Goal: Task Accomplishment & Management: Manage account settings

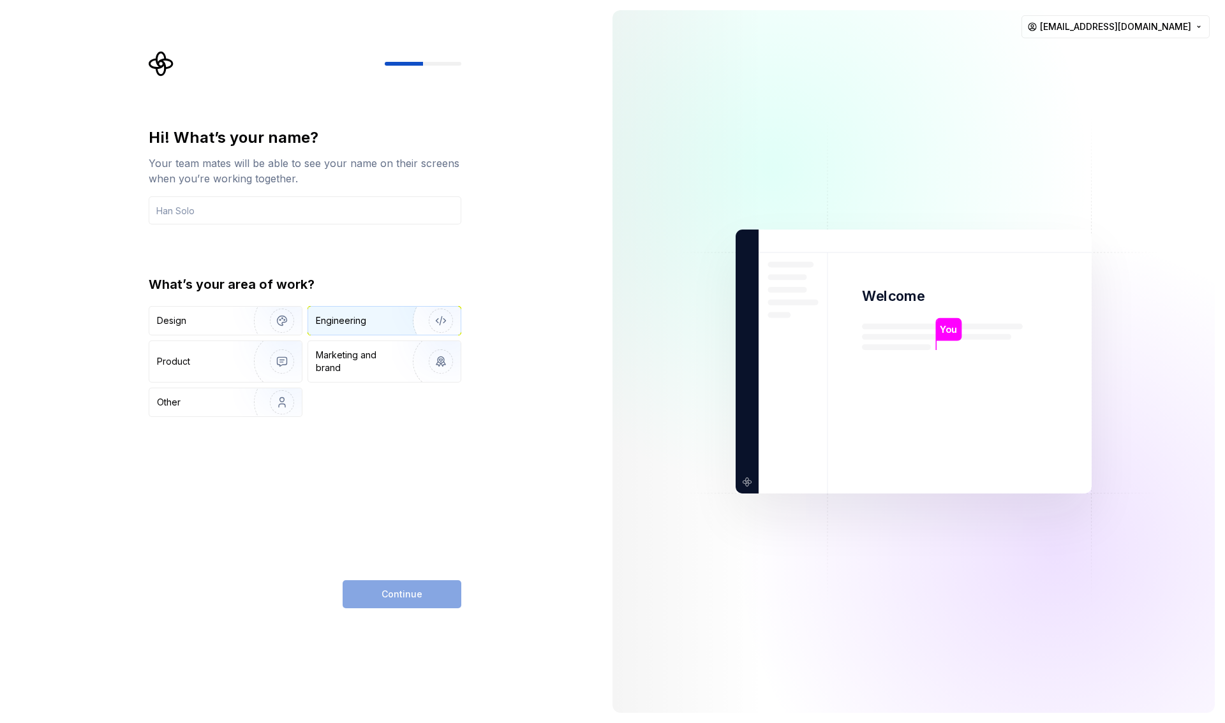
click at [355, 323] on div "Engineering" at bounding box center [341, 321] width 50 height 13
click at [221, 404] on div "Other" at bounding box center [194, 402] width 75 height 13
click at [212, 207] on input "text" at bounding box center [305, 210] width 313 height 28
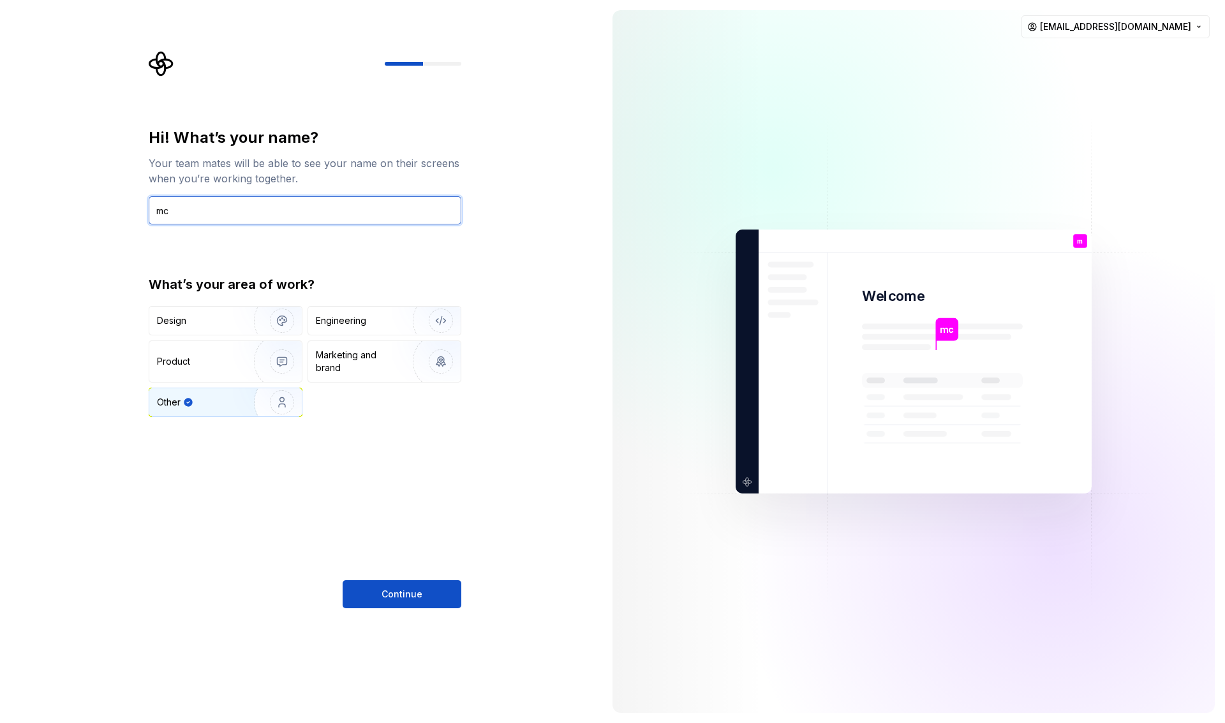
type input "m"
click at [170, 212] on input "mc-developer" at bounding box center [305, 210] width 313 height 28
type input "mc-developer"
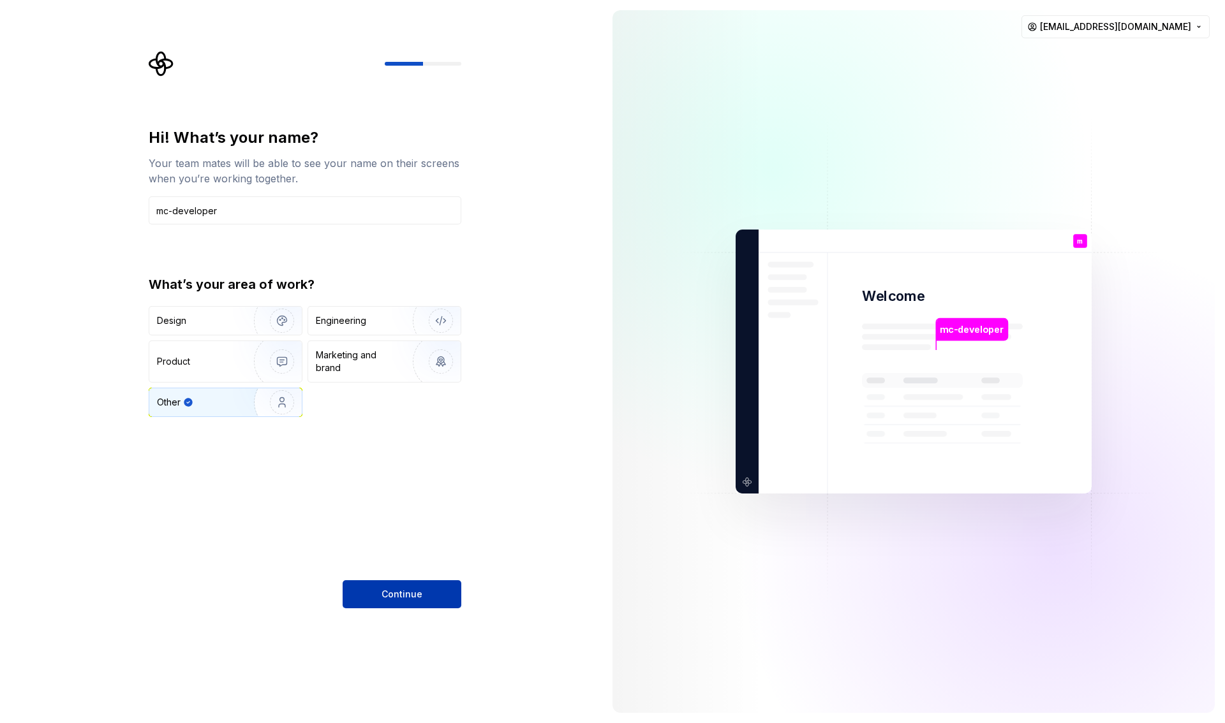
click at [396, 599] on span "Continue" at bounding box center [402, 594] width 41 height 13
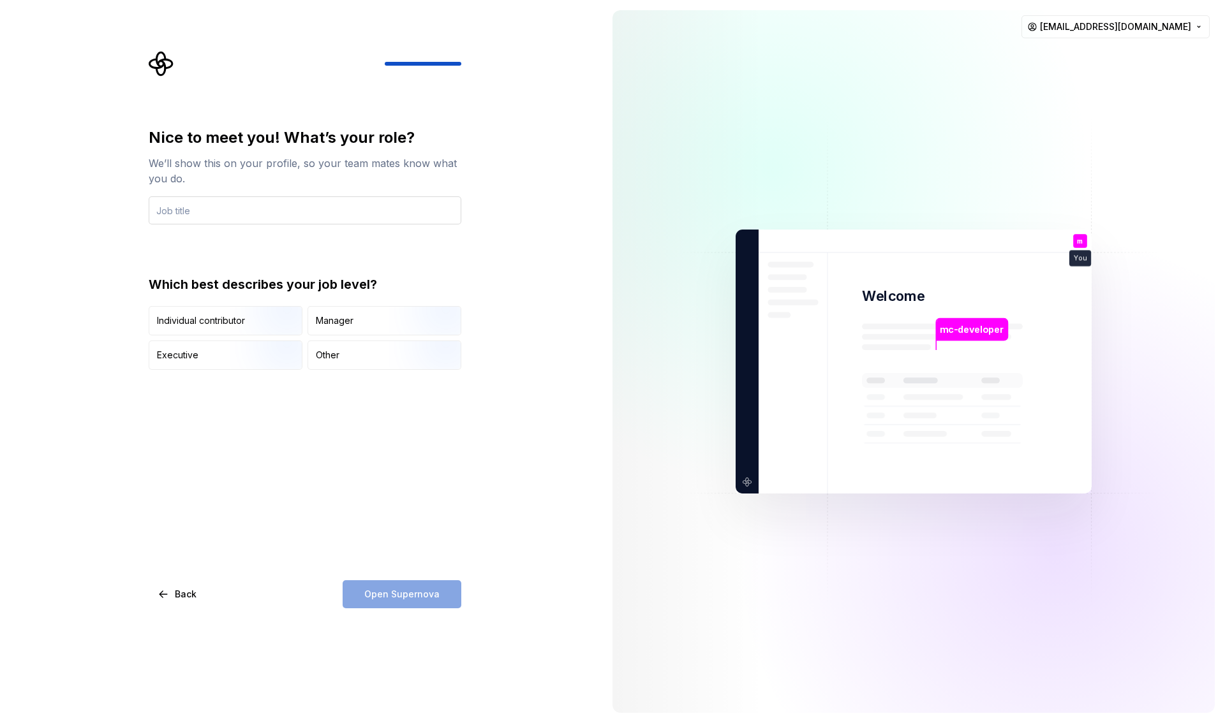
click at [272, 209] on input "text" at bounding box center [305, 210] width 313 height 28
click at [349, 350] on div "Other" at bounding box center [384, 355] width 152 height 28
click at [185, 595] on span "Back" at bounding box center [186, 594] width 22 height 13
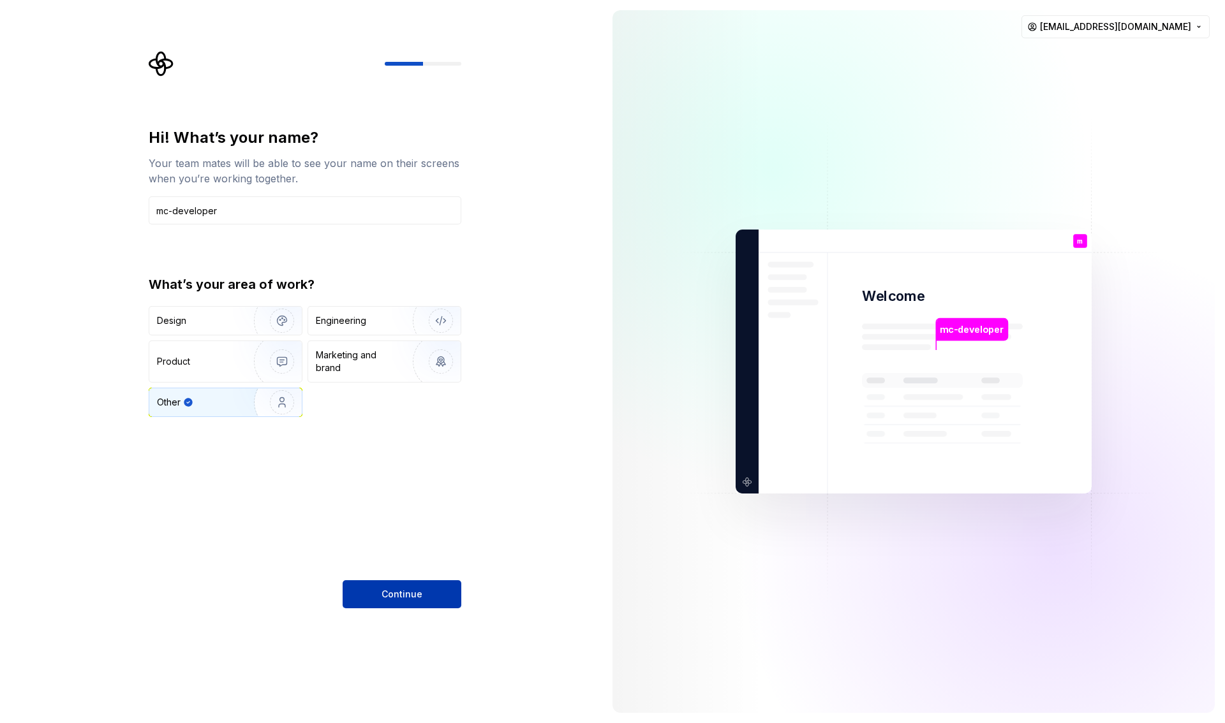
click at [376, 589] on button "Continue" at bounding box center [402, 595] width 119 height 28
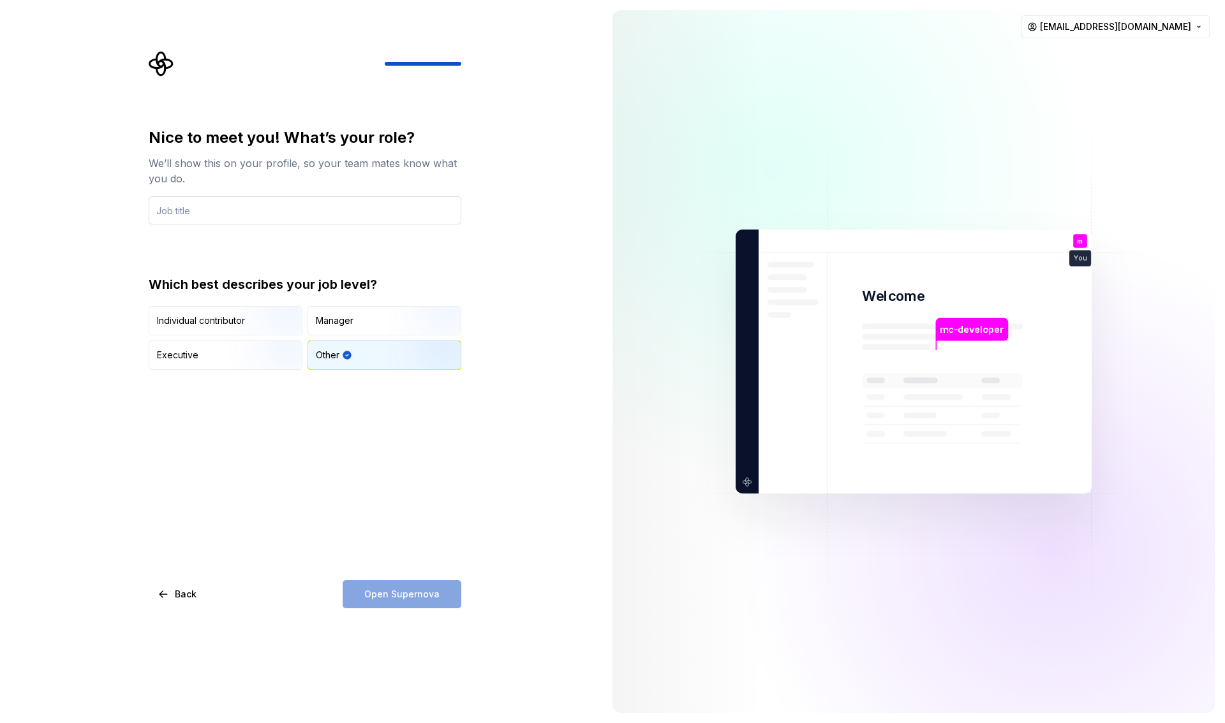
click at [243, 219] on input "text" at bounding box center [305, 210] width 313 height 28
type input "d"
click at [210, 212] on input "developer" at bounding box center [305, 210] width 313 height 28
type input "developer"
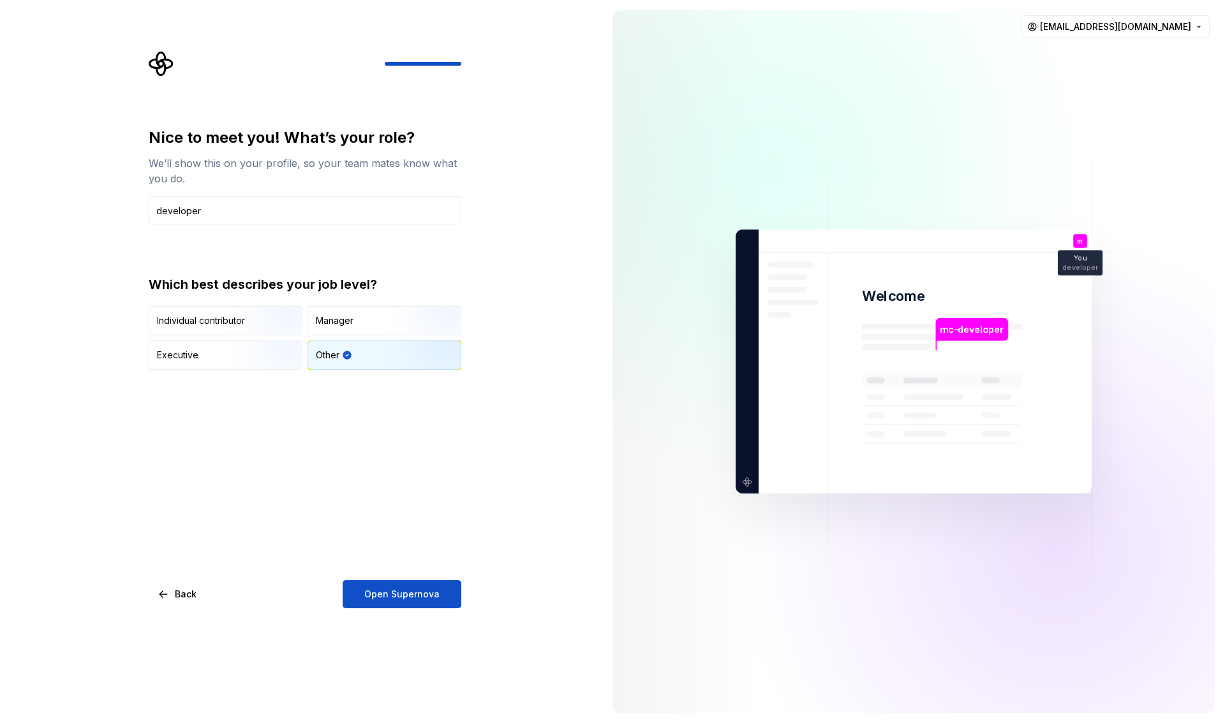
click at [398, 514] on div "Nice to meet you! What’s your role? We’ll show this on your profile, so your te…" at bounding box center [305, 368] width 313 height 481
click at [170, 595] on button "Back" at bounding box center [178, 595] width 59 height 28
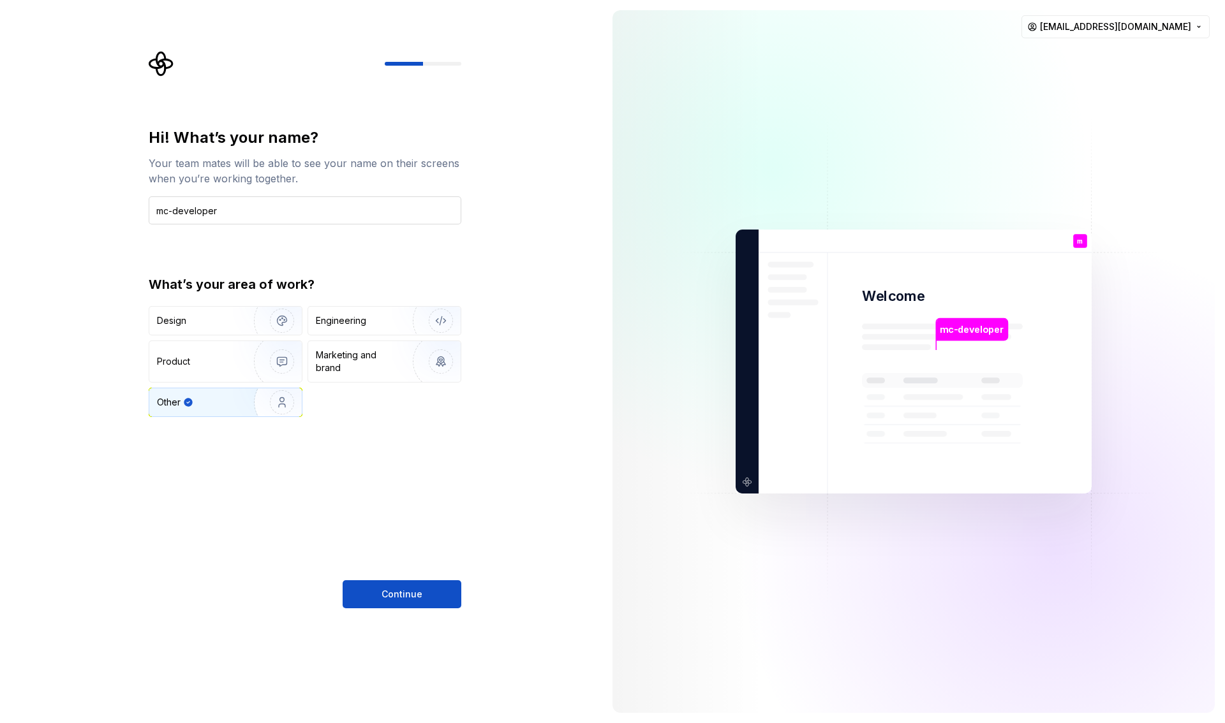
click at [314, 217] on input "mc-developer" at bounding box center [305, 210] width 313 height 28
type input "mc-develop"
click at [394, 470] on div "Hi! What’s your name? Your team mates will be able to see your name on their sc…" at bounding box center [305, 368] width 313 height 481
click at [410, 597] on span "Continue" at bounding box center [402, 594] width 41 height 13
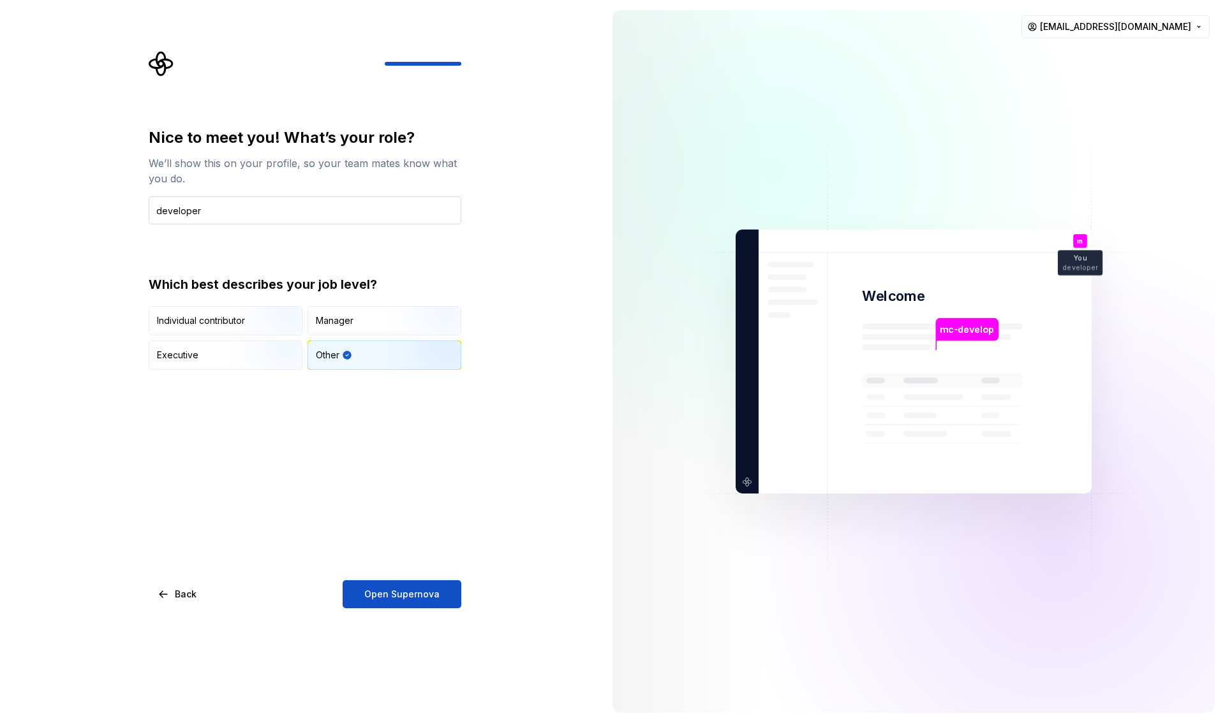
click at [231, 212] on input "developer" at bounding box center [305, 210] width 313 height 28
click at [412, 462] on div "Nice to meet you! What’s your role? We’ll show this on your profile, so your te…" at bounding box center [305, 368] width 313 height 481
click at [196, 208] on input "system" at bounding box center [305, 210] width 313 height 28
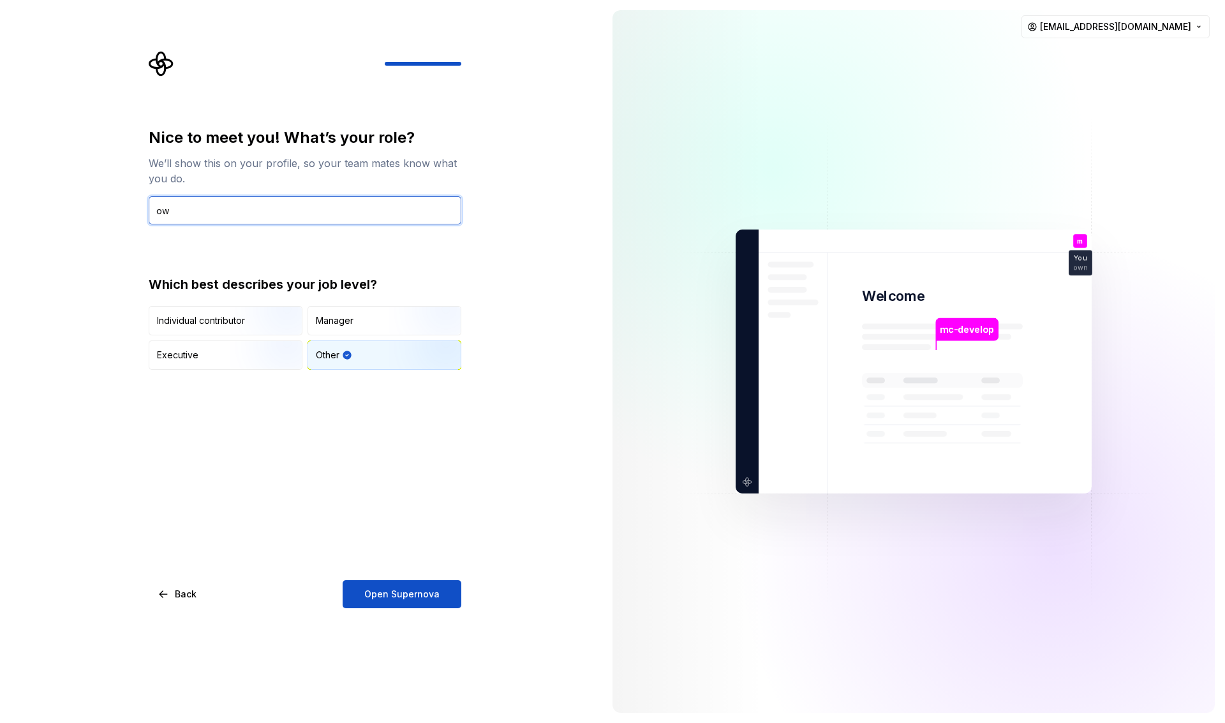
type input "o"
type input "developer"
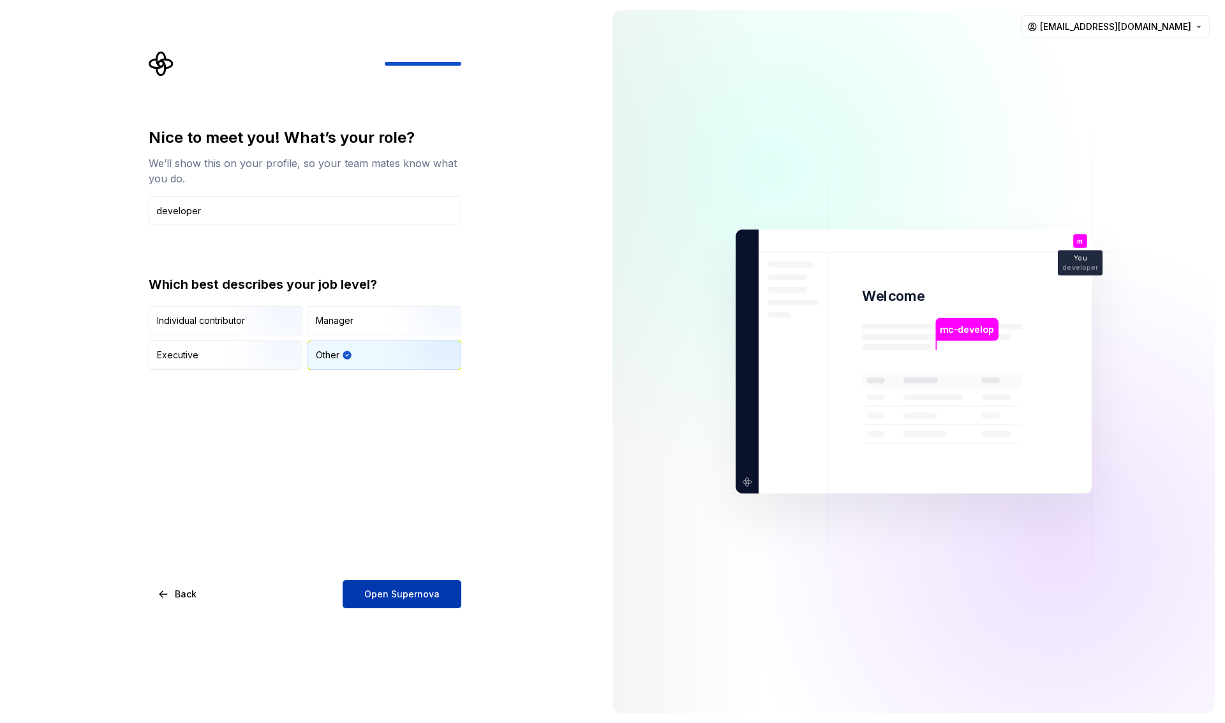
click at [367, 596] on span "Open Supernova" at bounding box center [401, 594] width 75 height 13
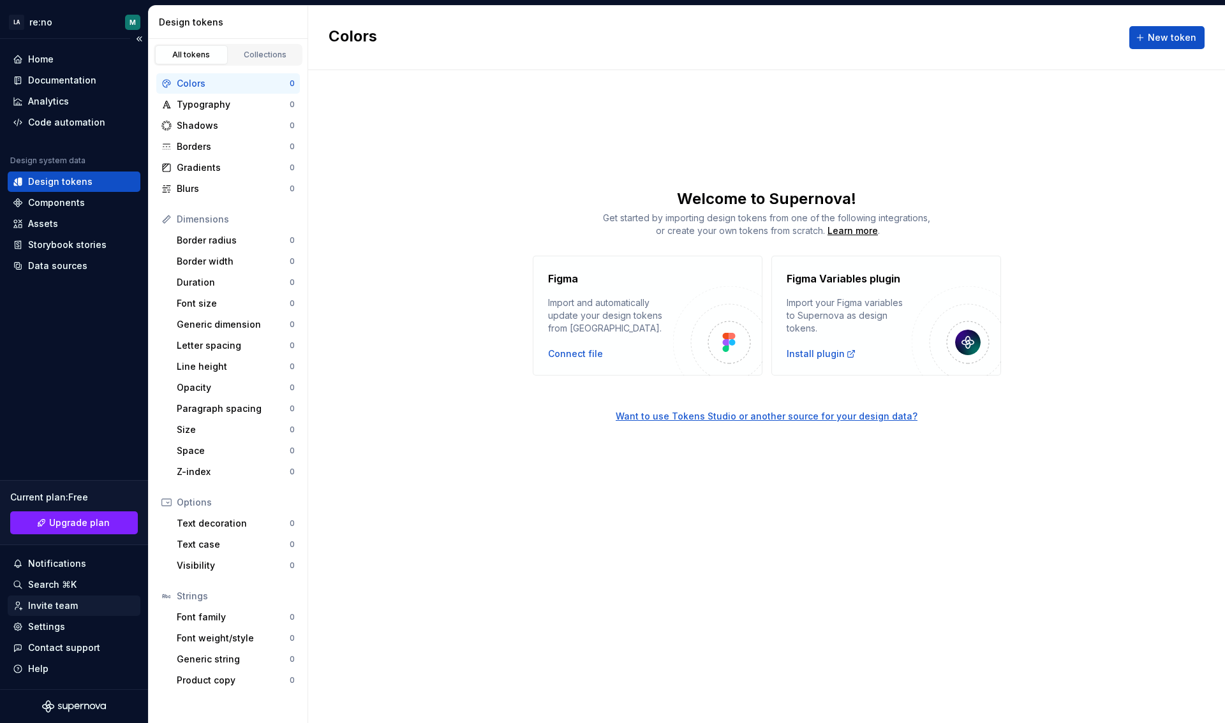
click at [48, 605] on div "Invite team" at bounding box center [53, 606] width 50 height 13
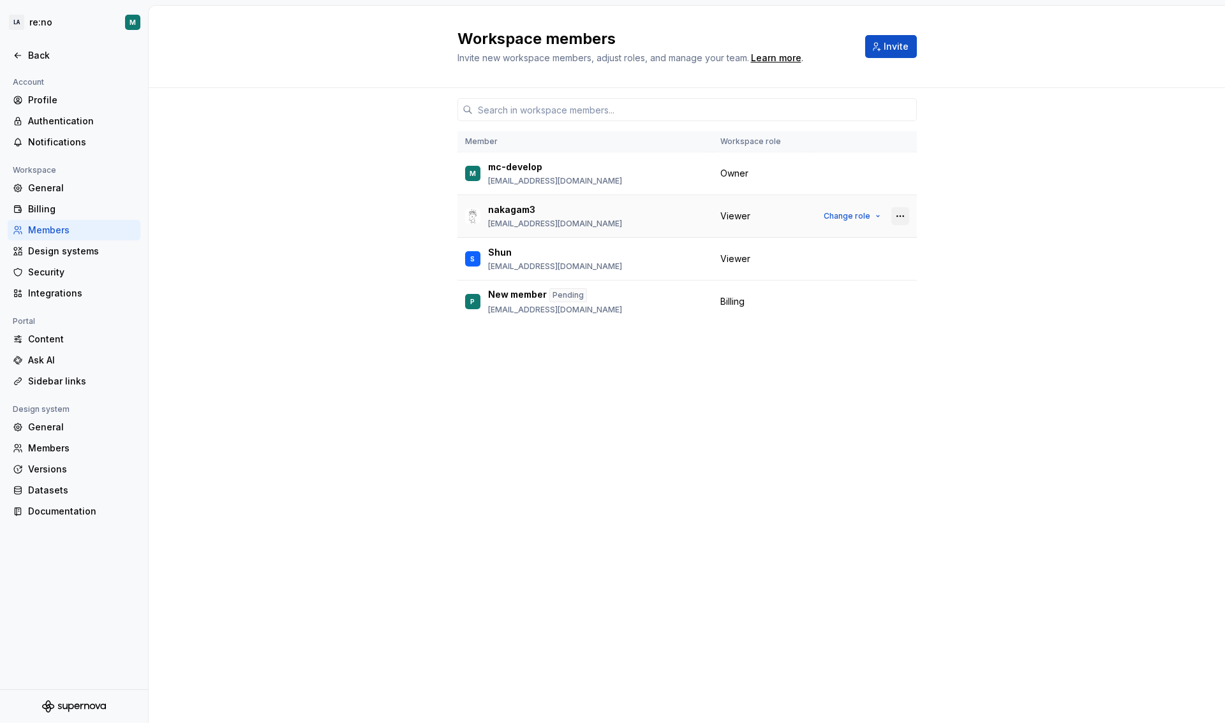
click at [894, 218] on button "button" at bounding box center [900, 216] width 18 height 18
click at [813, 270] on div "Remove from workspace" at bounding box center [822, 267] width 110 height 13
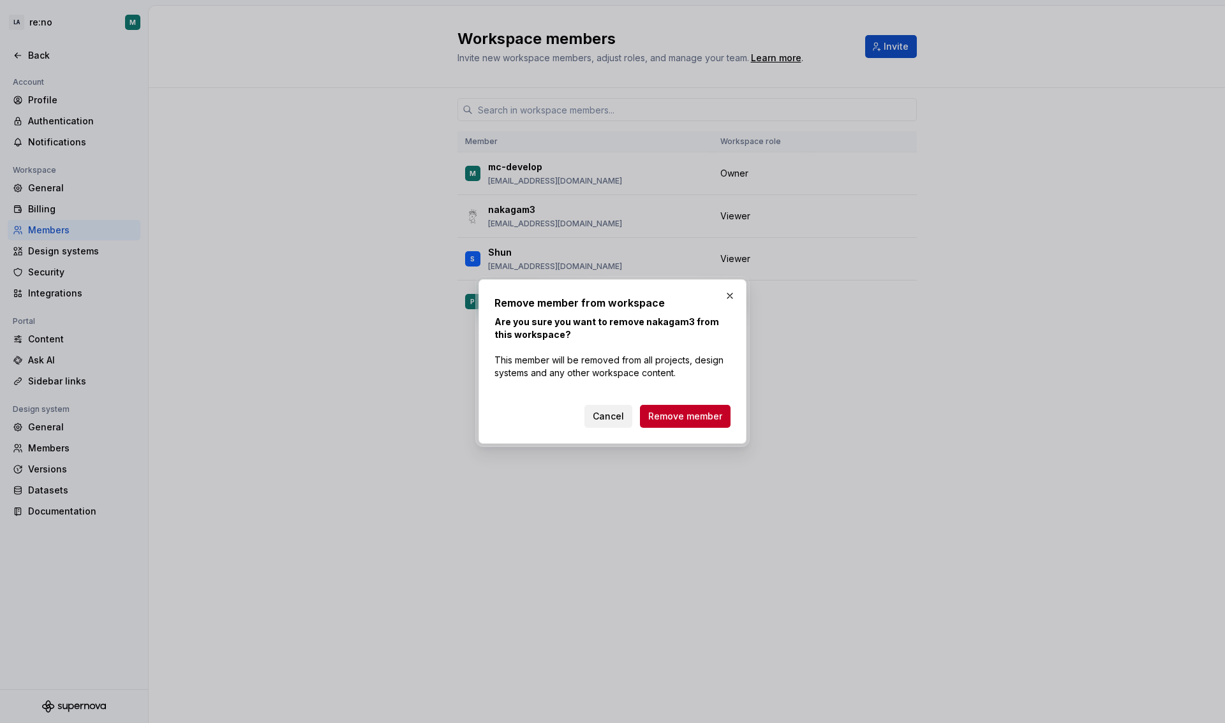
click at [605, 414] on span "Cancel" at bounding box center [608, 416] width 31 height 13
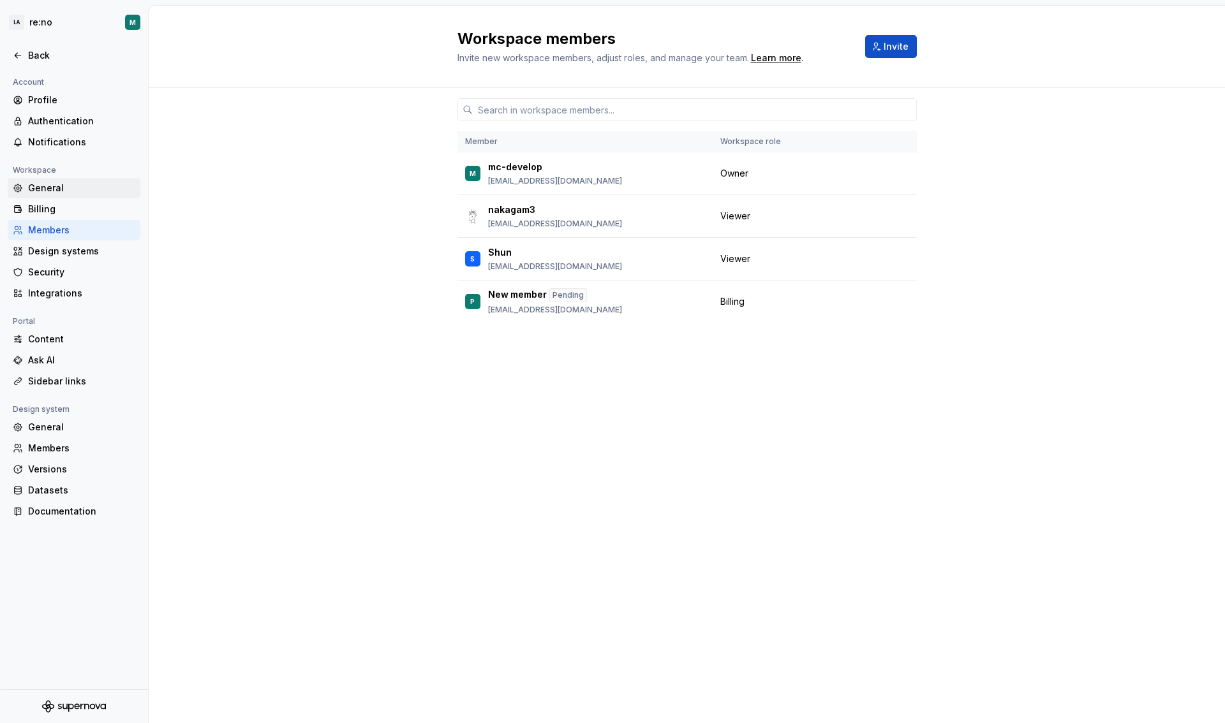
click at [75, 185] on div "General" at bounding box center [81, 188] width 107 height 13
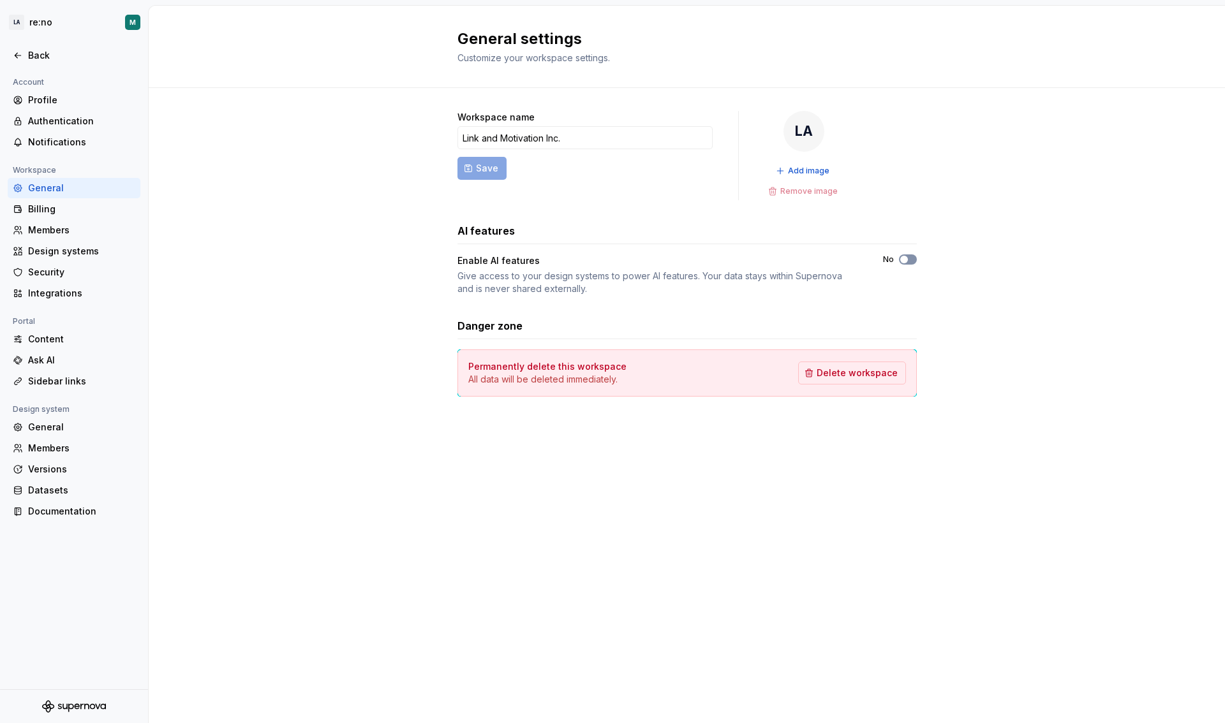
click at [908, 262] on icon "button" at bounding box center [904, 260] width 10 height 8
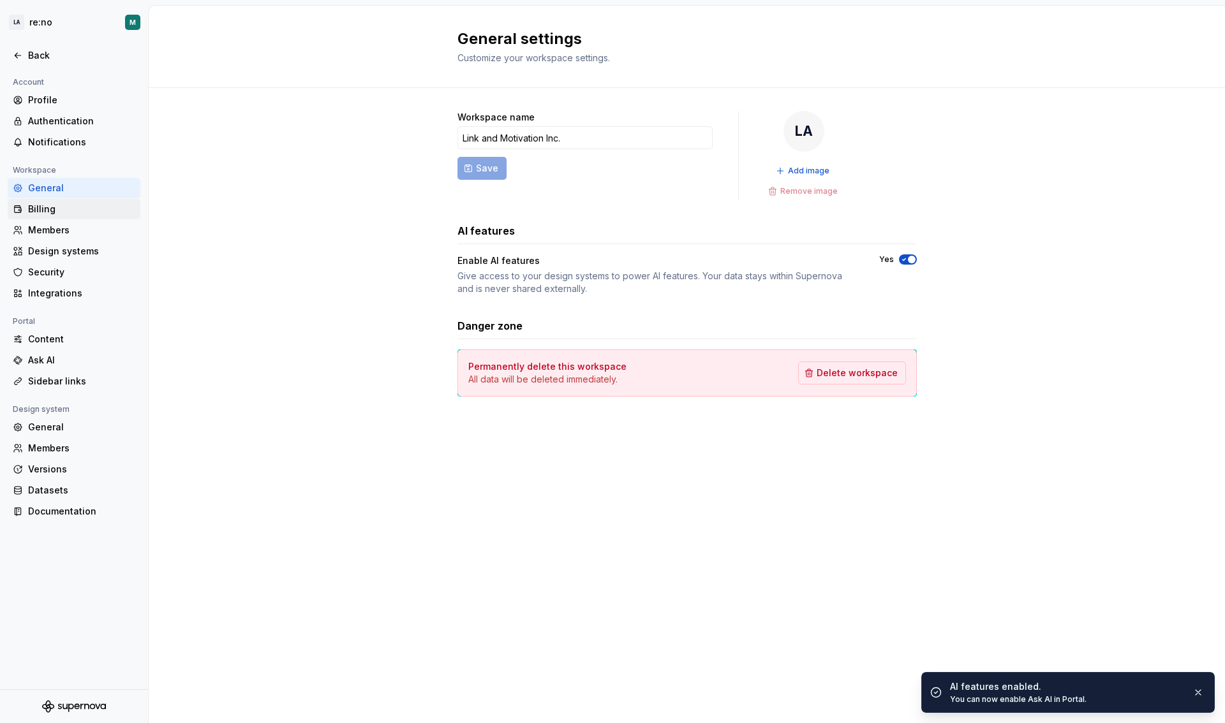
click at [57, 205] on div "Billing" at bounding box center [81, 209] width 107 height 13
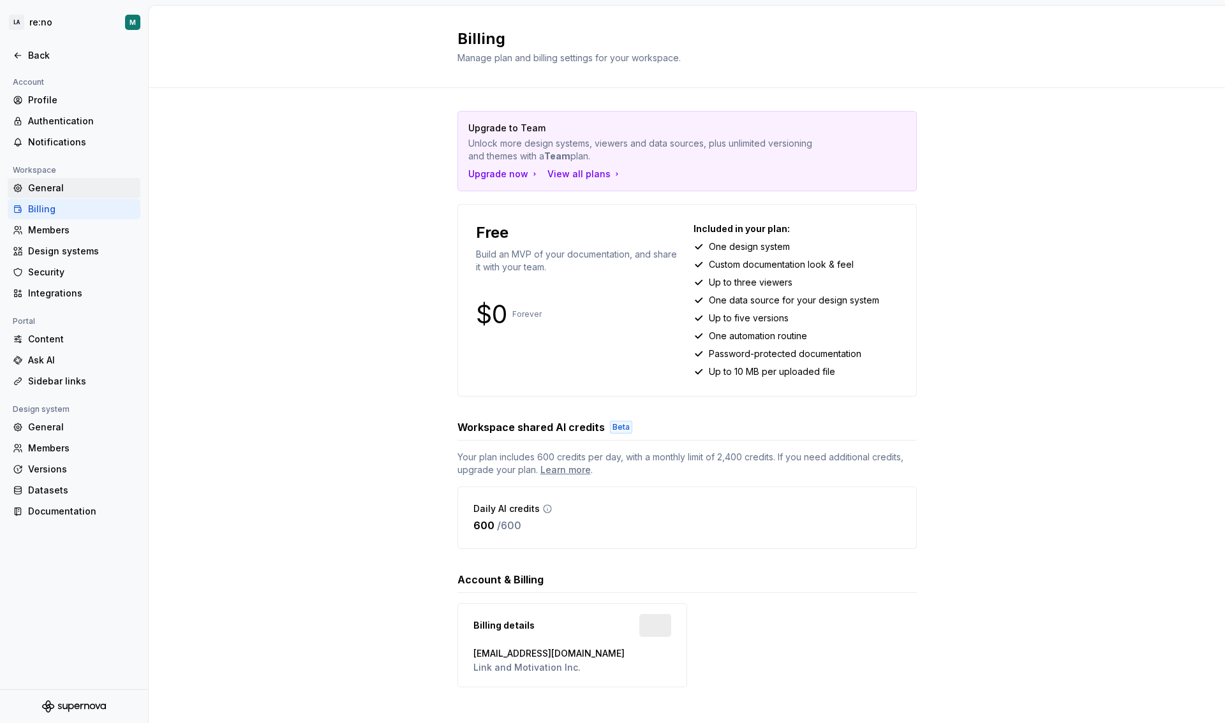
click at [66, 185] on div "General" at bounding box center [81, 188] width 107 height 13
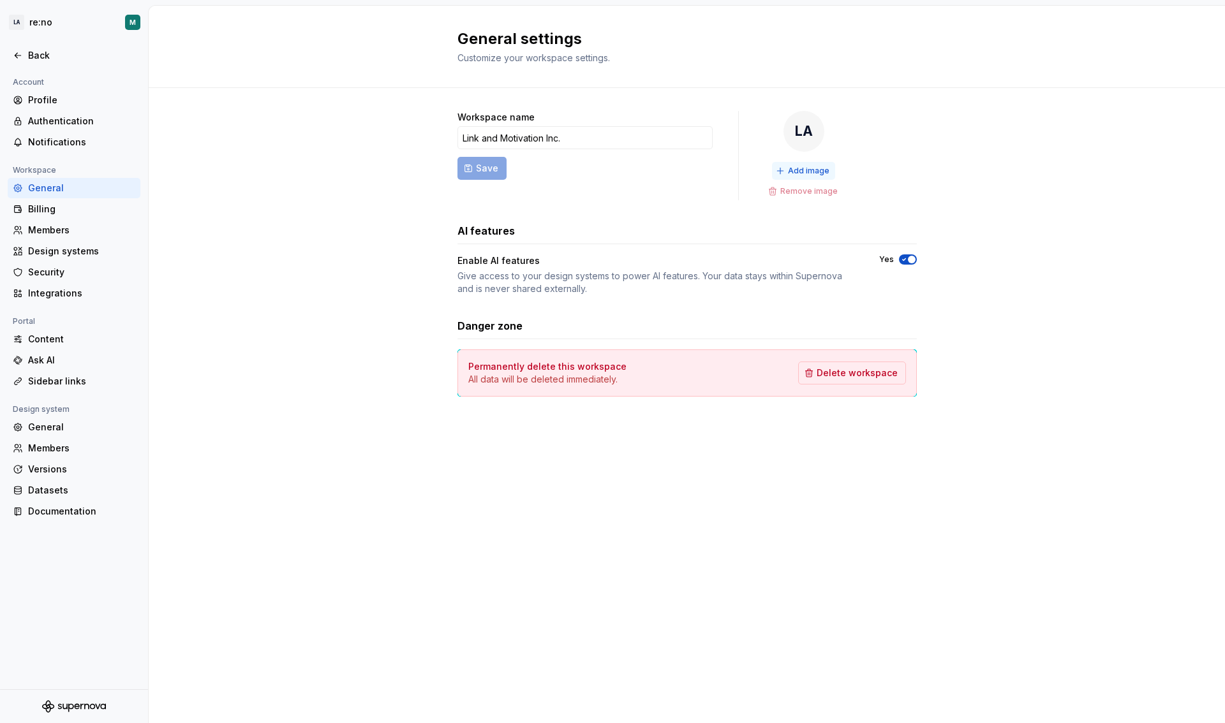
click at [806, 172] on span "Add image" at bounding box center [808, 171] width 41 height 10
click at [798, 170] on span "Add image" at bounding box center [808, 171] width 41 height 10
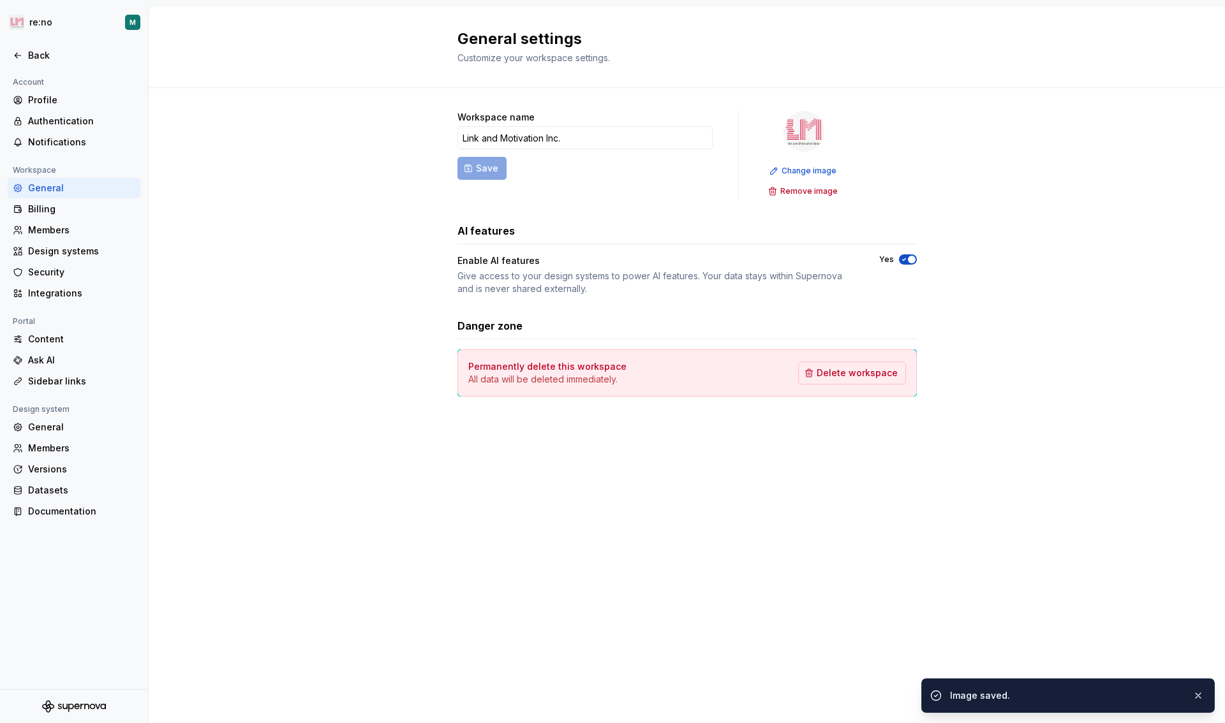
click at [622, 466] on div "General settings Customize your workspace settings. Workspace name Link and Mot…" at bounding box center [687, 365] width 1076 height 718
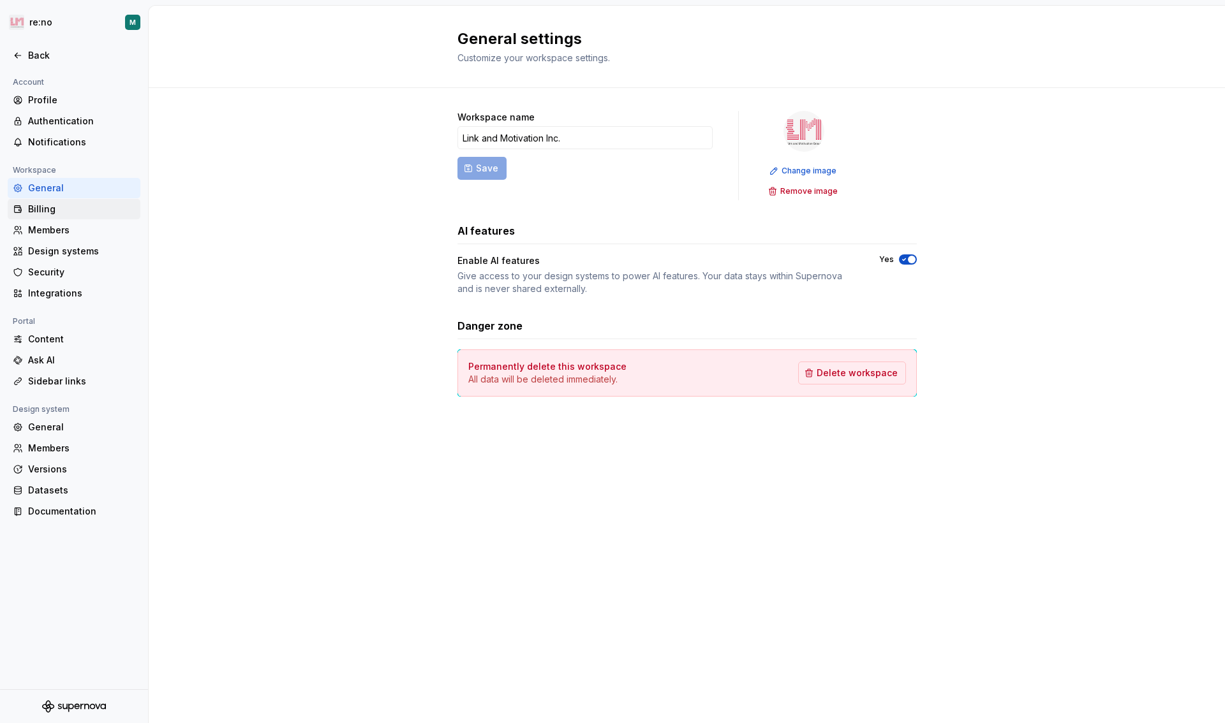
click at [74, 211] on div "Billing" at bounding box center [81, 209] width 107 height 13
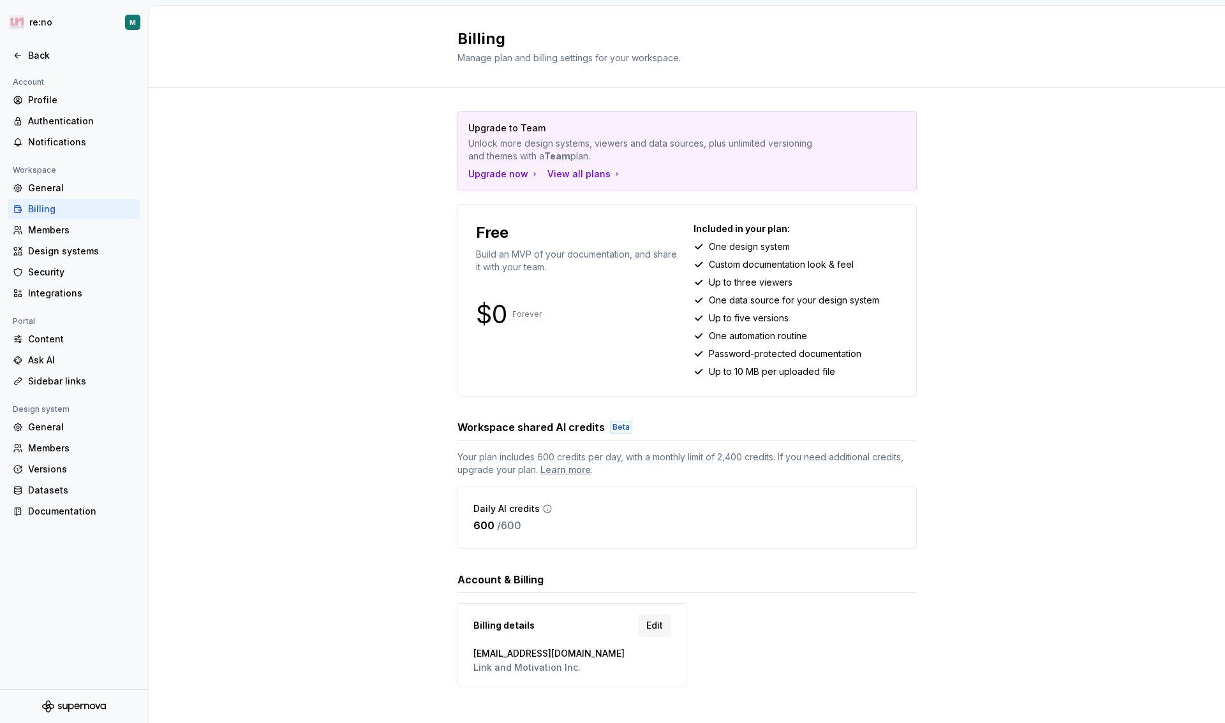
scroll to position [13, 0]
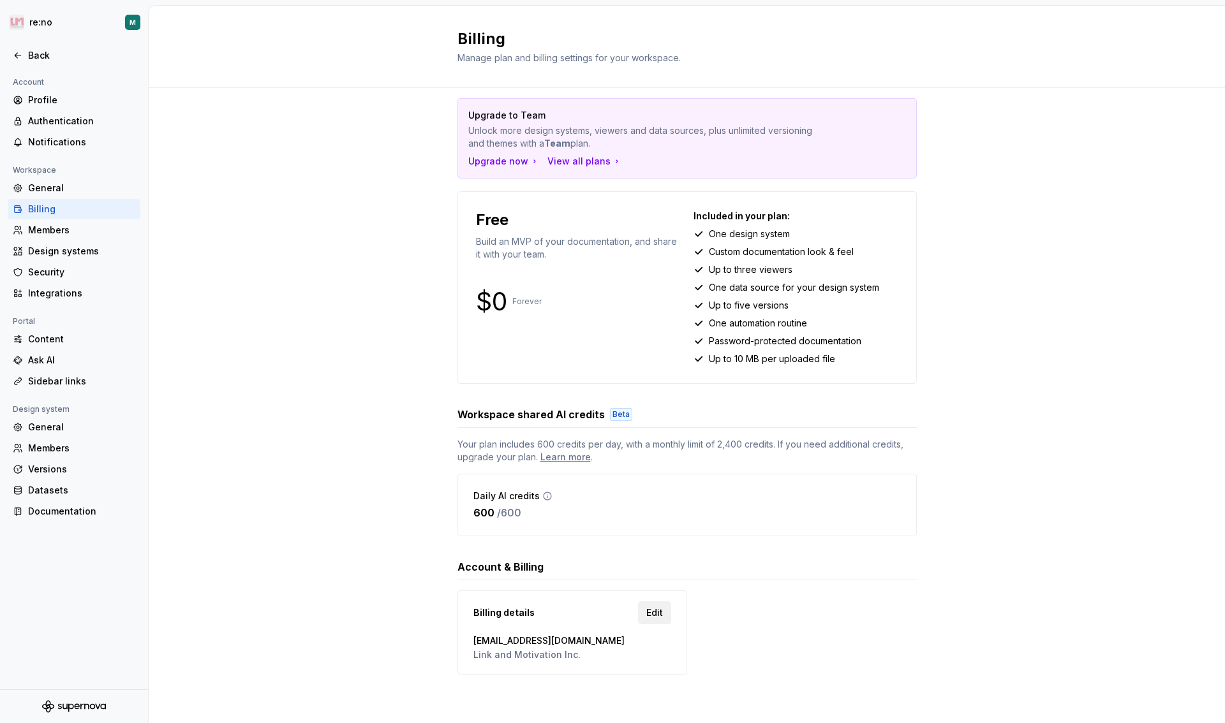
click at [654, 613] on span "Edit" at bounding box center [654, 613] width 17 height 13
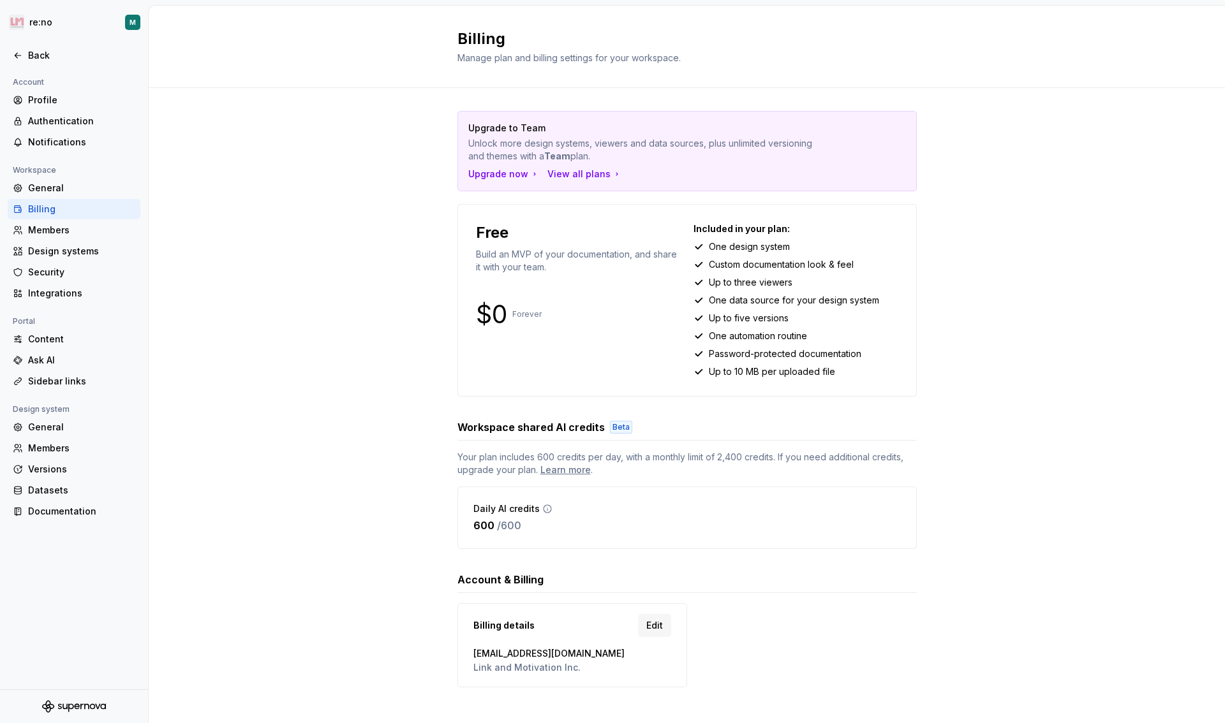
scroll to position [13, 0]
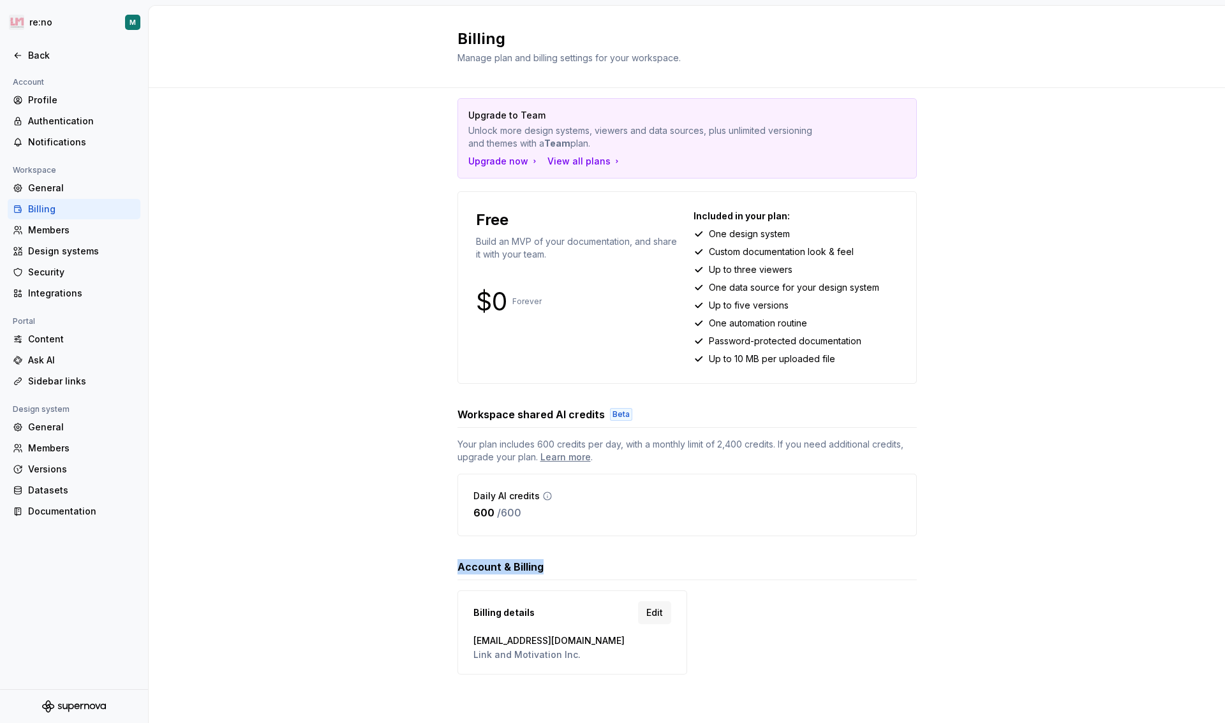
drag, startPoint x: 580, startPoint y: 571, endPoint x: 590, endPoint y: 569, distance: 10.4
click at [590, 571] on div "Upgrade to Team Unlock more design systems, viewers and data sources, plus unli…" at bounding box center [687, 399] width 1076 height 648
click at [587, 565] on div "Account & Billing" at bounding box center [686, 566] width 459 height 15
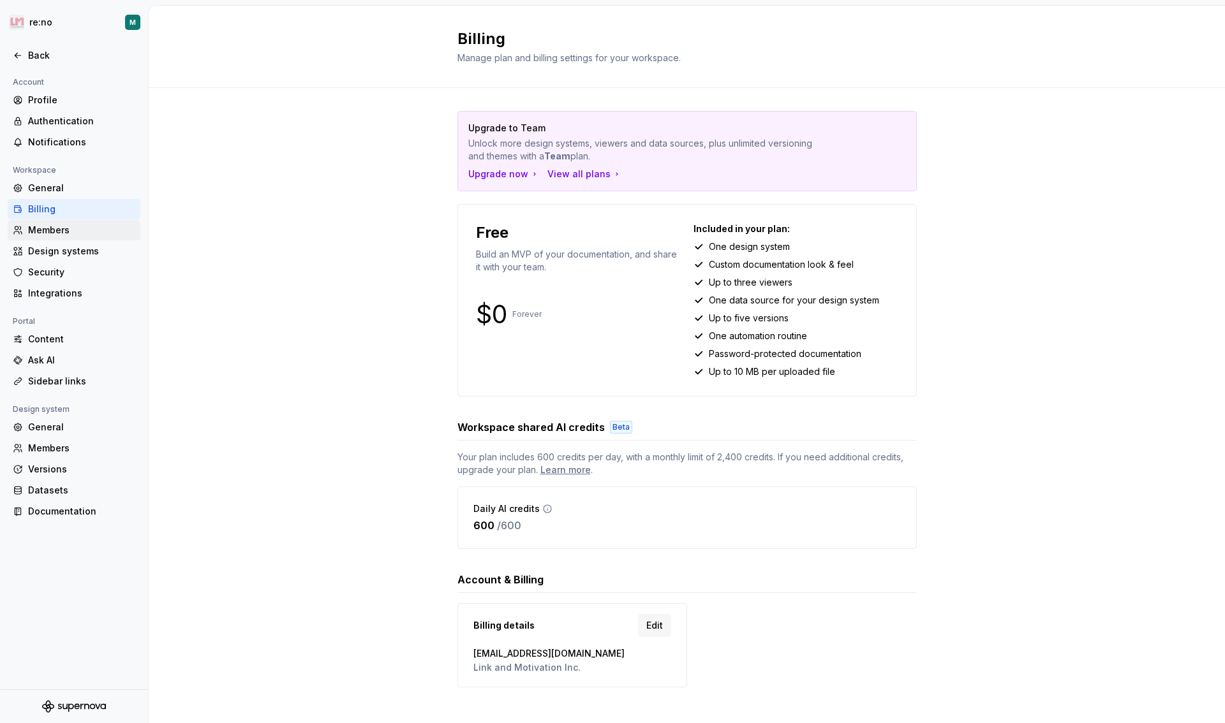
click at [50, 226] on div "Members" at bounding box center [81, 230] width 107 height 13
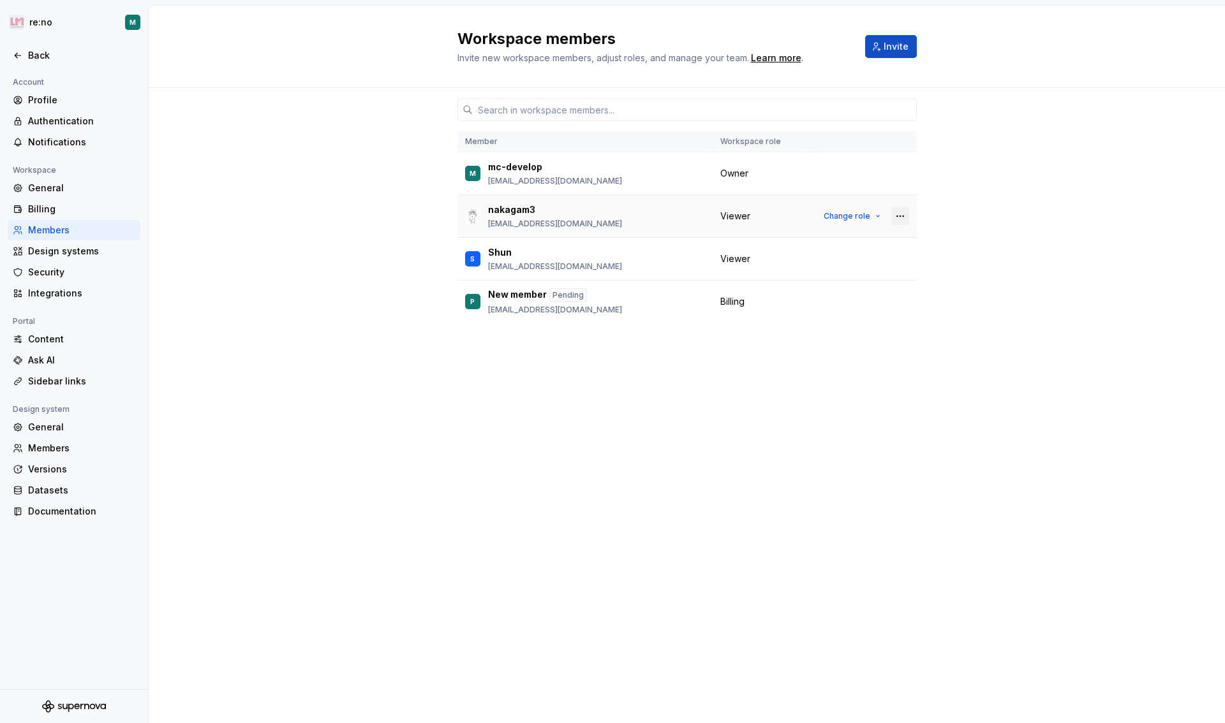
click at [901, 213] on button "button" at bounding box center [900, 216] width 18 height 18
click at [812, 263] on div "Remove from workspace" at bounding box center [822, 267] width 110 height 13
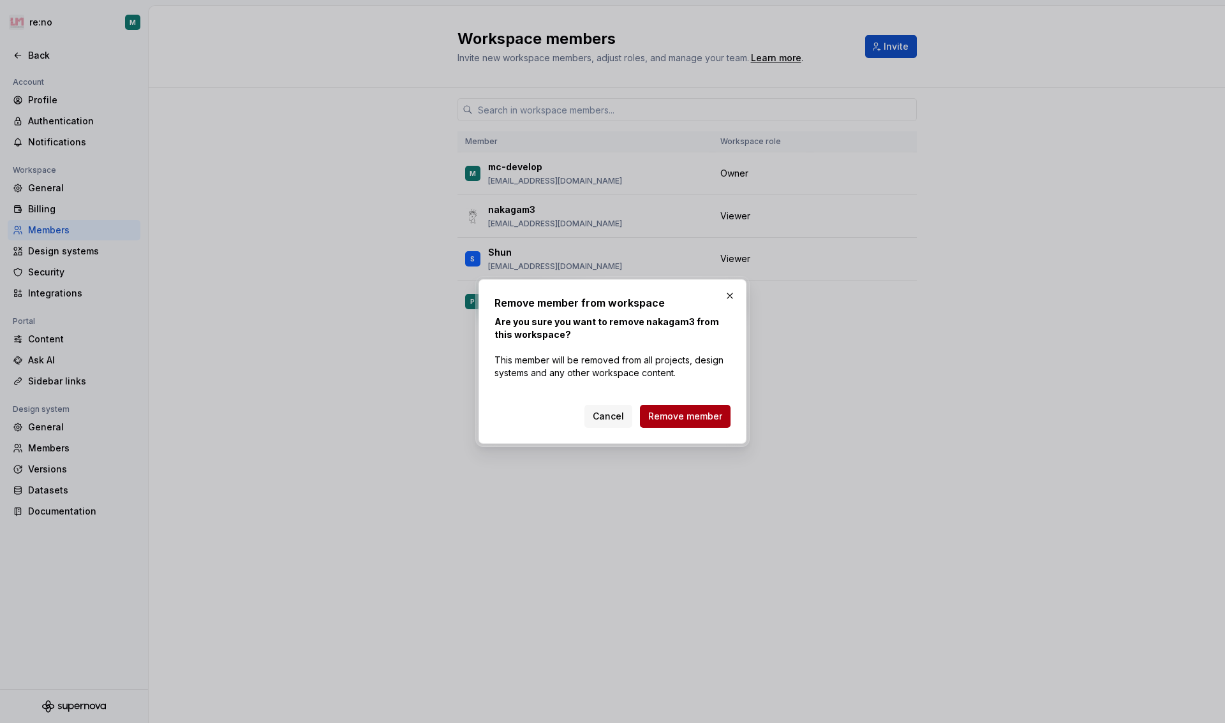
click at [704, 411] on span "Remove member" at bounding box center [685, 416] width 74 height 13
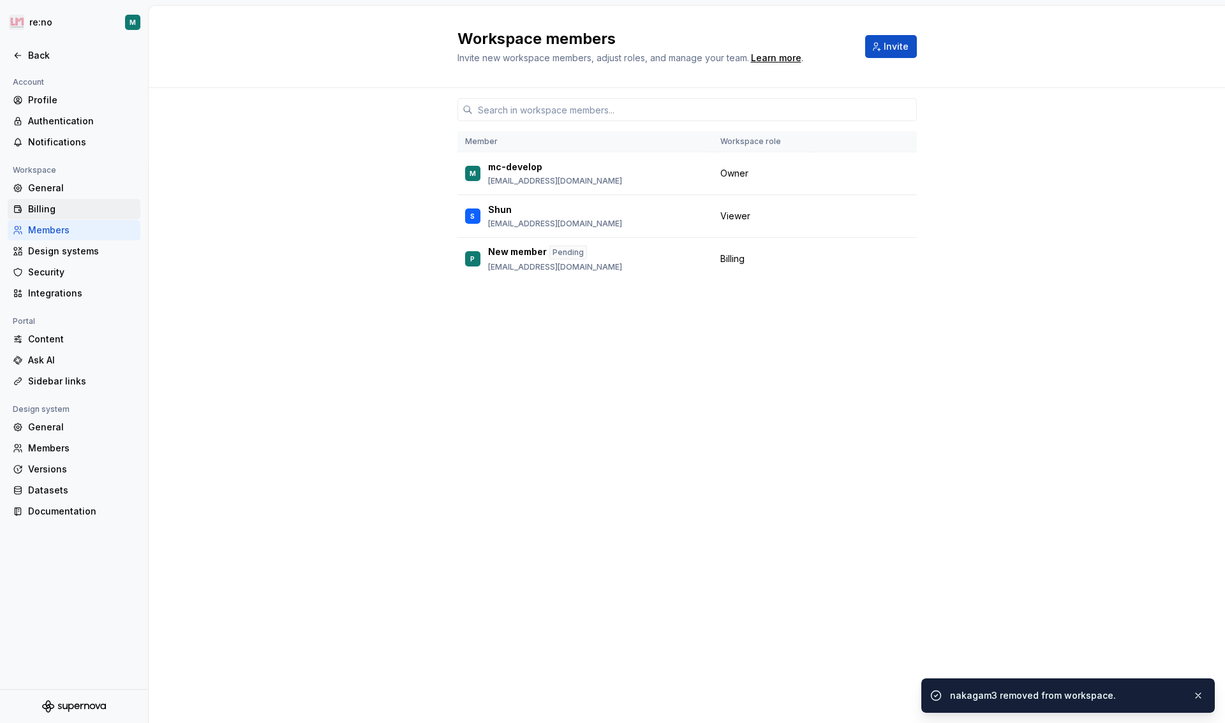
click at [49, 209] on div "Billing" at bounding box center [81, 209] width 107 height 13
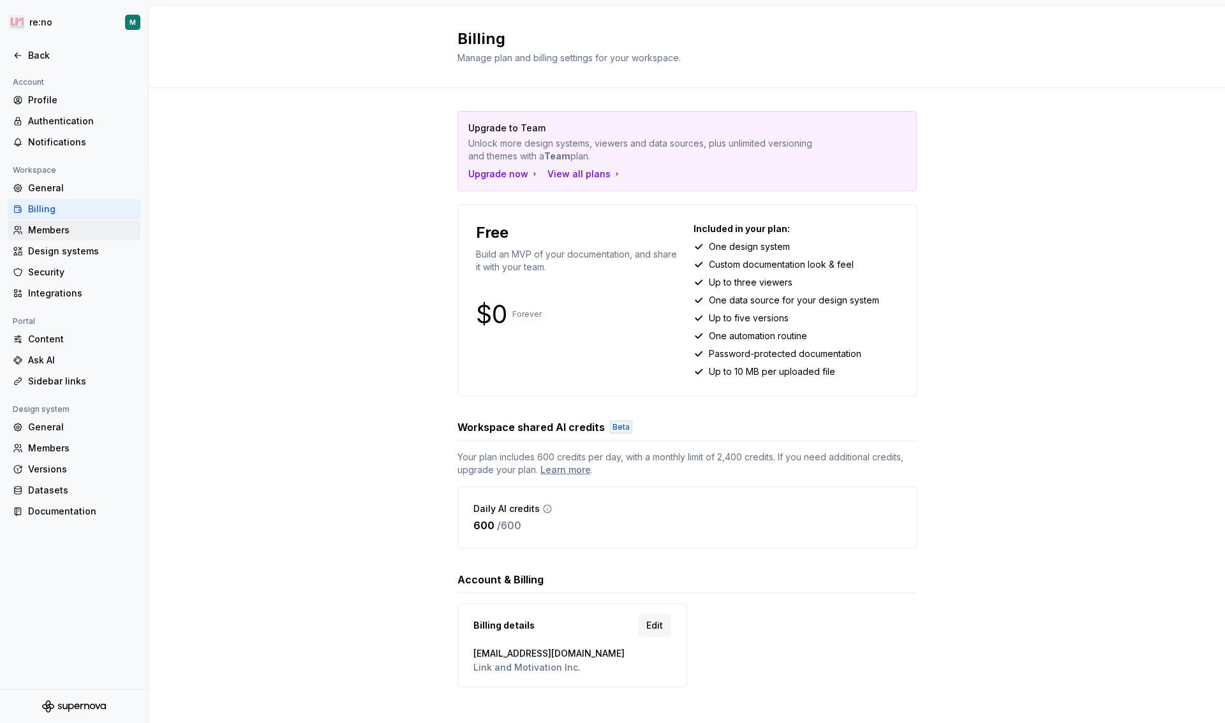
click at [59, 230] on div "Members" at bounding box center [81, 230] width 107 height 13
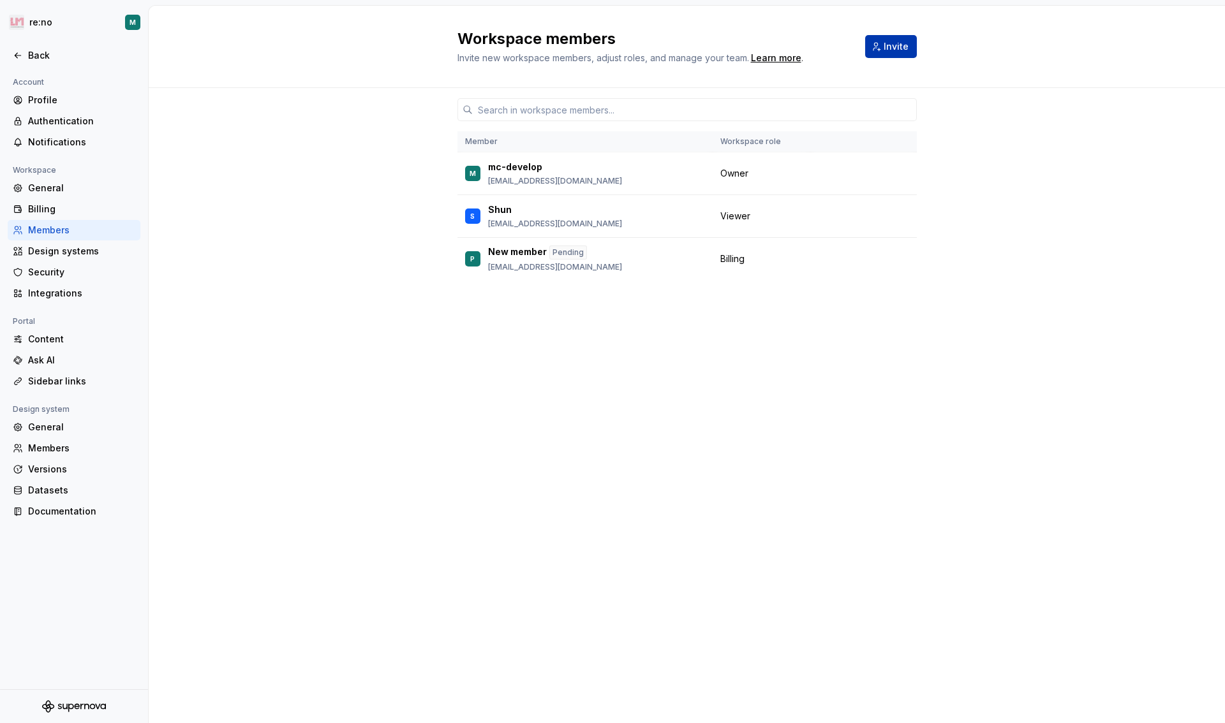
click at [900, 45] on span "Invite" at bounding box center [896, 46] width 25 height 13
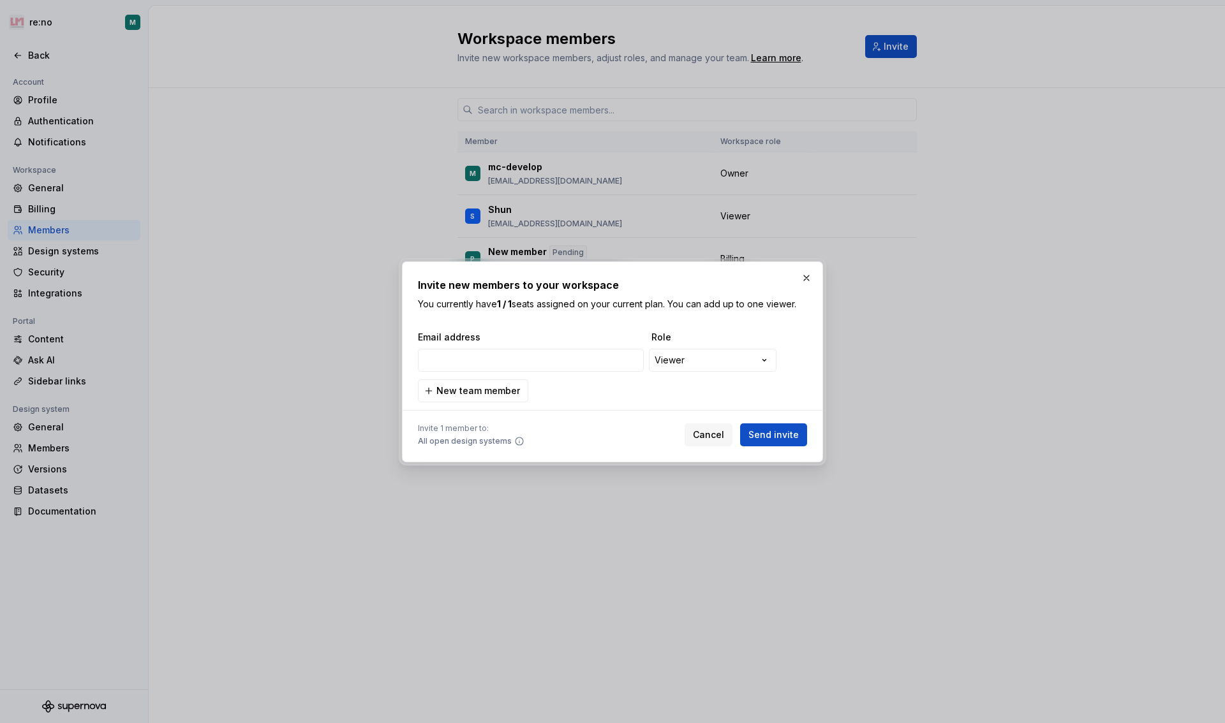
type input "[EMAIL_ADDRESS][DOMAIN_NAME]"
click at [789, 440] on span "Send invite" at bounding box center [773, 435] width 50 height 13
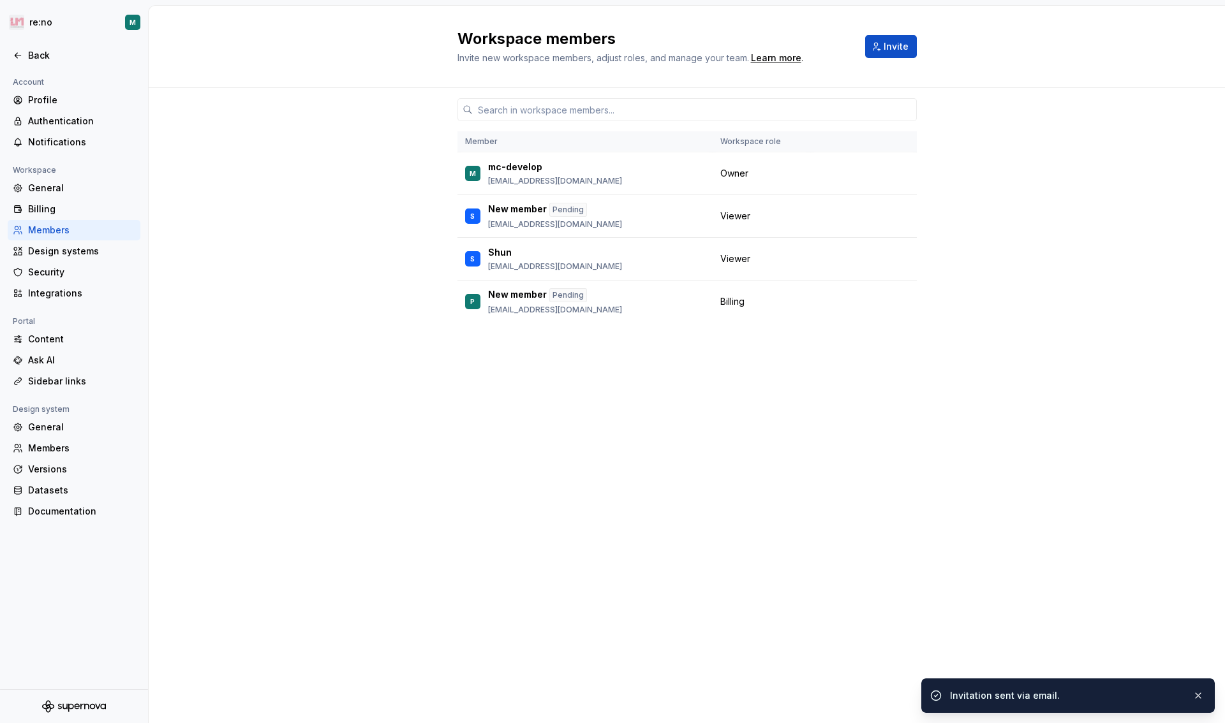
click at [357, 380] on div "Member Workspace role M mc-develop mc_develop_test@lmi.ne.jp Owner S New member…" at bounding box center [687, 405] width 1076 height 635
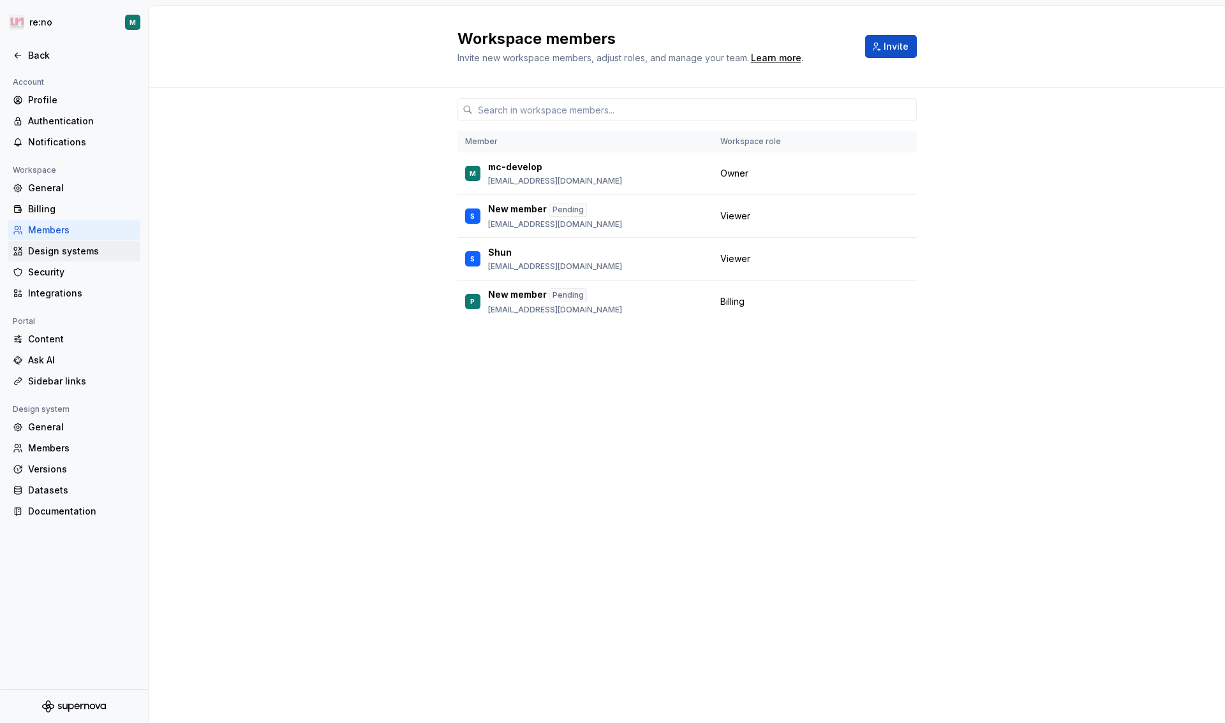
click at [69, 256] on div "Design systems" at bounding box center [81, 251] width 107 height 13
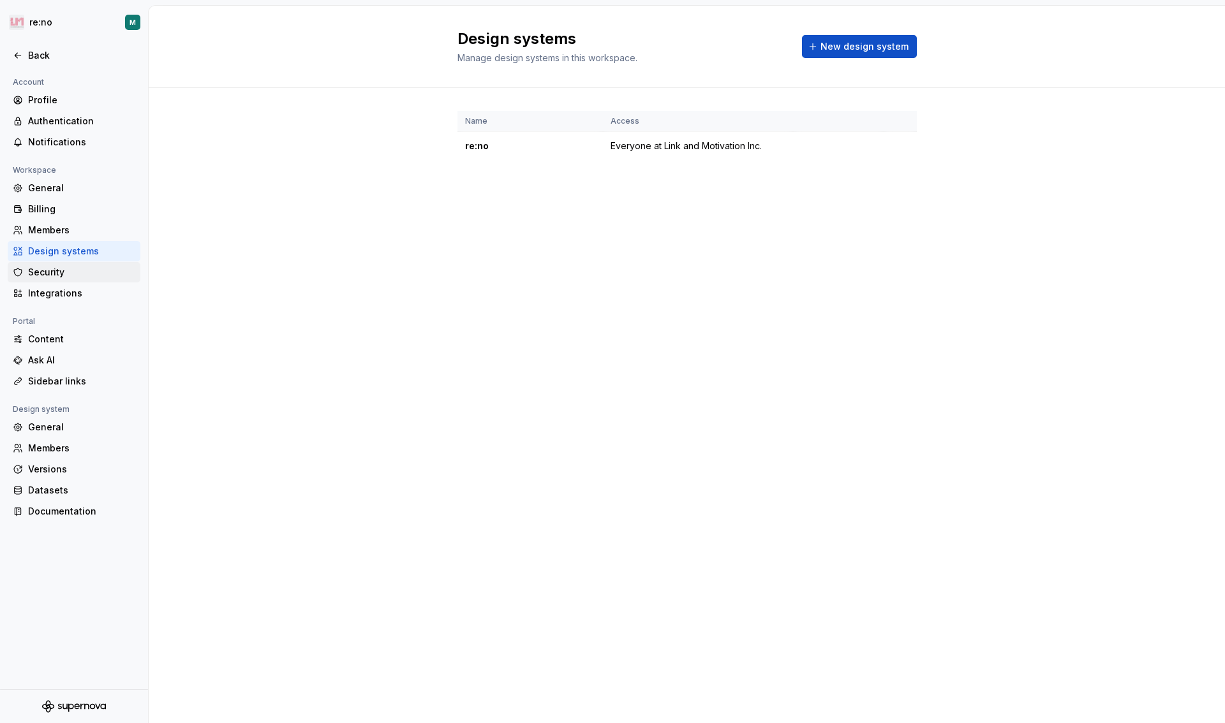
click at [70, 274] on div "Security" at bounding box center [81, 272] width 107 height 13
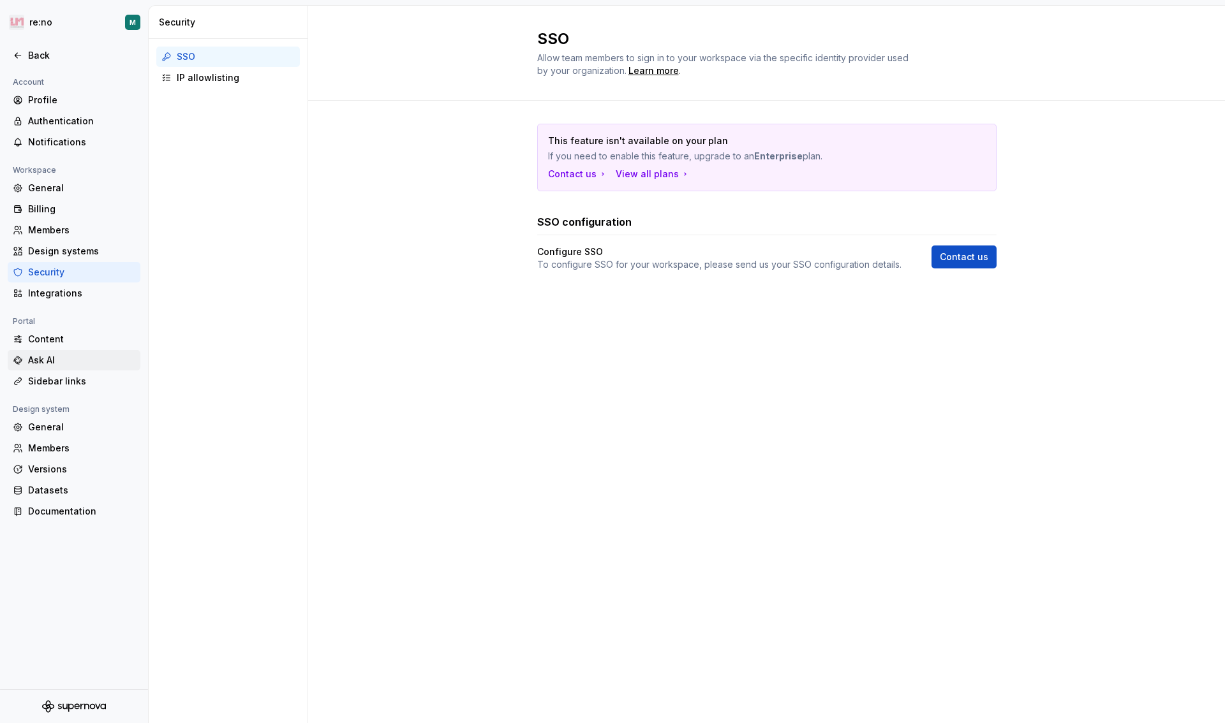
click at [55, 362] on div "Ask AI" at bounding box center [81, 360] width 107 height 13
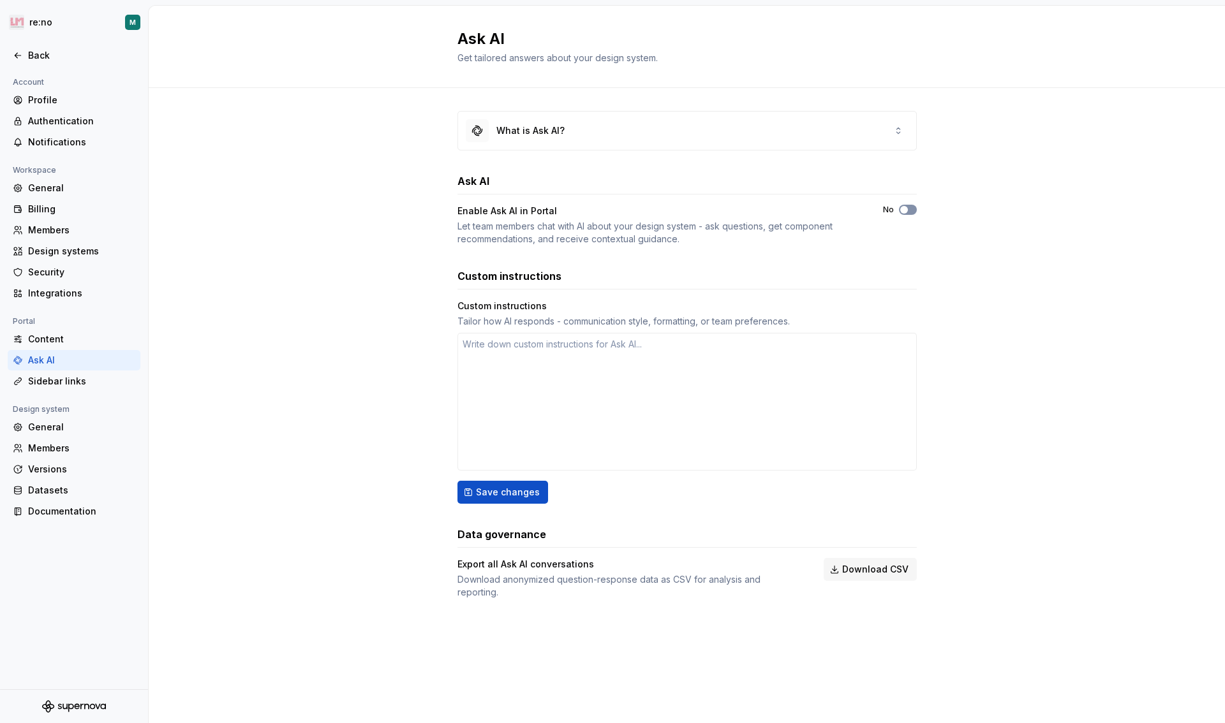
click at [903, 209] on span "button" at bounding box center [904, 210] width 8 height 8
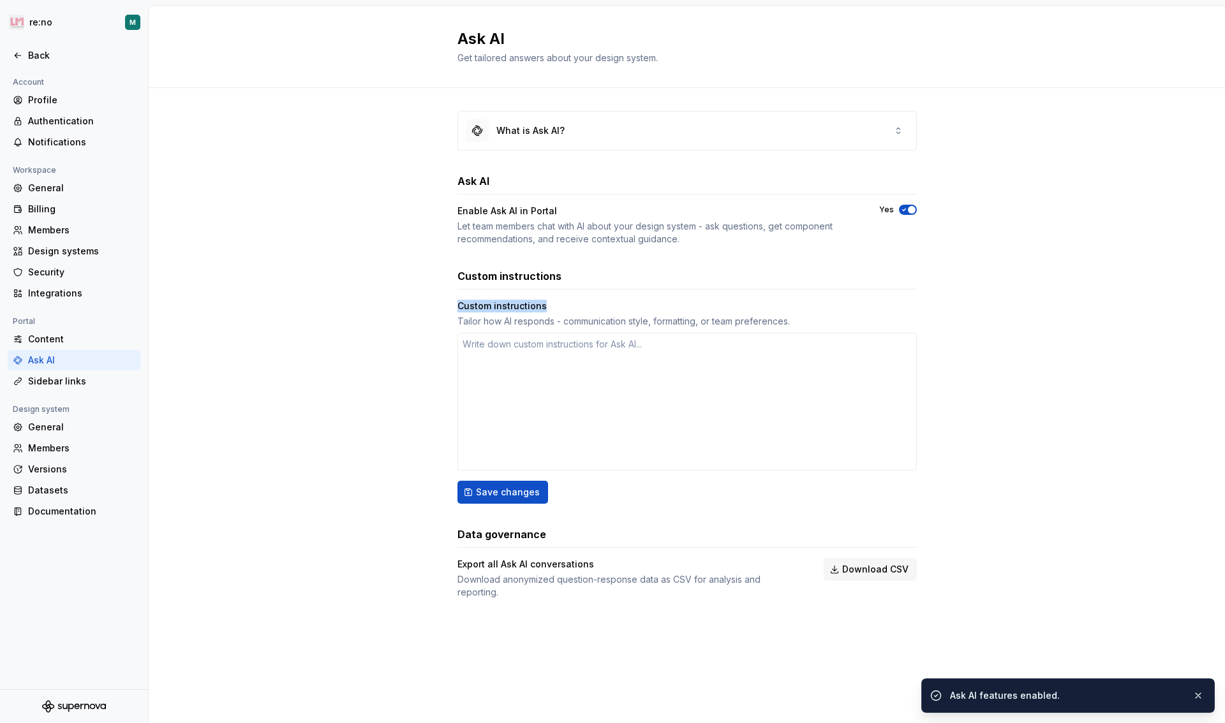
drag, startPoint x: 456, startPoint y: 310, endPoint x: 588, endPoint y: 313, distance: 131.4
click at [587, 313] on div "What is Ask AI? Ask AI Enable Ask AI in Portal Let team members chat with AI ab…" at bounding box center [687, 367] width 1076 height 559
click at [588, 313] on div "Custom instructions Tailor how AI responds - communication style, formatting, o…" at bounding box center [686, 314] width 459 height 28
click at [515, 366] on textarea at bounding box center [686, 402] width 459 height 138
type textarea "*"
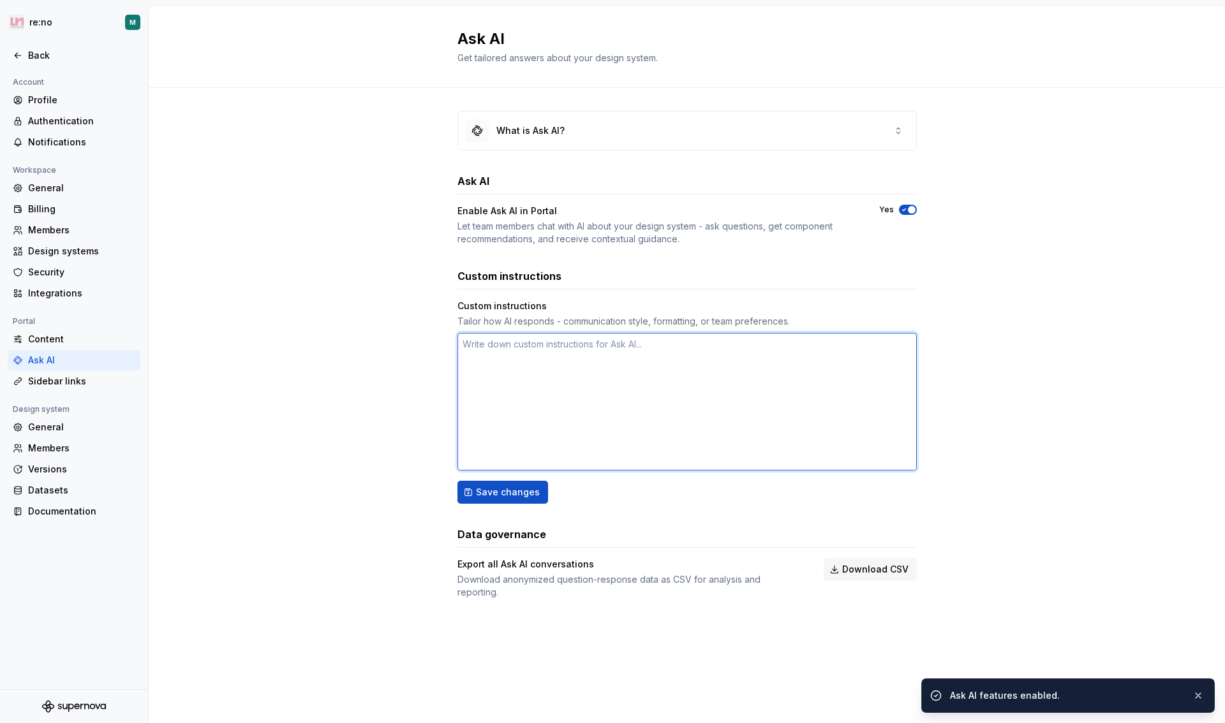
type textarea "ｎ"
type textarea "*"
type textarea "に"
type textarea "*"
type textarea "にｈ"
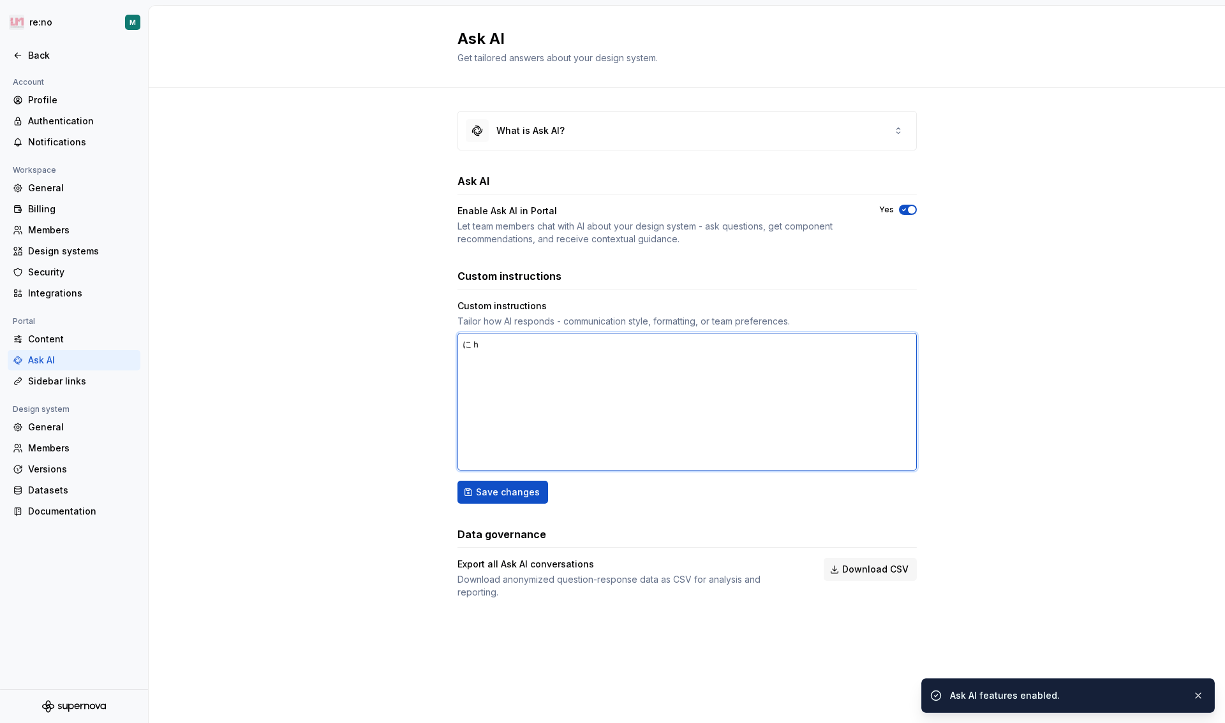
type textarea "*"
type textarea "にほ"
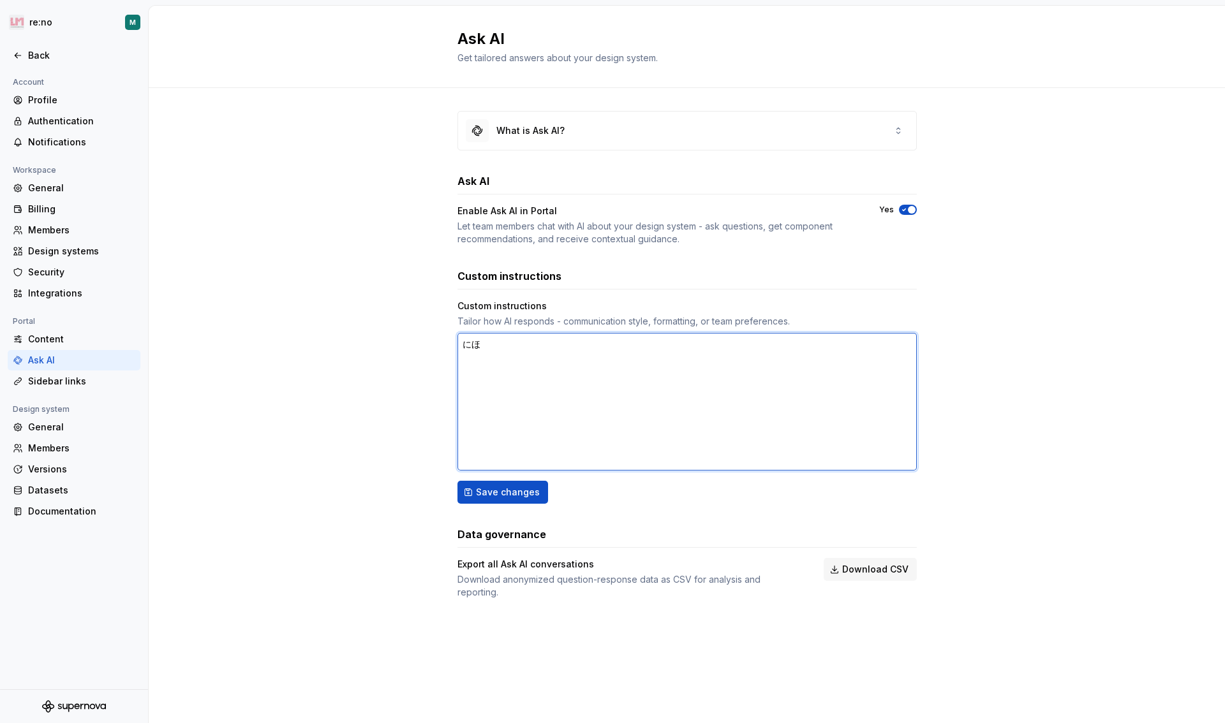
type textarea "*"
type textarea "にほｎ"
type textarea "*"
type textarea "にほん"
type textarea "*"
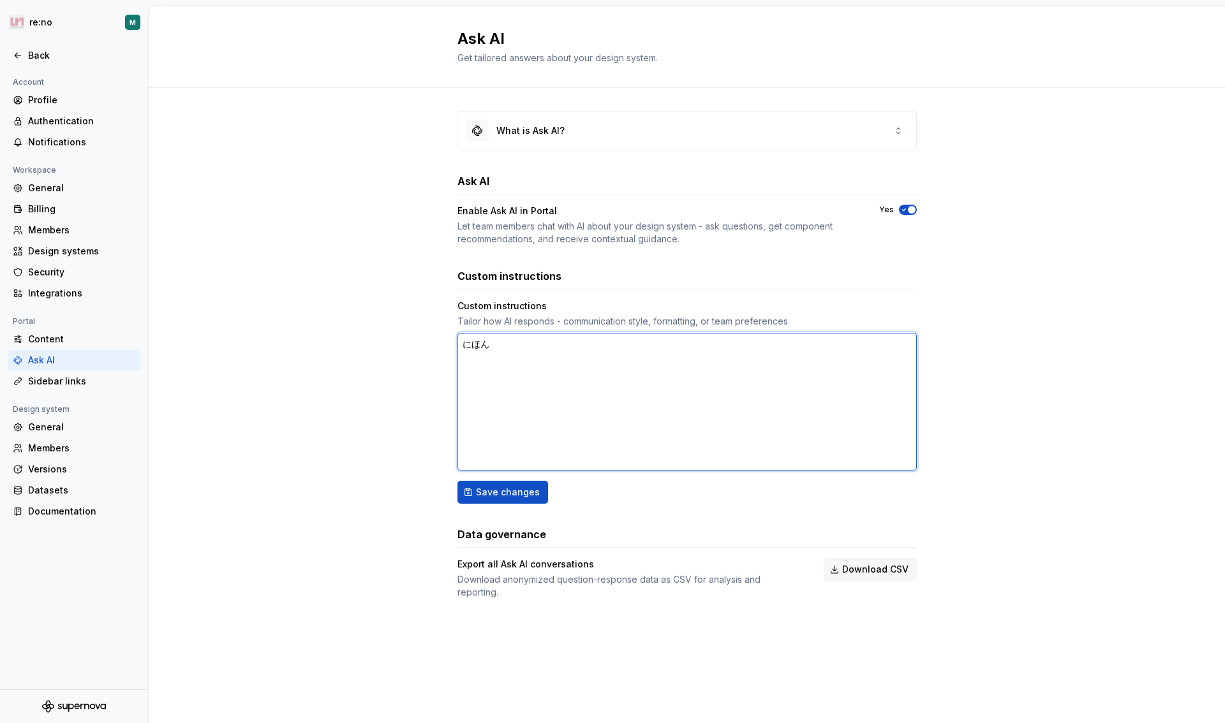
type textarea "にほんｇ"
type textarea "*"
type textarea "にほんご"
type textarea "*"
type textarea "にほん"
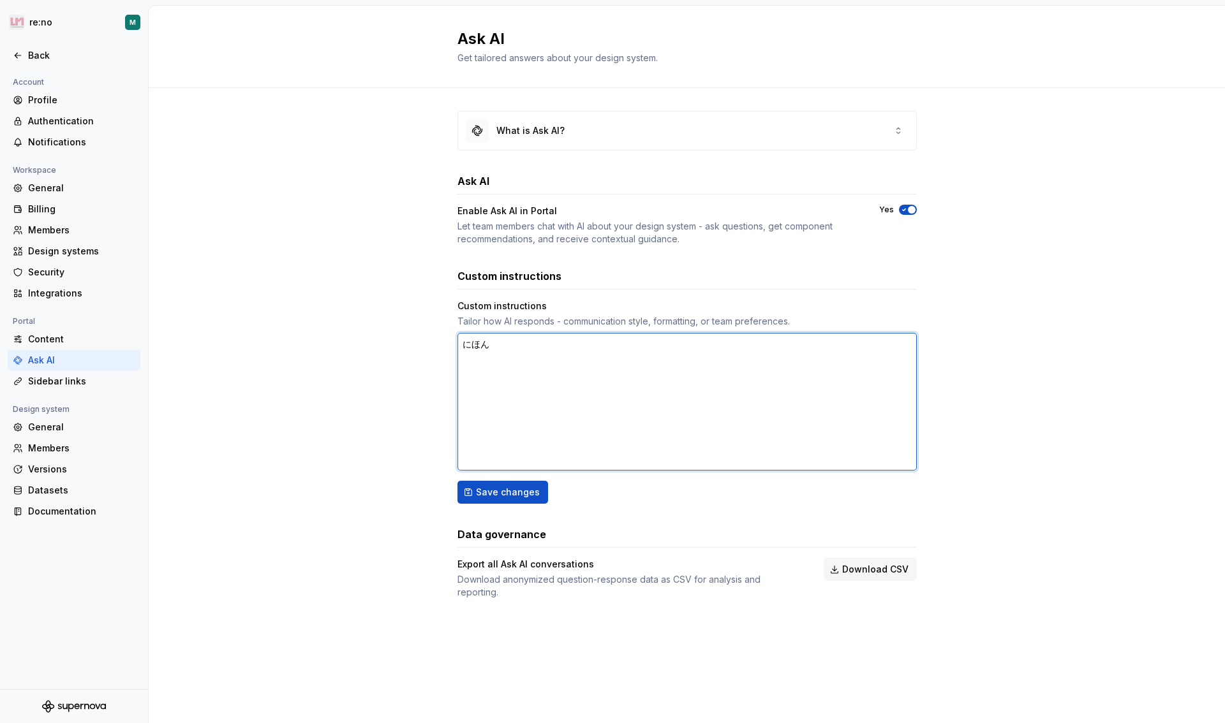
type textarea "*"
type textarea "にほ"
type textarea "*"
type textarea "に"
type textarea "*"
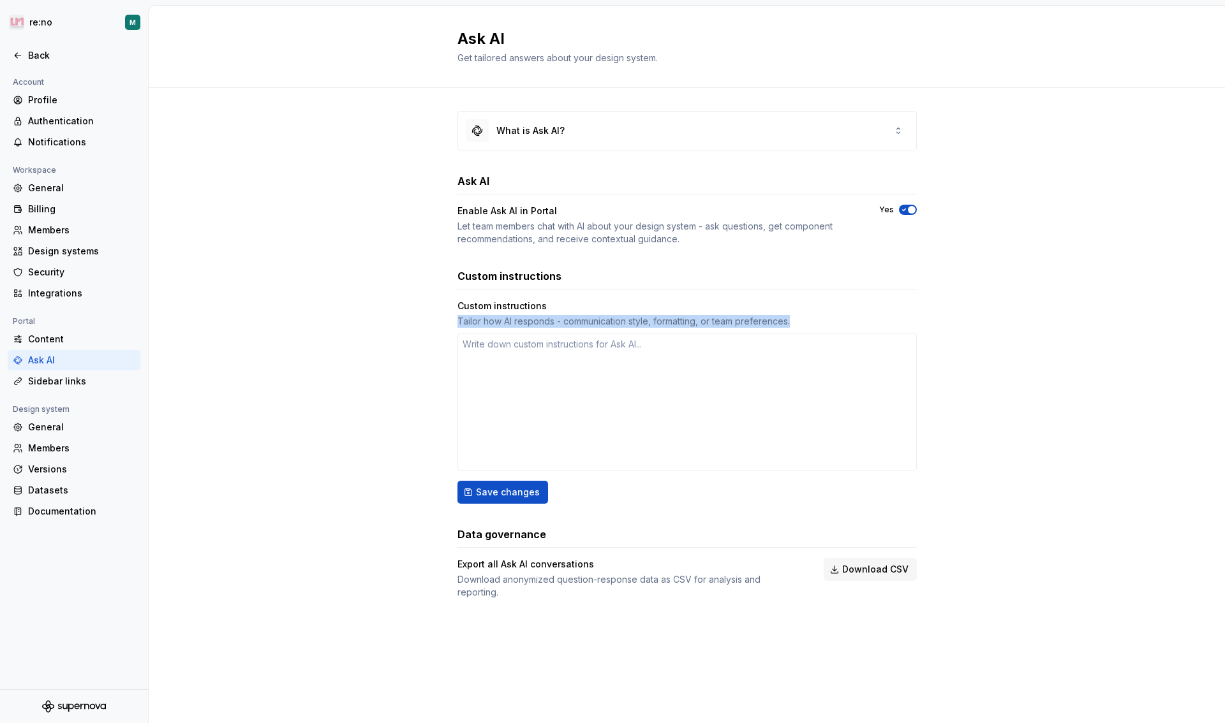
drag, startPoint x: 477, startPoint y: 322, endPoint x: 822, endPoint y: 318, distance: 345.2
click at [822, 318] on div "What is Ask AI? Ask AI Enable Ask AI in Portal Let team members chat with AI ab…" at bounding box center [687, 367] width 1076 height 559
copy div "Tailor how AI responds - communication style, formatting, or team preferences."
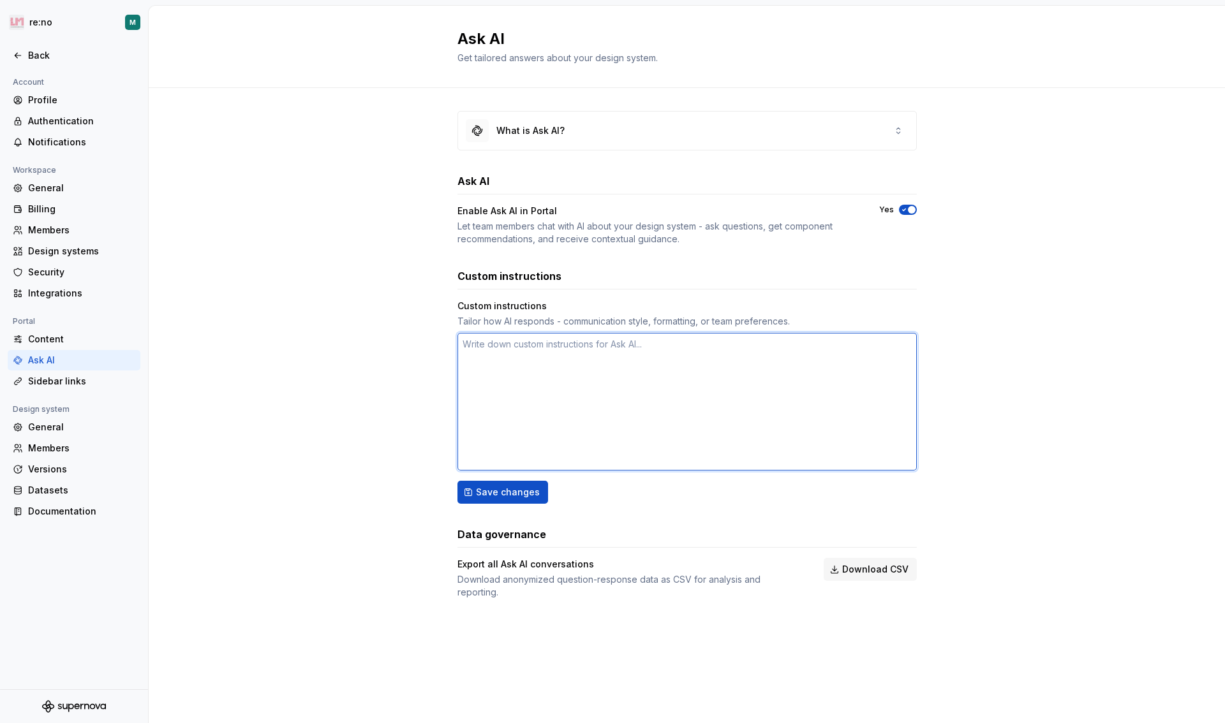
click at [533, 362] on textarea at bounding box center [686, 402] width 459 height 138
paste textarea "Always respond in 日本語"
type textarea "*"
type textarea "Always respond in 日本語"
click at [509, 496] on span "Save changes" at bounding box center [508, 492] width 64 height 13
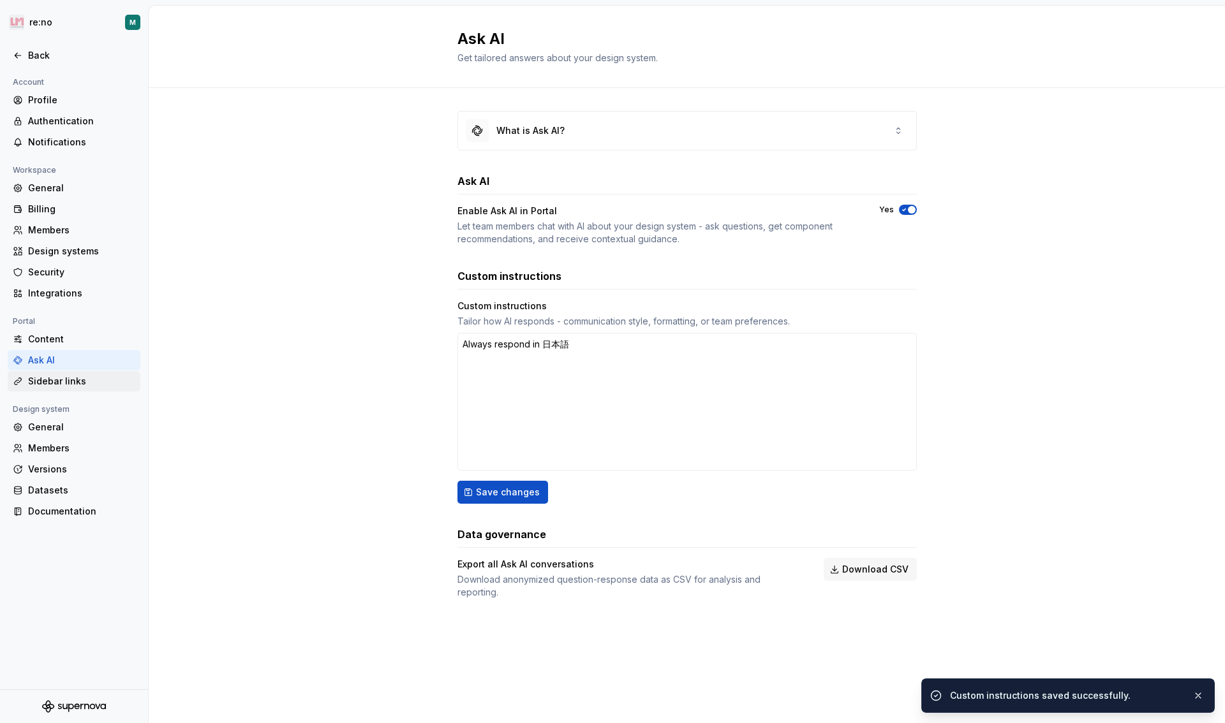
click at [42, 376] on div "Sidebar links" at bounding box center [81, 381] width 107 height 13
type textarea "*"
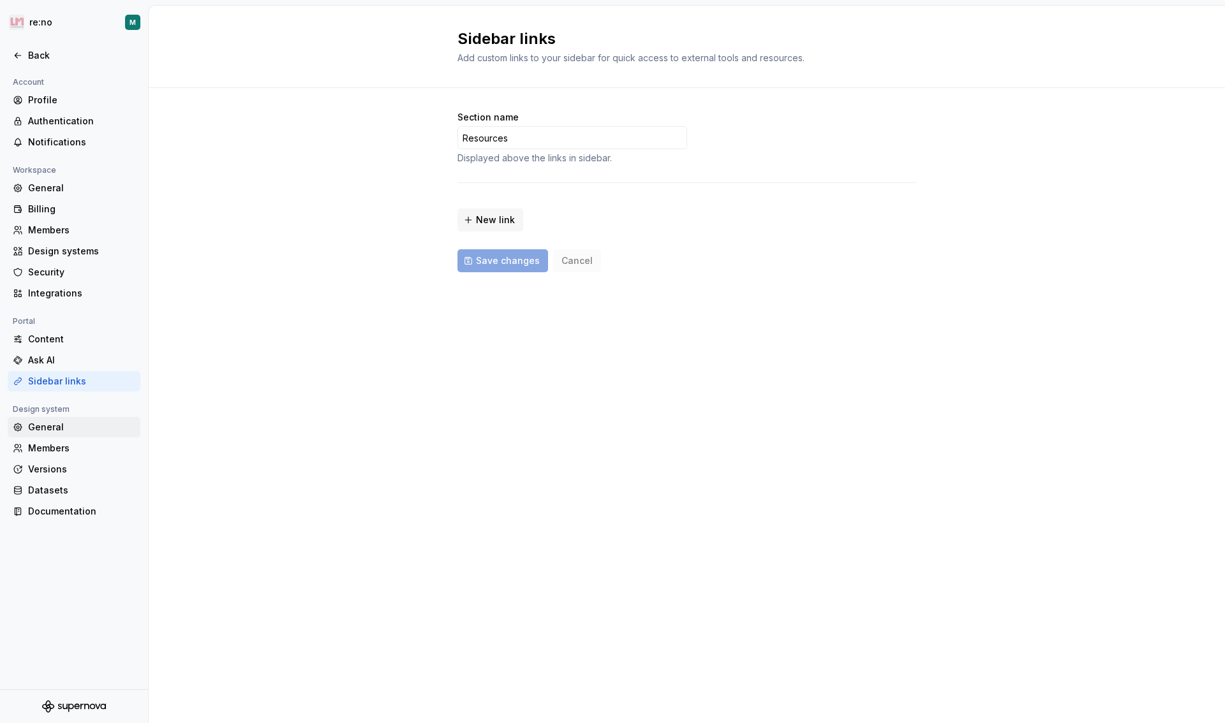
click at [49, 426] on div "General" at bounding box center [81, 427] width 107 height 13
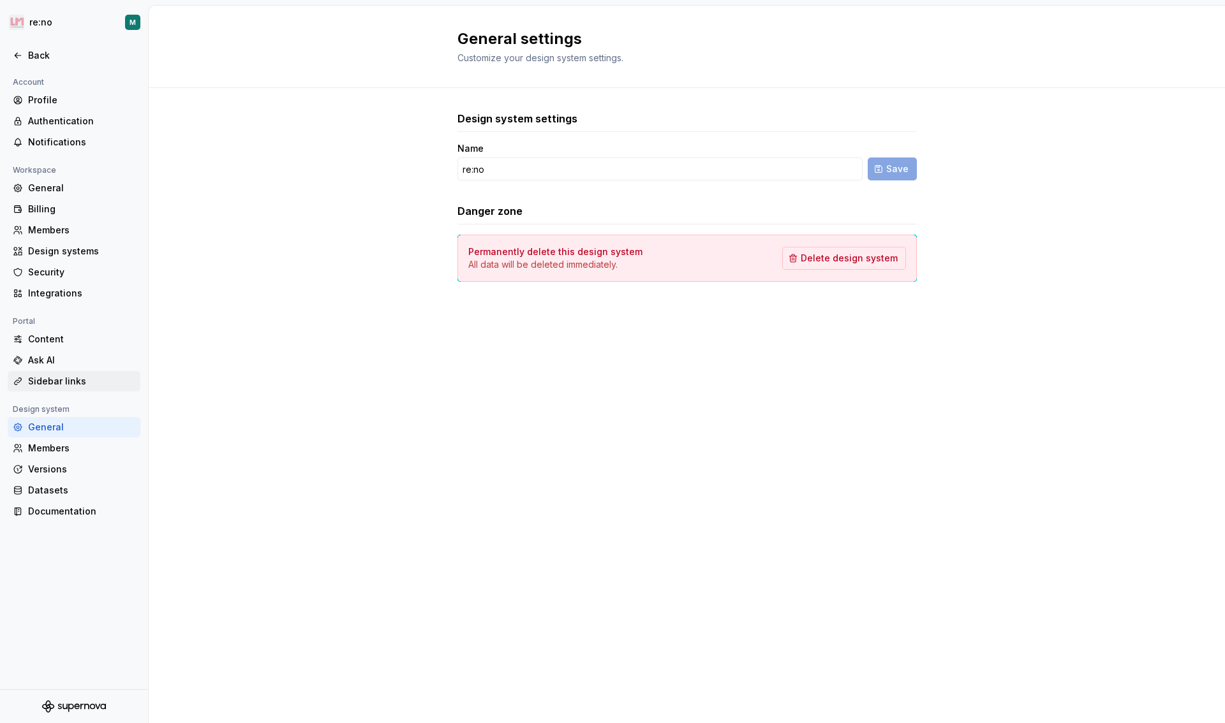
click at [48, 378] on div "Sidebar links" at bounding box center [81, 381] width 107 height 13
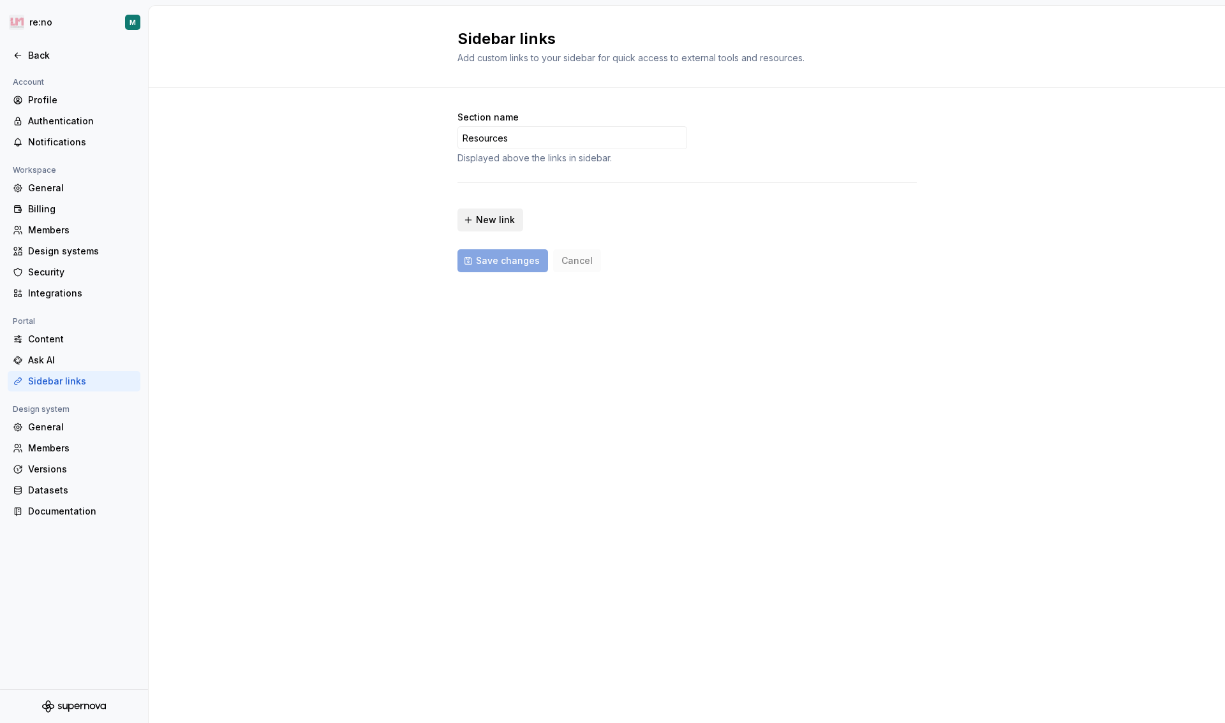
click at [505, 216] on span "New link" at bounding box center [495, 220] width 39 height 13
type input "*****"
click at [672, 215] on input "text" at bounding box center [765, 212] width 255 height 23
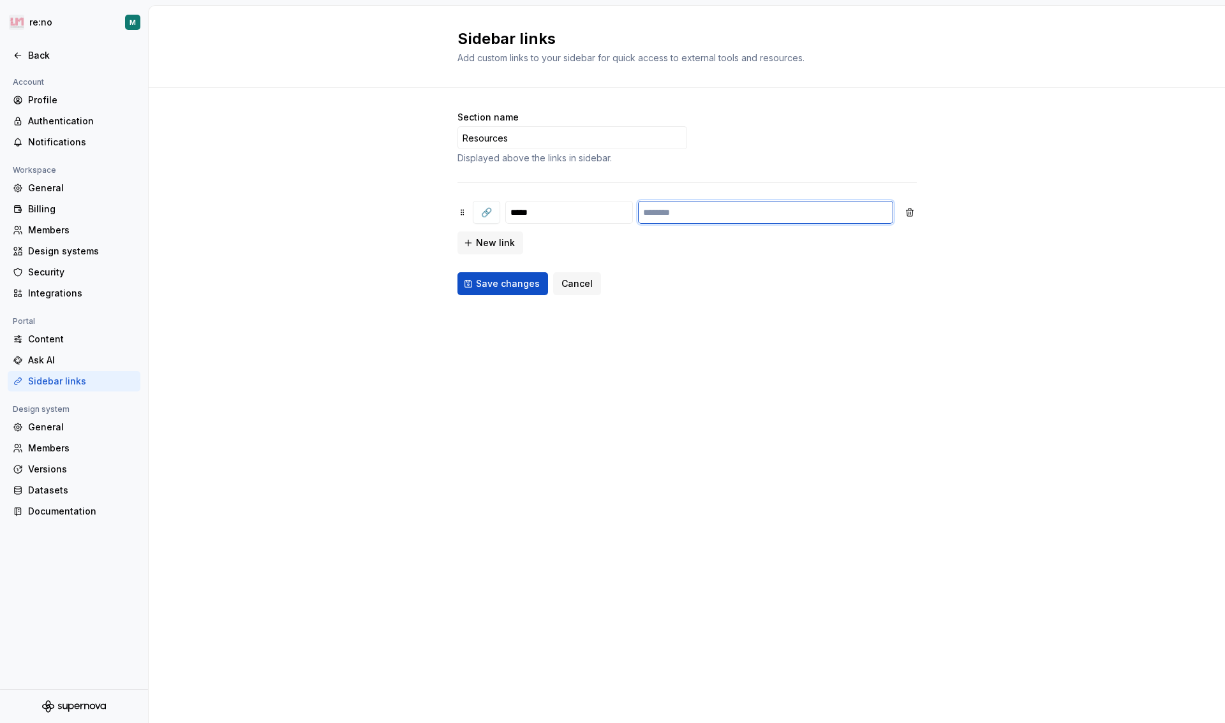
paste input "**********"
type input "**********"
click at [671, 301] on div "**********" at bounding box center [686, 216] width 459 height 256
click at [481, 211] on span "🔗" at bounding box center [486, 212] width 11 height 13
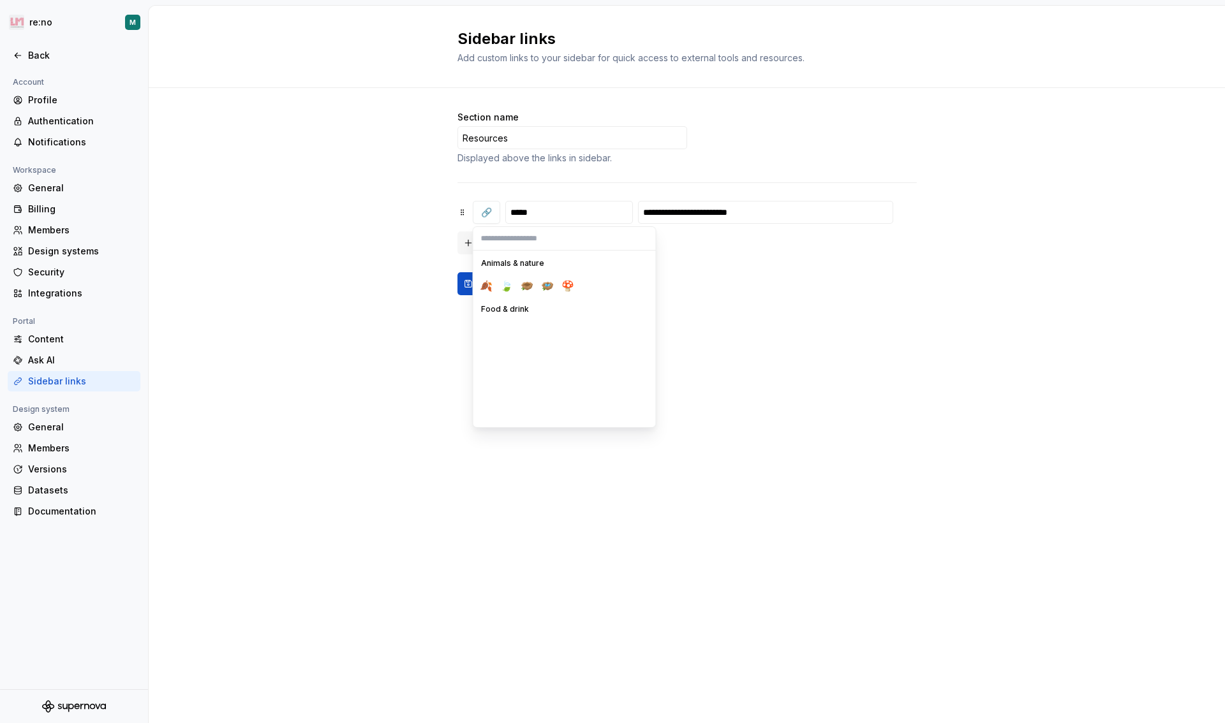
scroll to position [1206, 0]
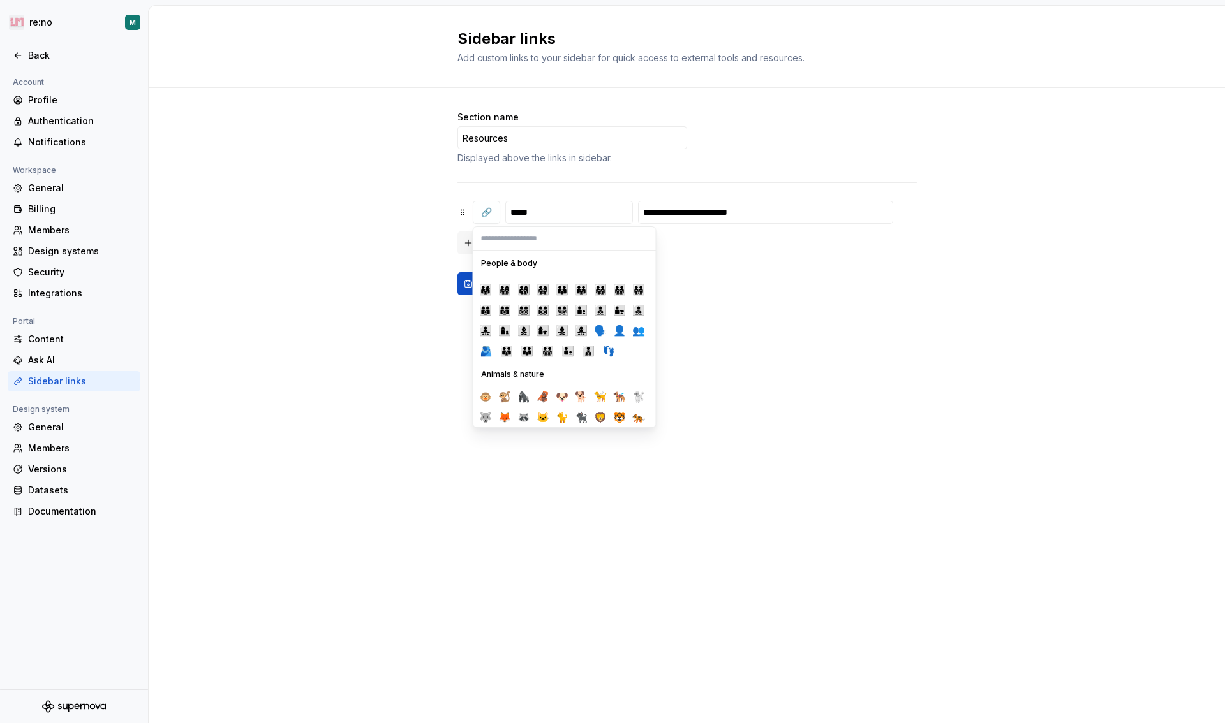
click at [523, 233] on input "search" at bounding box center [565, 238] width 168 height 20
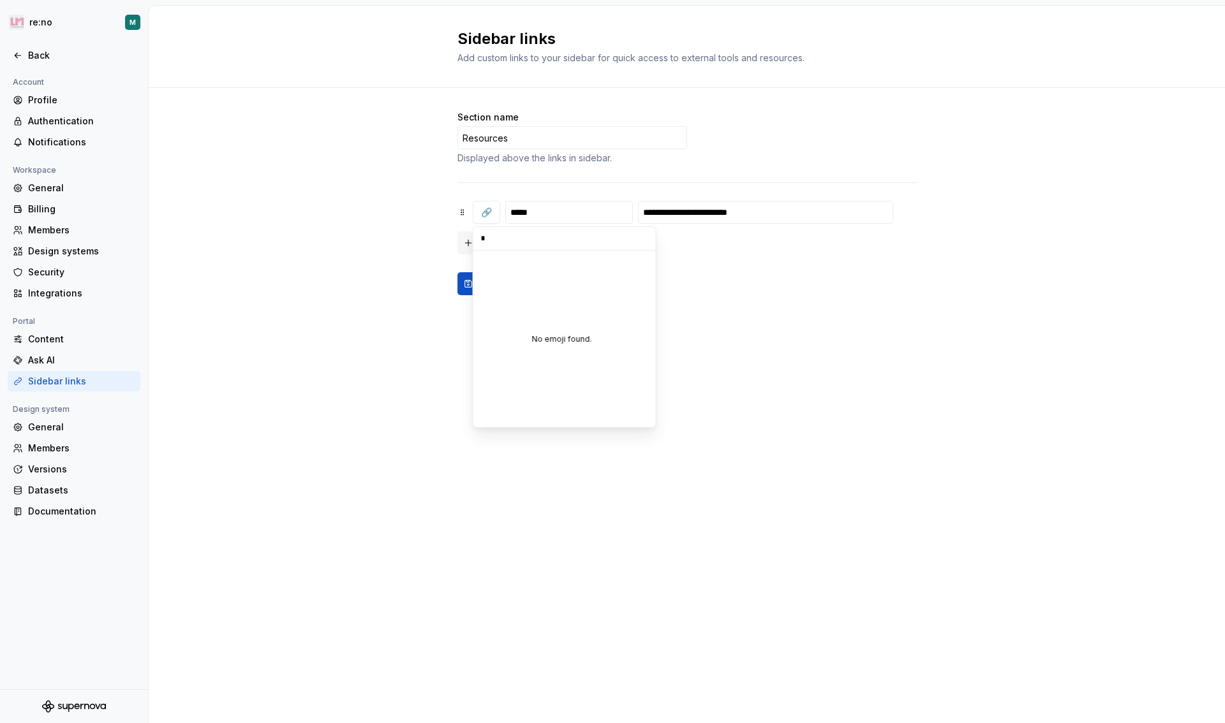
scroll to position [0, 0]
type input "*"
click at [509, 286] on span "Save changes" at bounding box center [508, 284] width 64 height 13
click at [40, 59] on div "Back" at bounding box center [81, 55] width 107 height 13
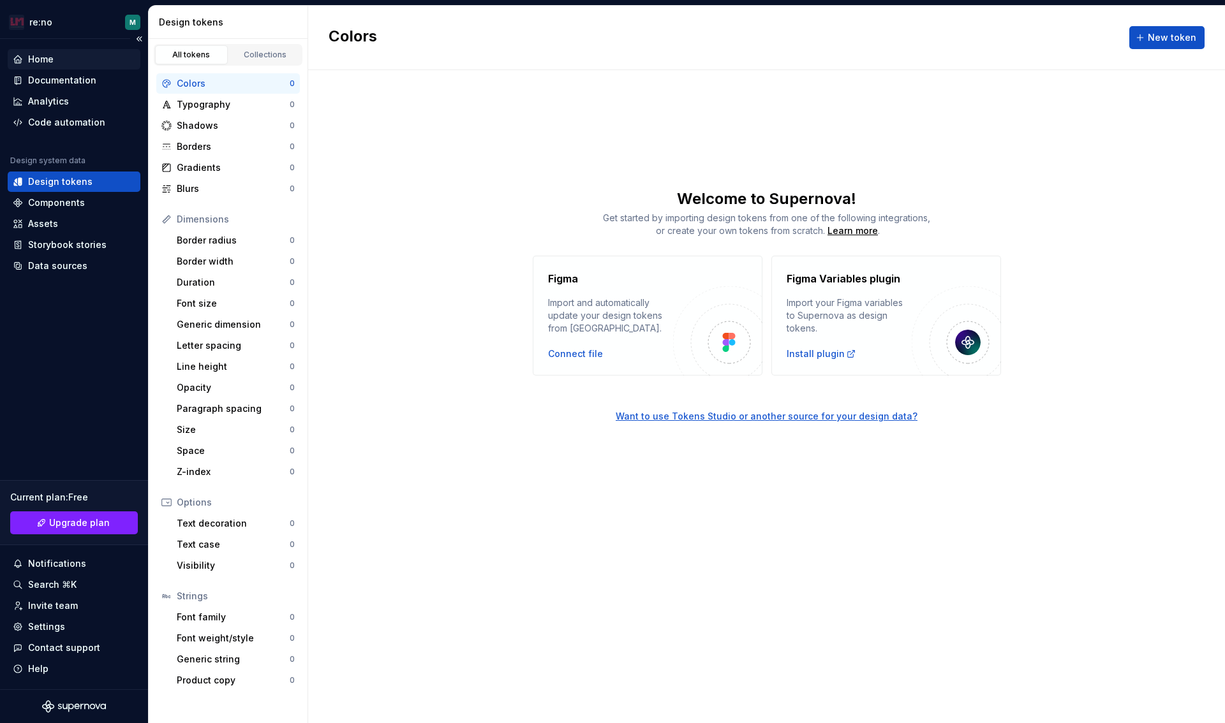
click at [50, 56] on div "Home" at bounding box center [41, 59] width 26 height 13
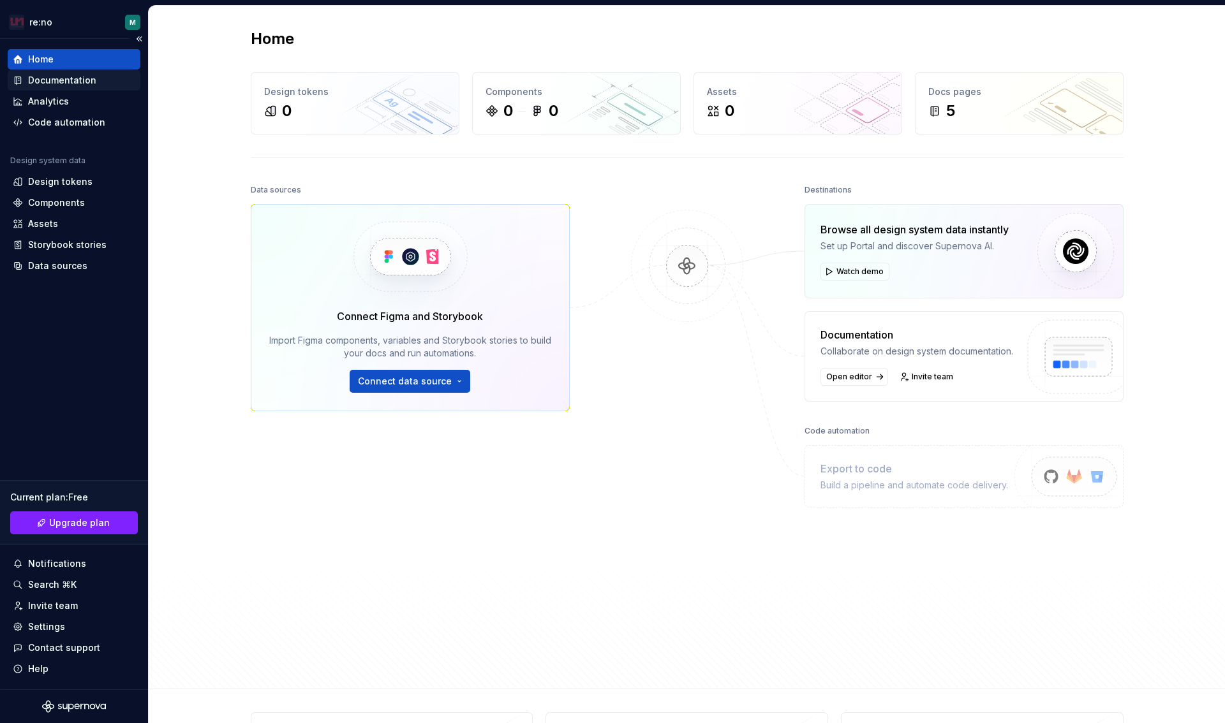
click at [57, 78] on div "Documentation" at bounding box center [62, 80] width 68 height 13
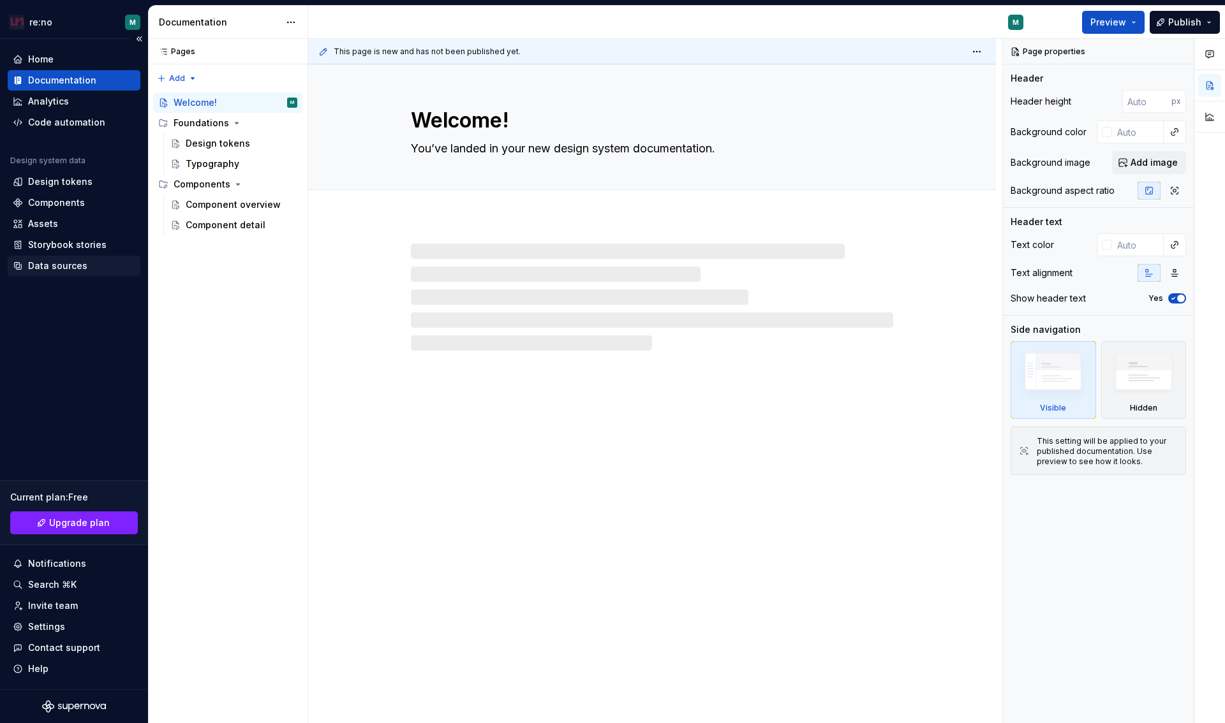
click at [47, 262] on div "Data sources" at bounding box center [57, 266] width 59 height 13
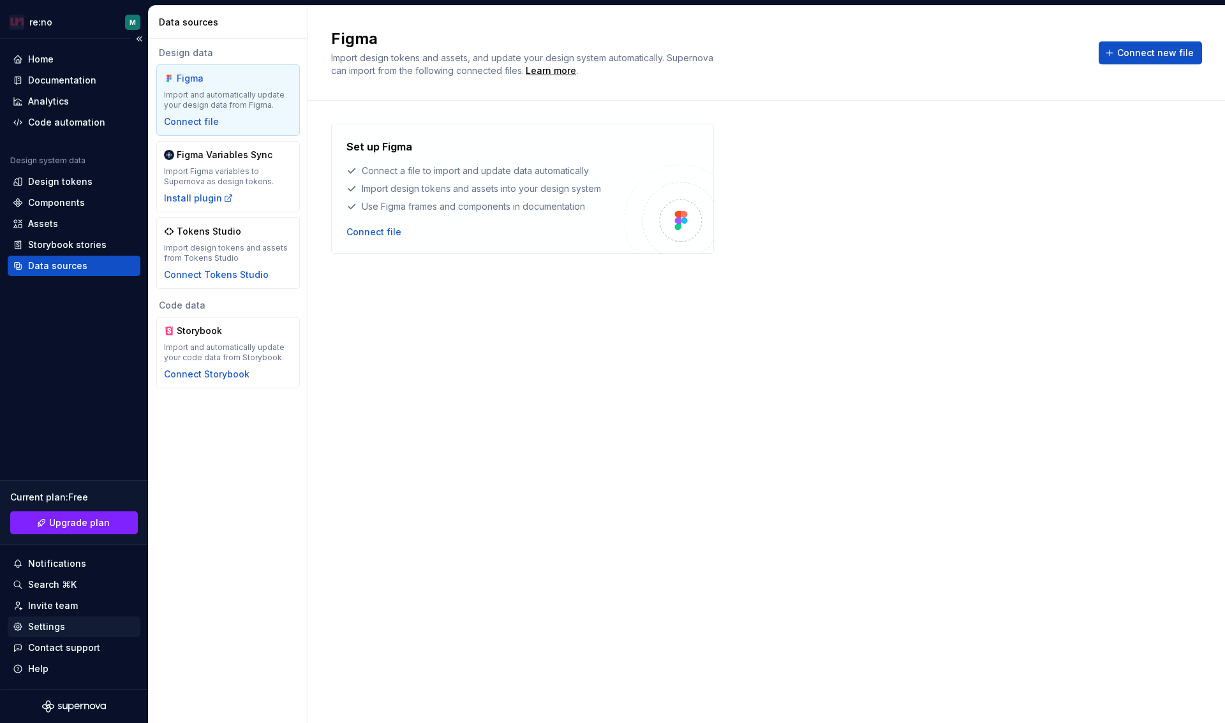
click at [46, 628] on div "Settings" at bounding box center [46, 627] width 37 height 13
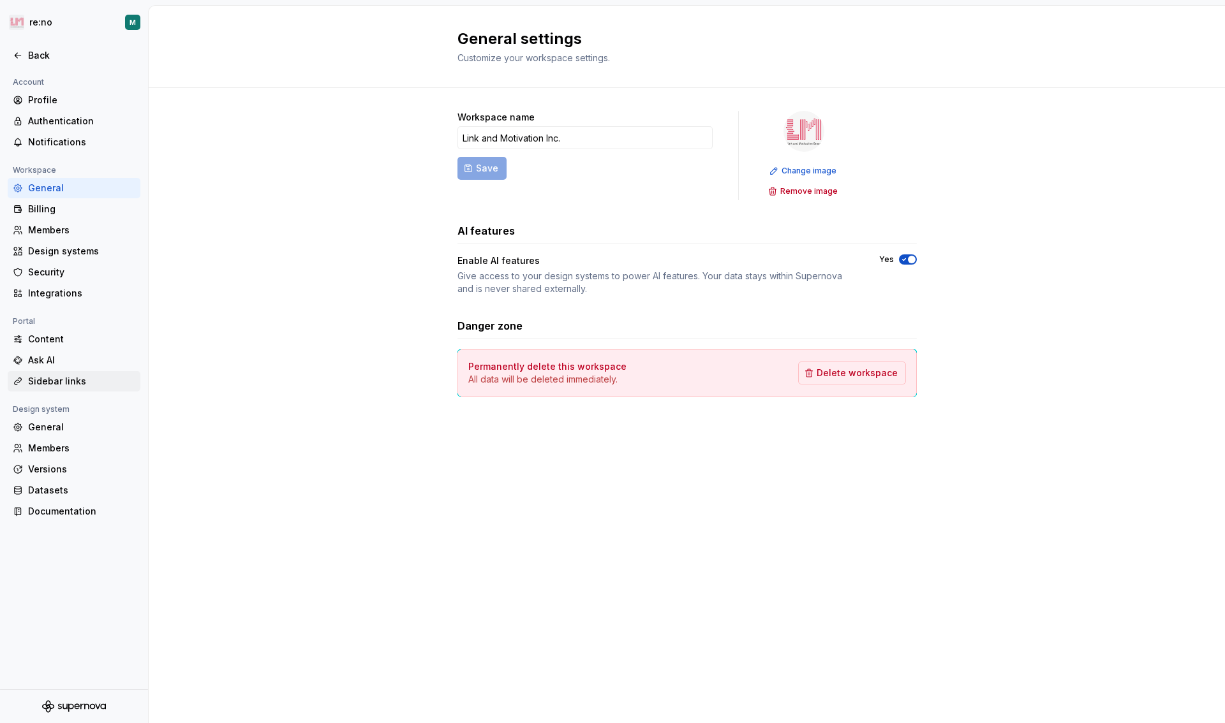
click at [63, 375] on div "Sidebar links" at bounding box center [81, 381] width 107 height 13
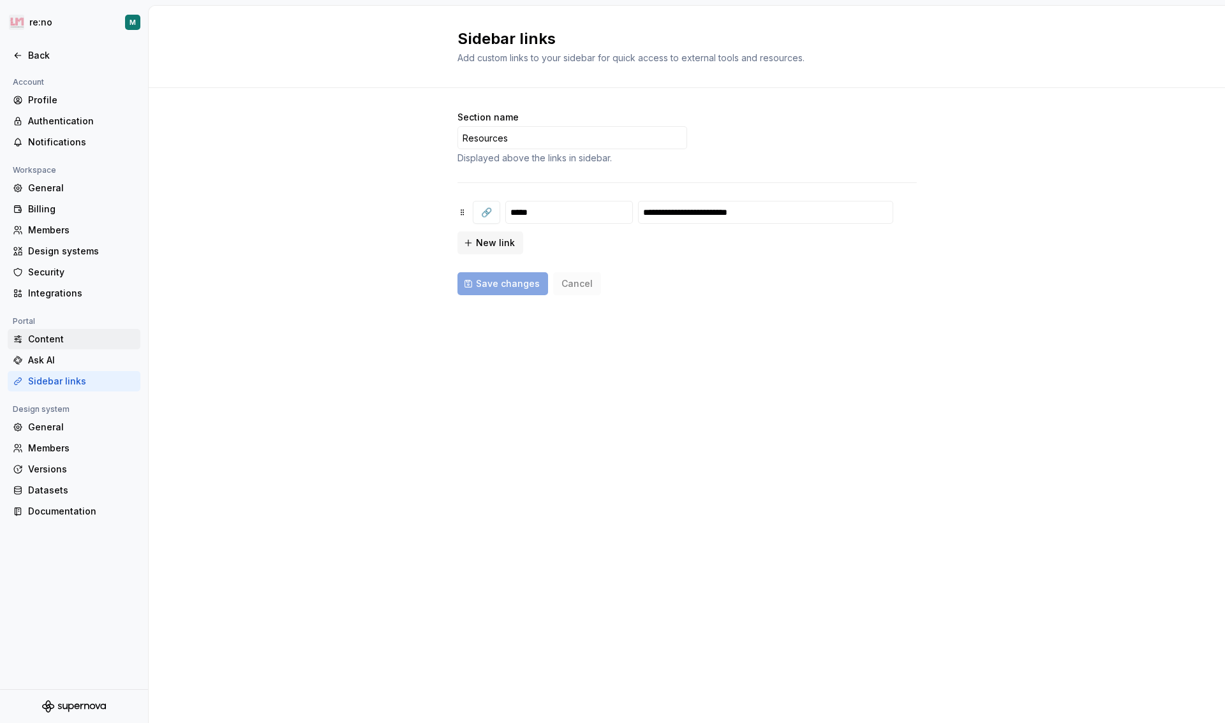
click at [63, 336] on div "Content" at bounding box center [81, 339] width 107 height 13
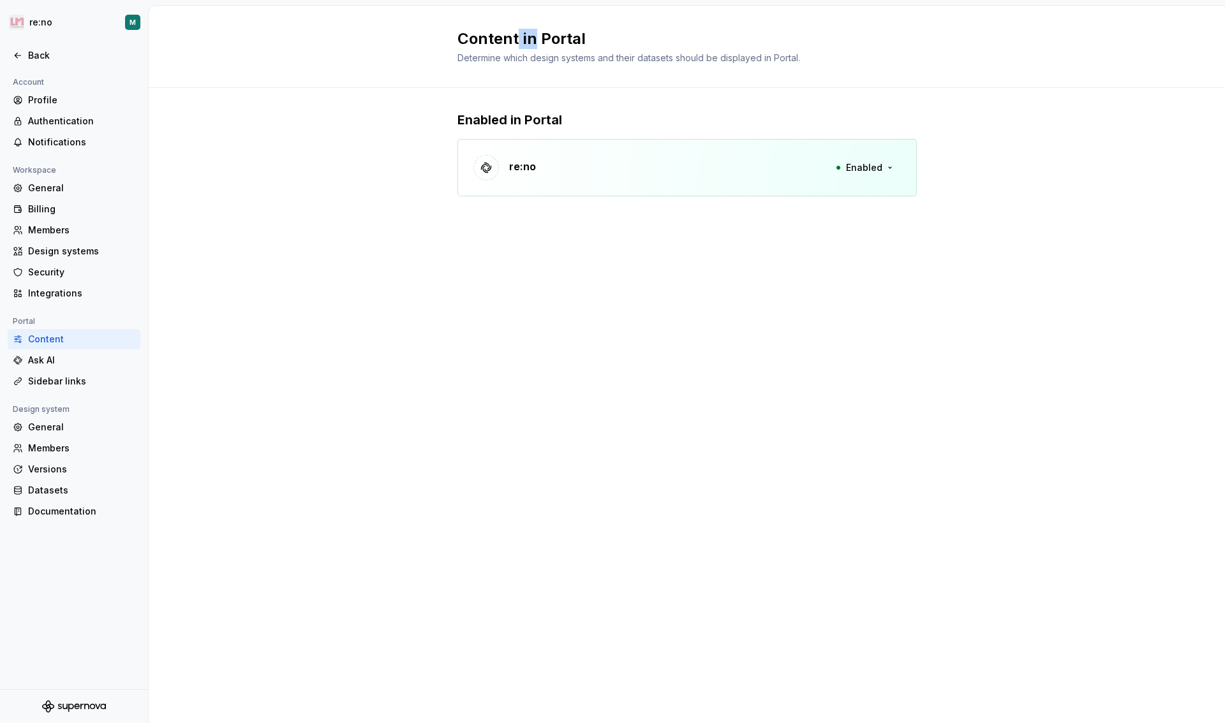
drag, startPoint x: 534, startPoint y: 46, endPoint x: 420, endPoint y: 59, distance: 114.3
click at [480, 50] on div "Content in Portal Determine which design systems and their datasets should be d…" at bounding box center [679, 47] width 444 height 36
click at [47, 17] on html "re:no M Back Account Profile Authentication Notifications Workspace General Bil…" at bounding box center [612, 361] width 1225 height 723
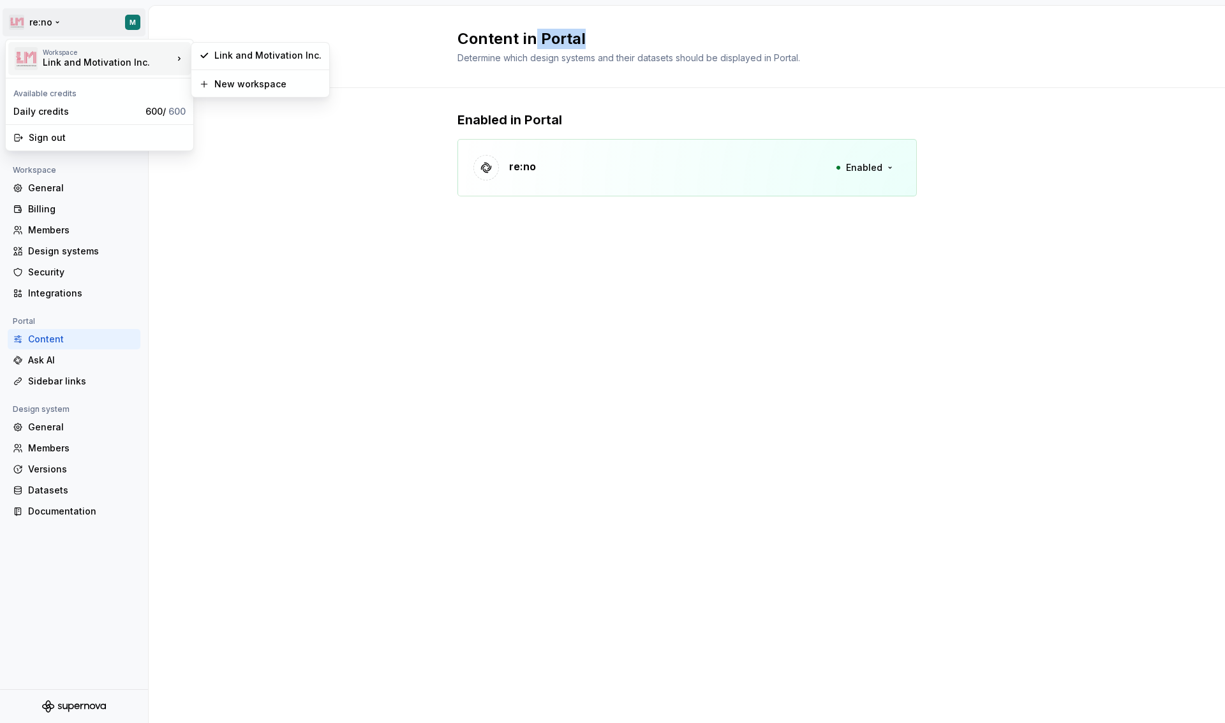
click at [103, 59] on div "Link and Motivation Inc." at bounding box center [97, 62] width 108 height 13
click at [91, 17] on html "re:no M Back Account Profile Authentication Notifications Workspace General Bil…" at bounding box center [612, 361] width 1225 height 723
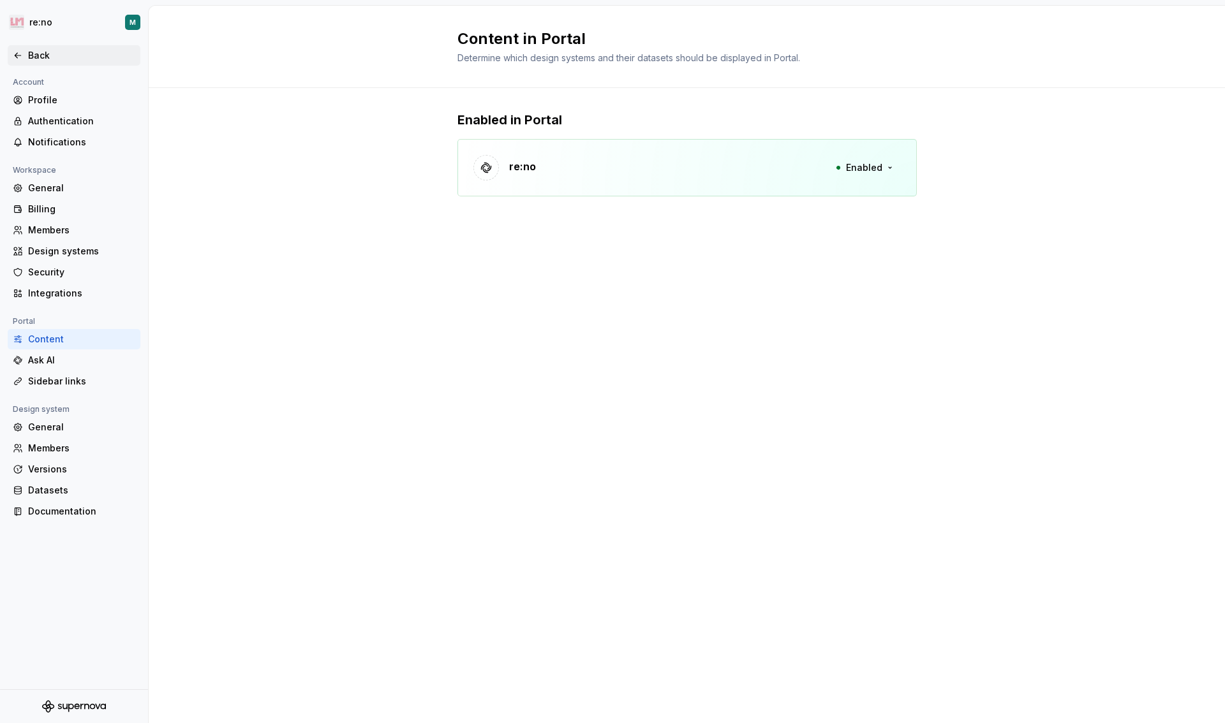
click at [39, 52] on div "Back" at bounding box center [81, 55] width 107 height 13
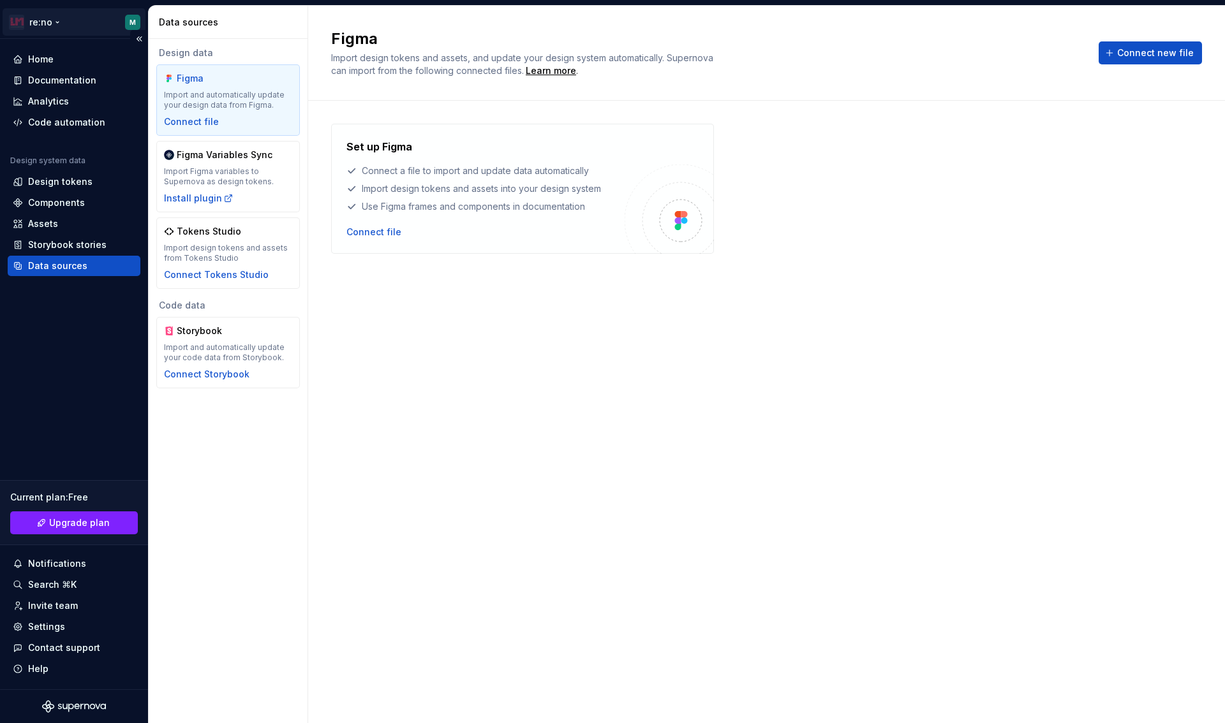
click at [34, 24] on html "re:no M Home Documentation Analytics Code automation Design system data Design …" at bounding box center [612, 361] width 1225 height 723
click at [131, 24] on html "re:no M Home Documentation Analytics Code automation Design system data Design …" at bounding box center [612, 361] width 1225 height 723
click at [134, 22] on html "re:no M Home Documentation Analytics Code automation Design system data Design …" at bounding box center [612, 361] width 1225 height 723
click at [133, 22] on html "re:no M Home Documentation Analytics Code automation Design system data Design …" at bounding box center [612, 361] width 1225 height 723
click at [143, 40] on button "Collapse sidebar" at bounding box center [139, 39] width 18 height 18
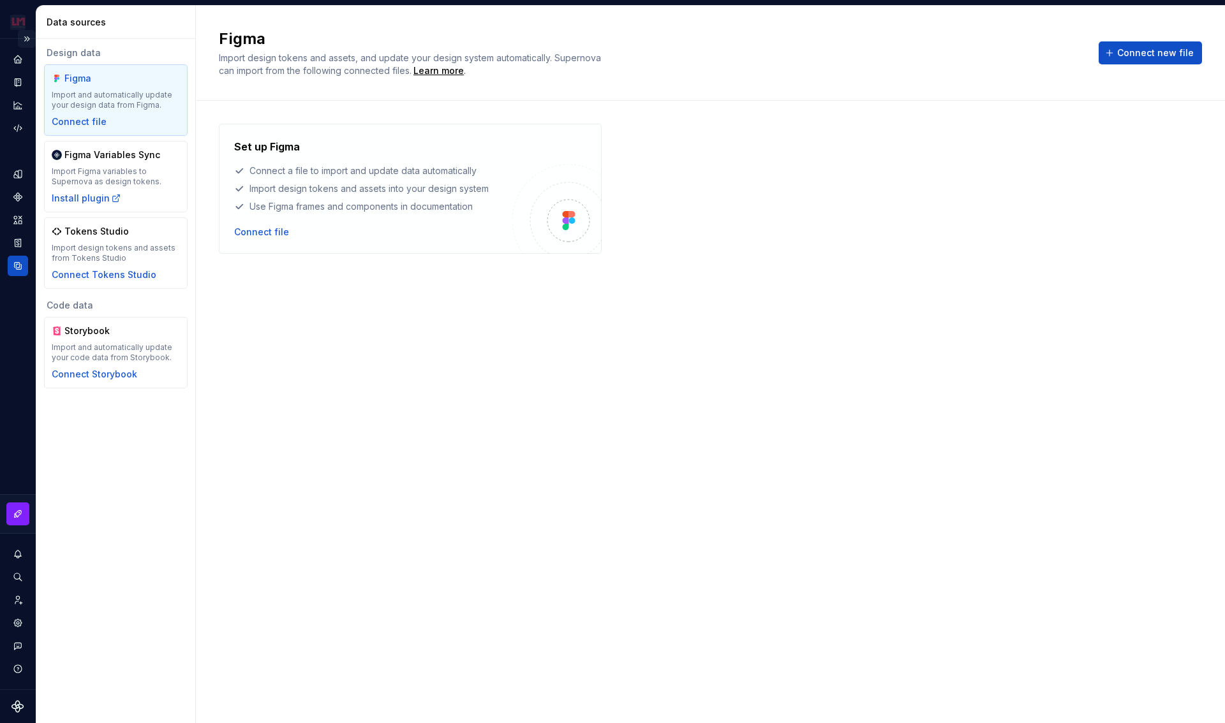
click at [28, 43] on button "Expand sidebar" at bounding box center [27, 39] width 18 height 18
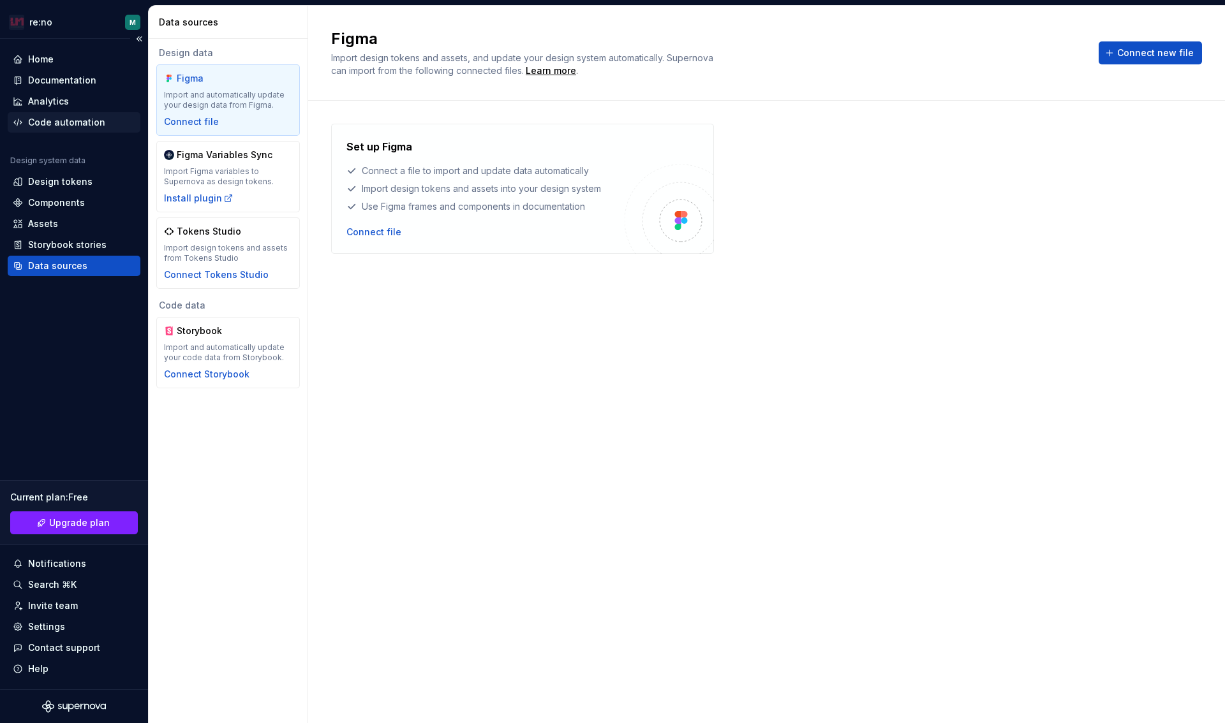
click at [52, 121] on div "Code automation" at bounding box center [66, 122] width 77 height 13
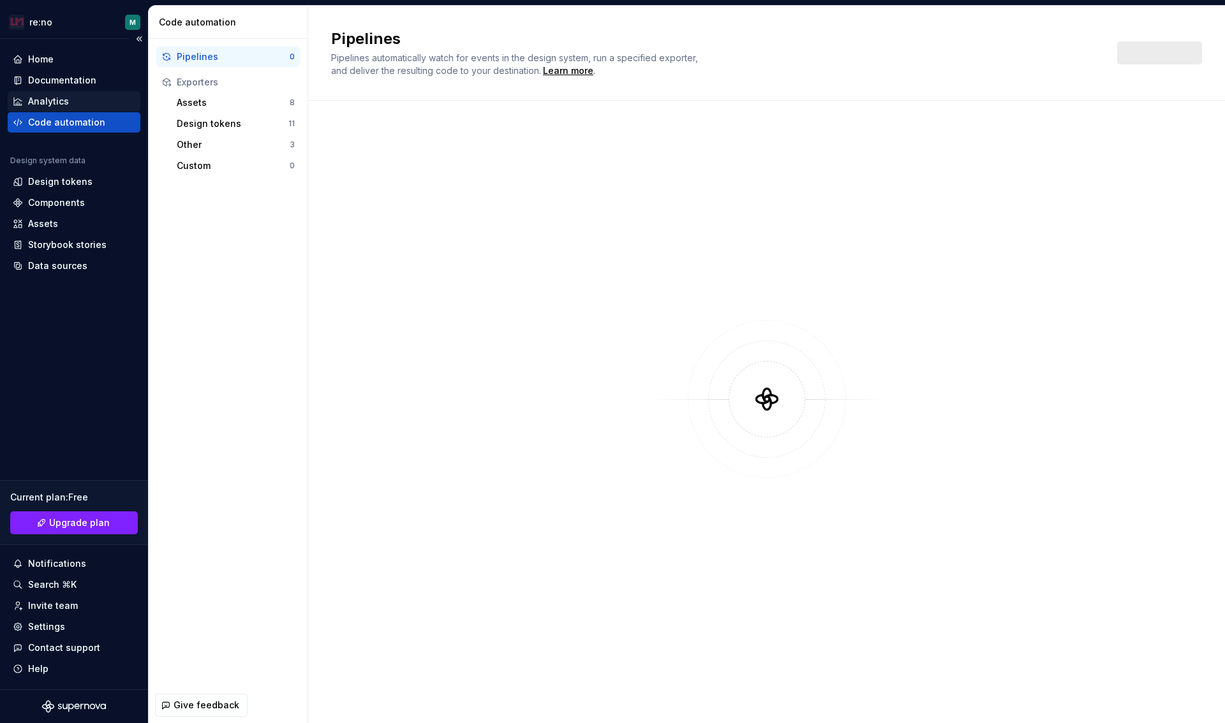
click at [47, 101] on div "Analytics" at bounding box center [48, 101] width 41 height 13
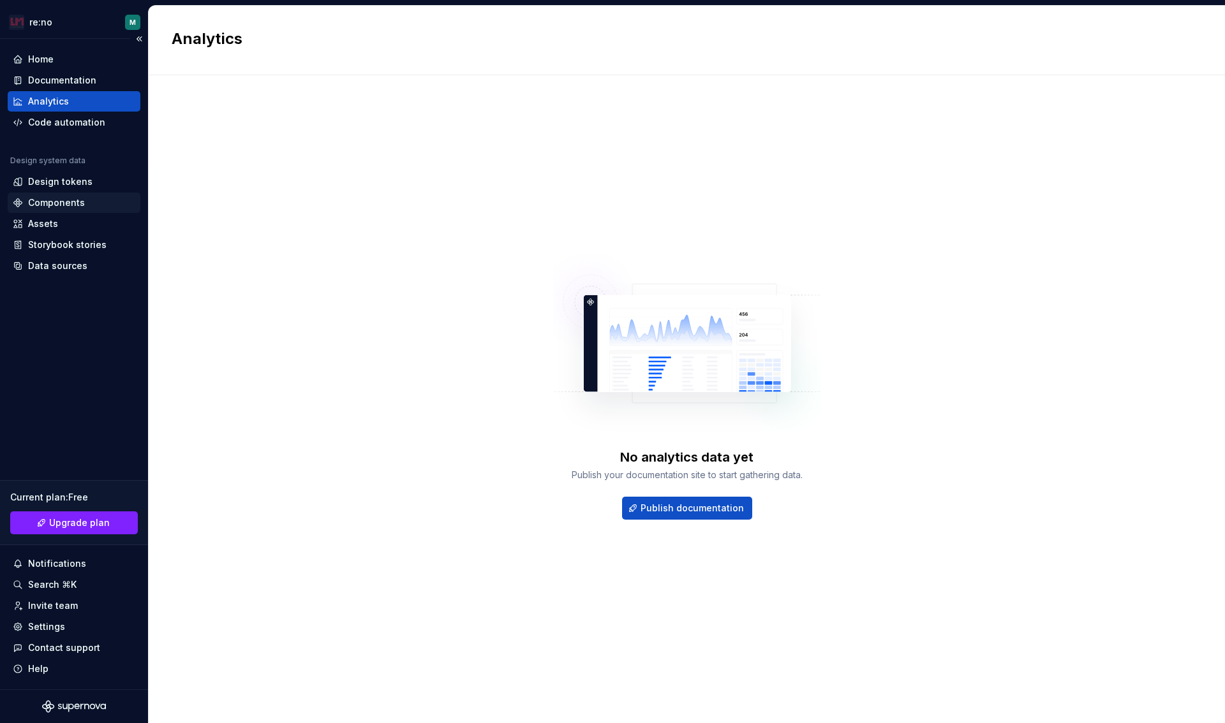
click at [45, 206] on div "Components" at bounding box center [56, 202] width 57 height 13
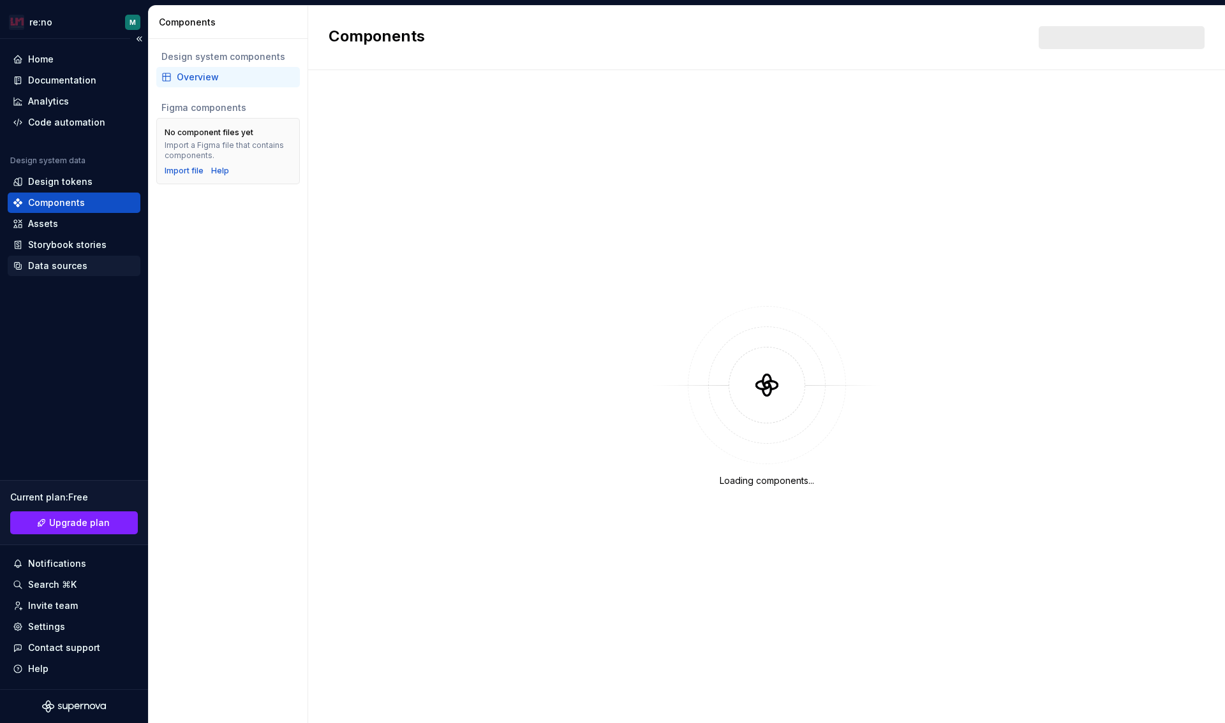
click at [48, 261] on div "Data sources" at bounding box center [57, 266] width 59 height 13
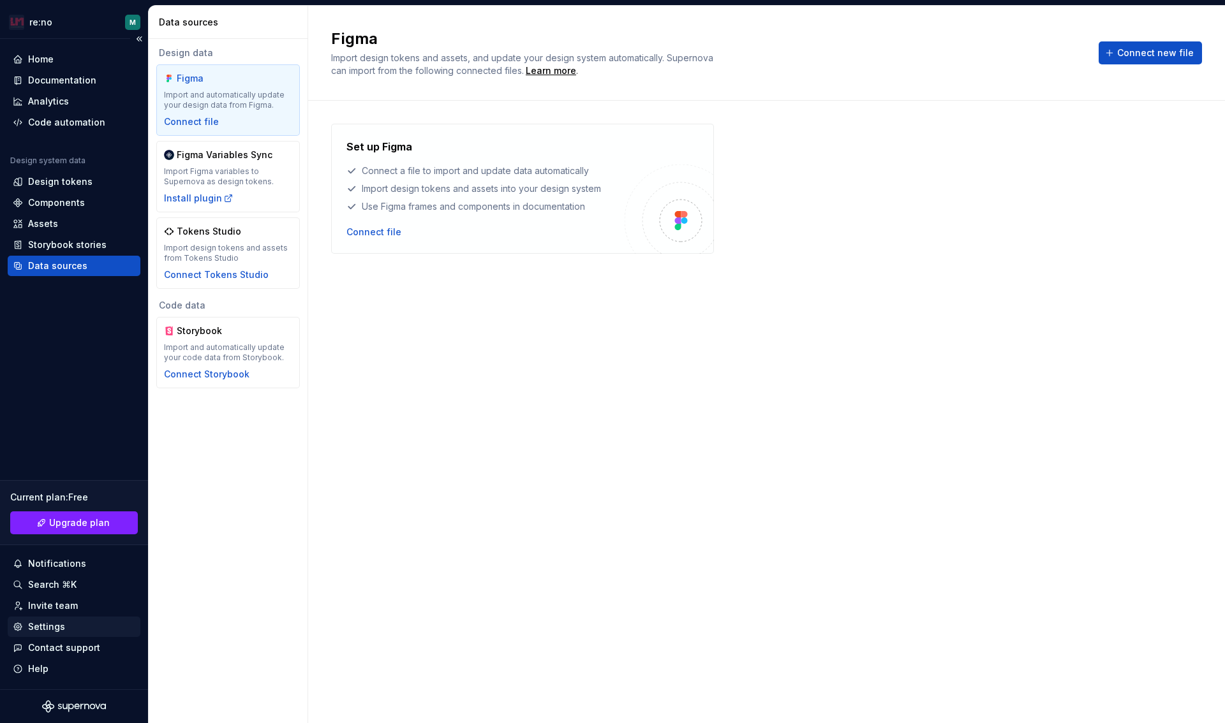
click at [54, 625] on div "Settings" at bounding box center [46, 627] width 37 height 13
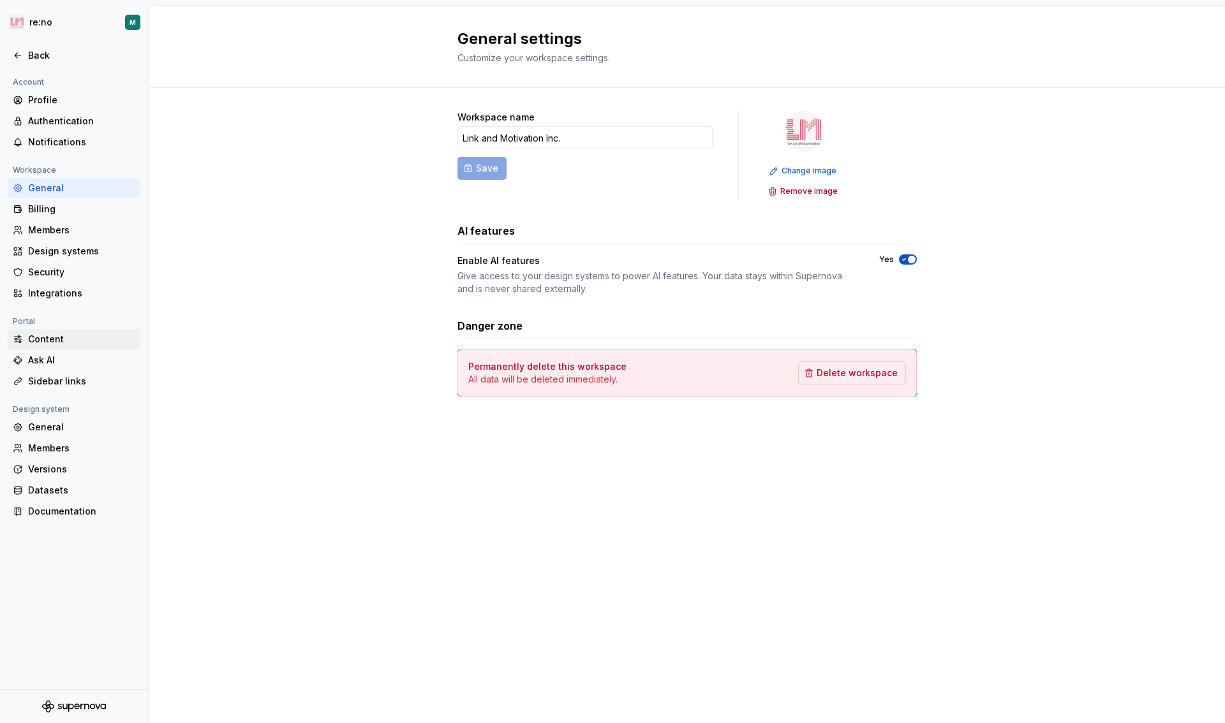
click at [57, 335] on div "Content" at bounding box center [81, 339] width 107 height 13
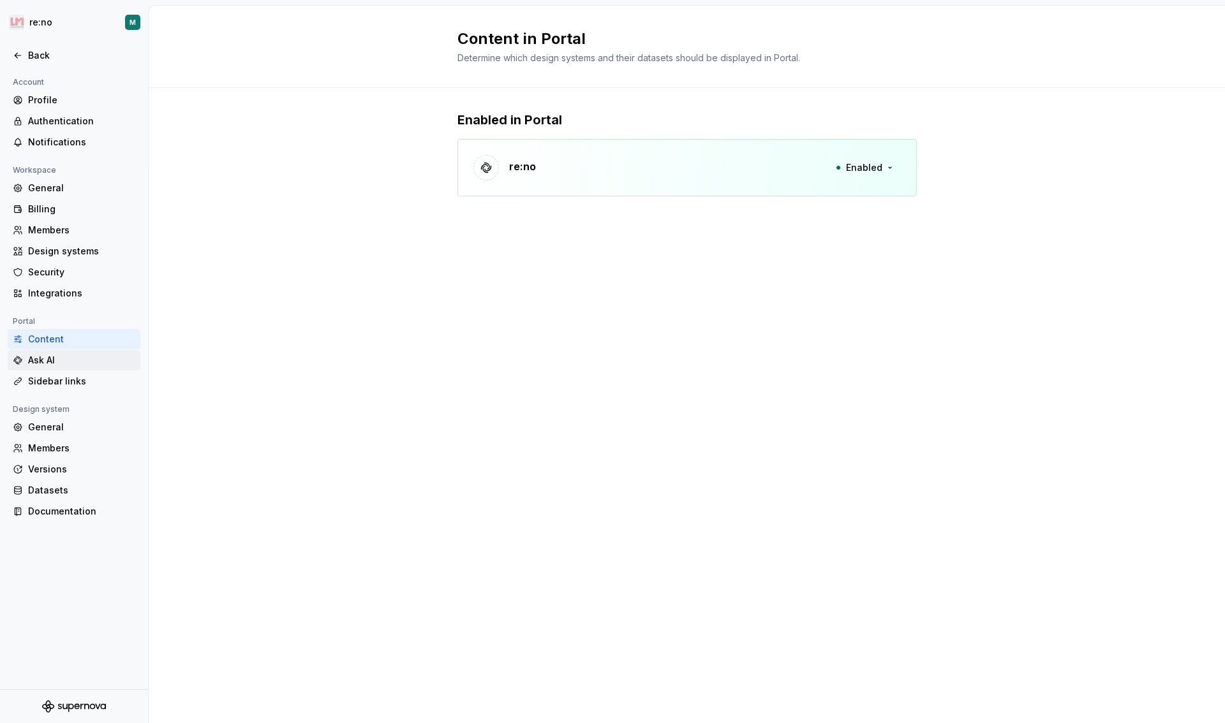
click at [54, 359] on div "Ask AI" at bounding box center [81, 360] width 107 height 13
type textarea "*"
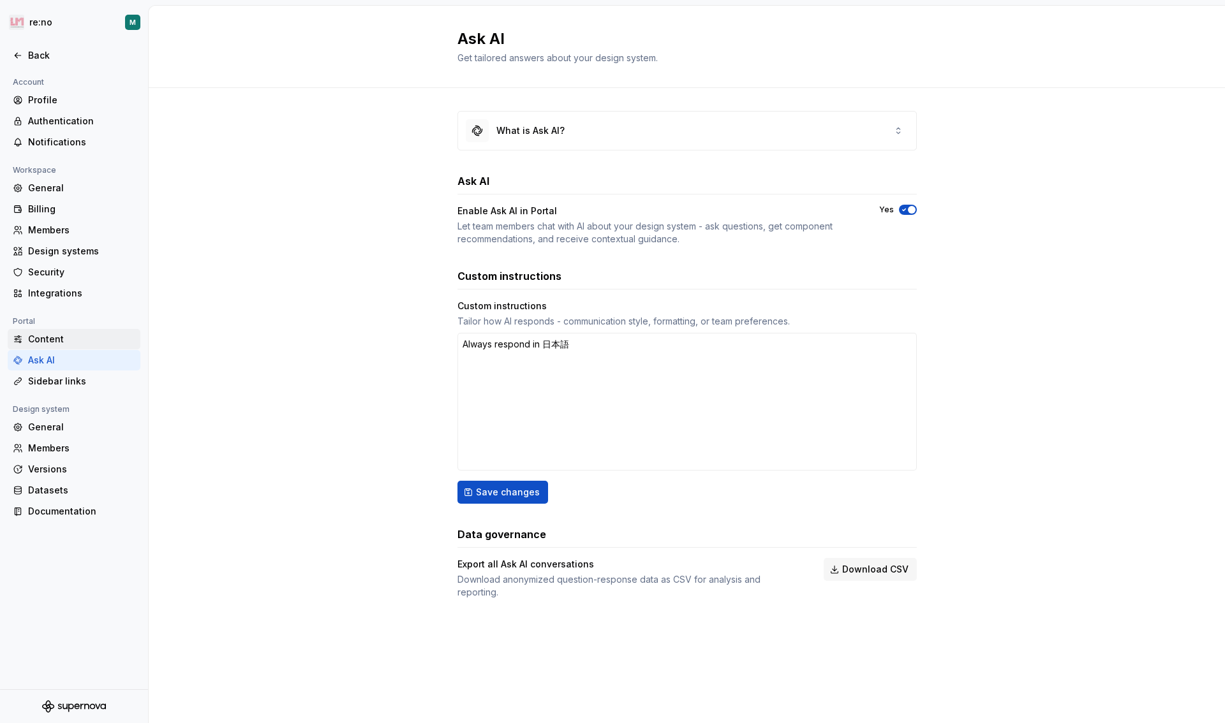
click at [80, 334] on div "Content" at bounding box center [81, 339] width 107 height 13
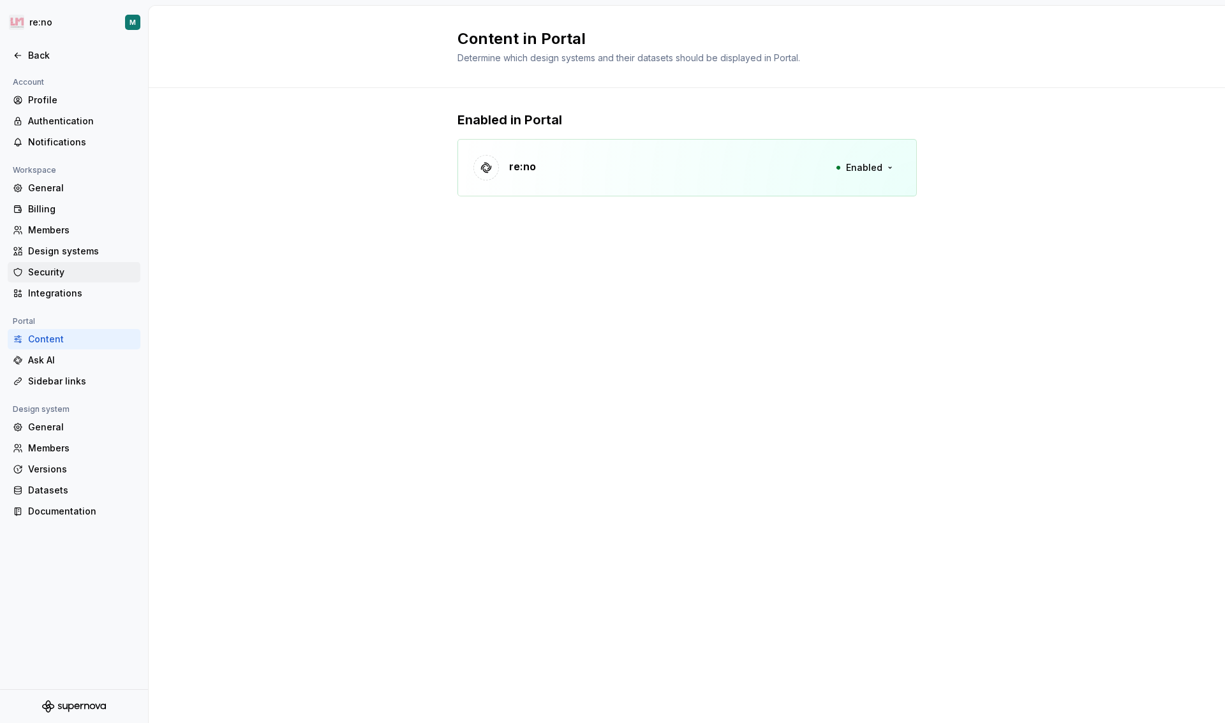
click at [71, 274] on div "Security" at bounding box center [81, 272] width 107 height 13
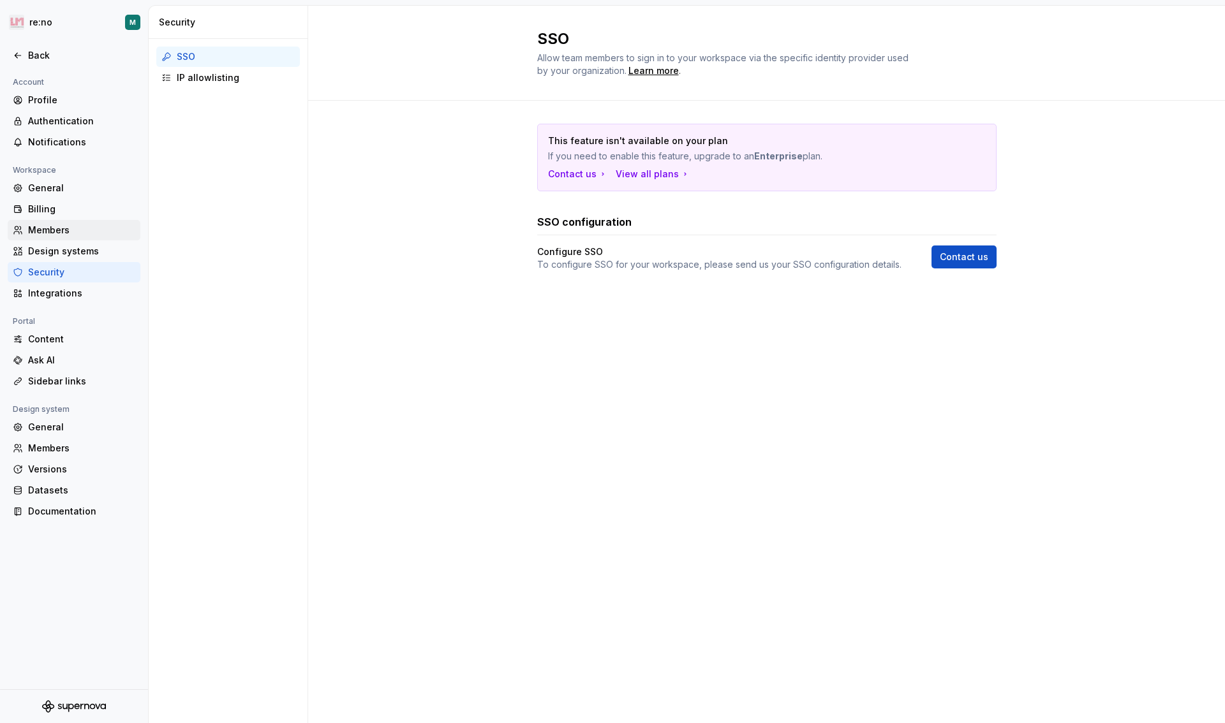
click at [50, 231] on div "Members" at bounding box center [81, 230] width 107 height 13
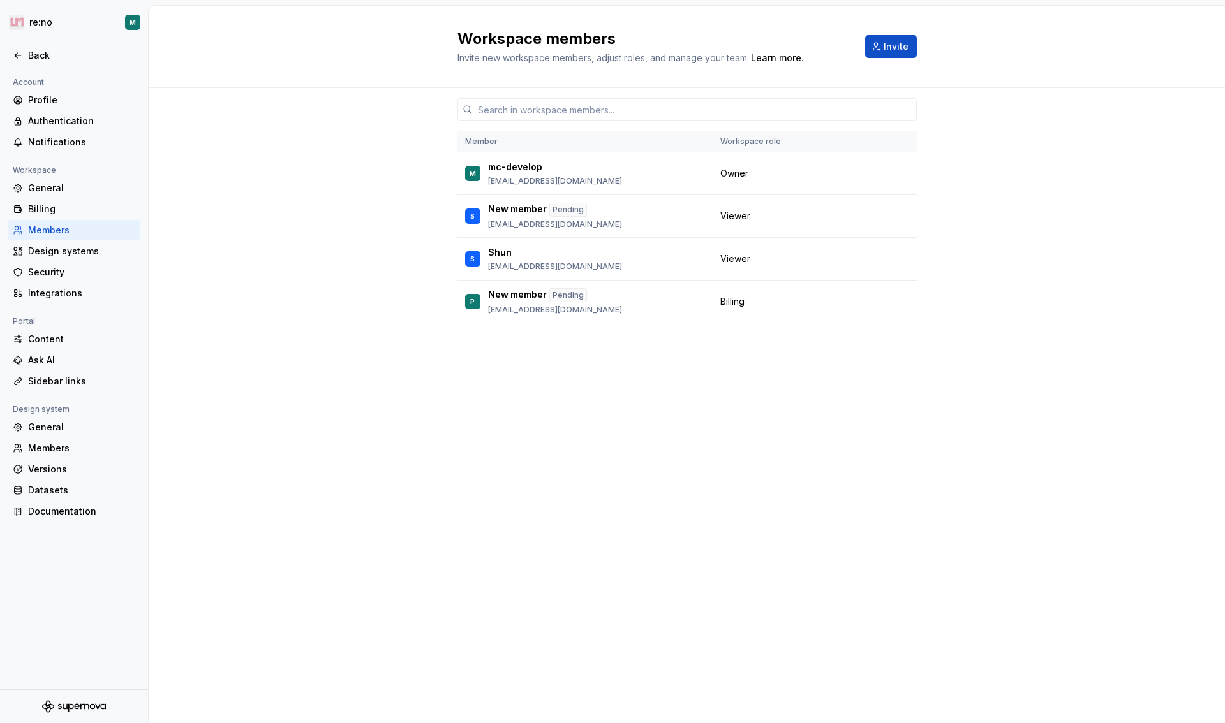
click at [50, 231] on div "Members" at bounding box center [81, 230] width 107 height 13
click at [49, 206] on div "Billing" at bounding box center [81, 209] width 107 height 13
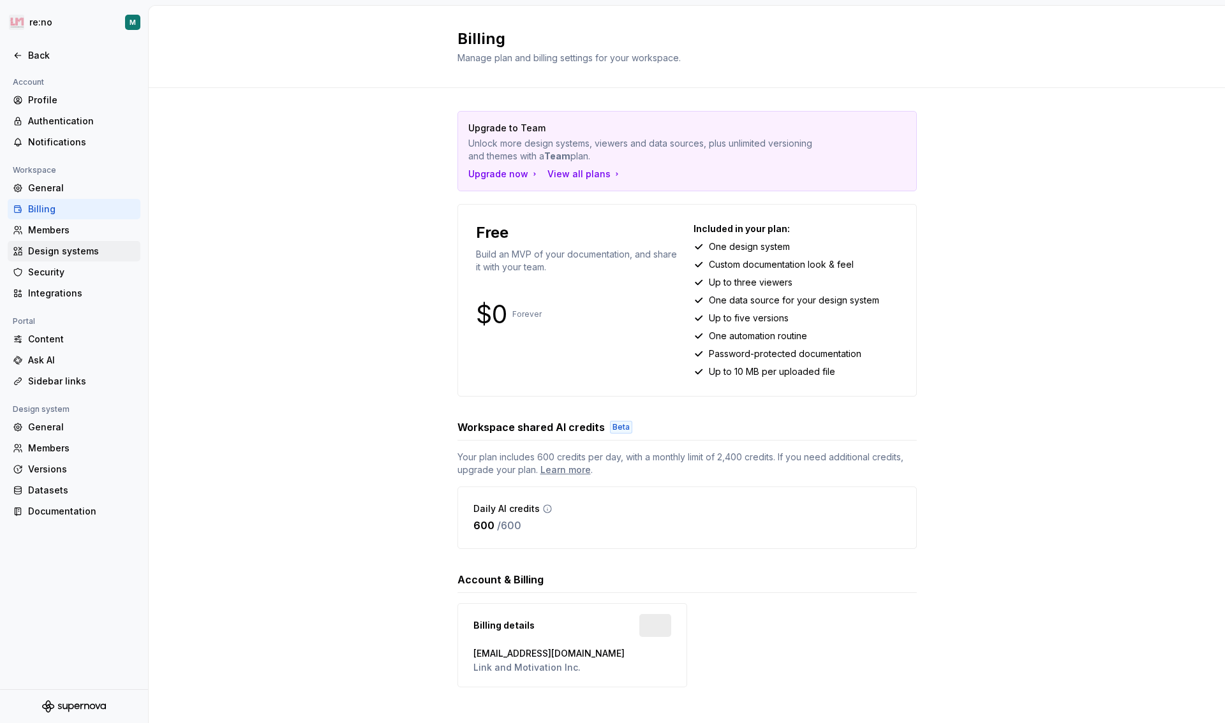
click at [49, 255] on div "Design systems" at bounding box center [81, 251] width 107 height 13
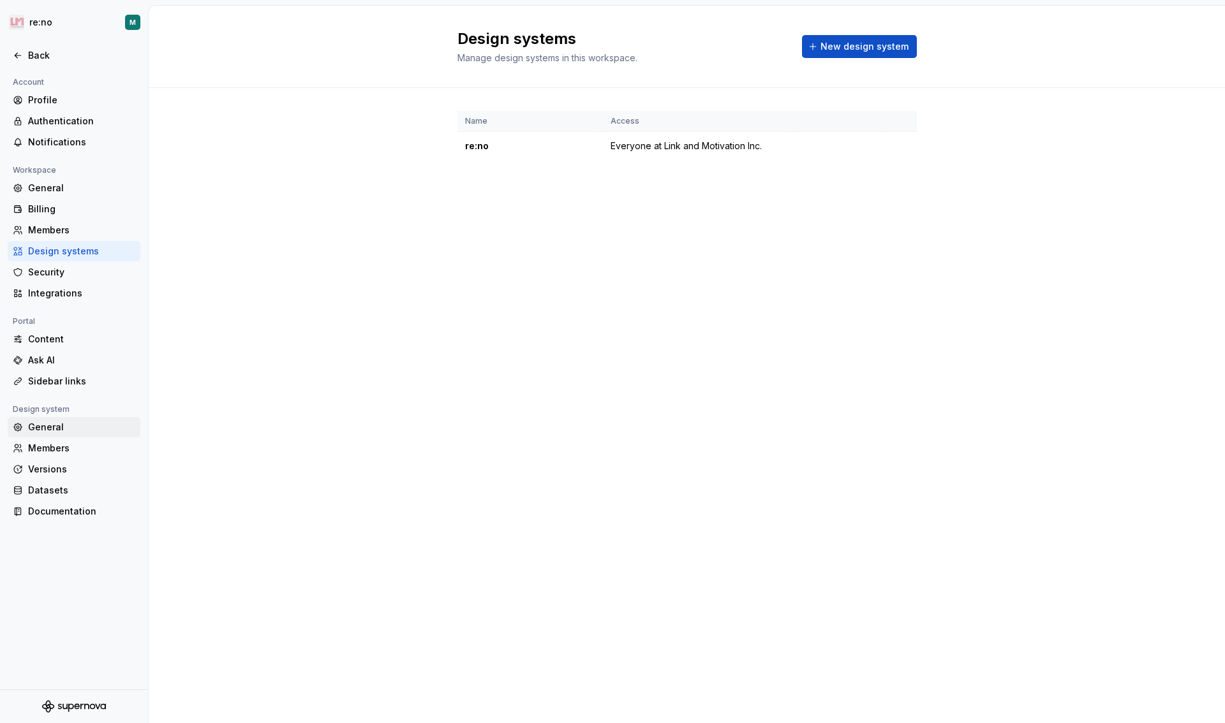
click at [61, 428] on div "General" at bounding box center [81, 427] width 107 height 13
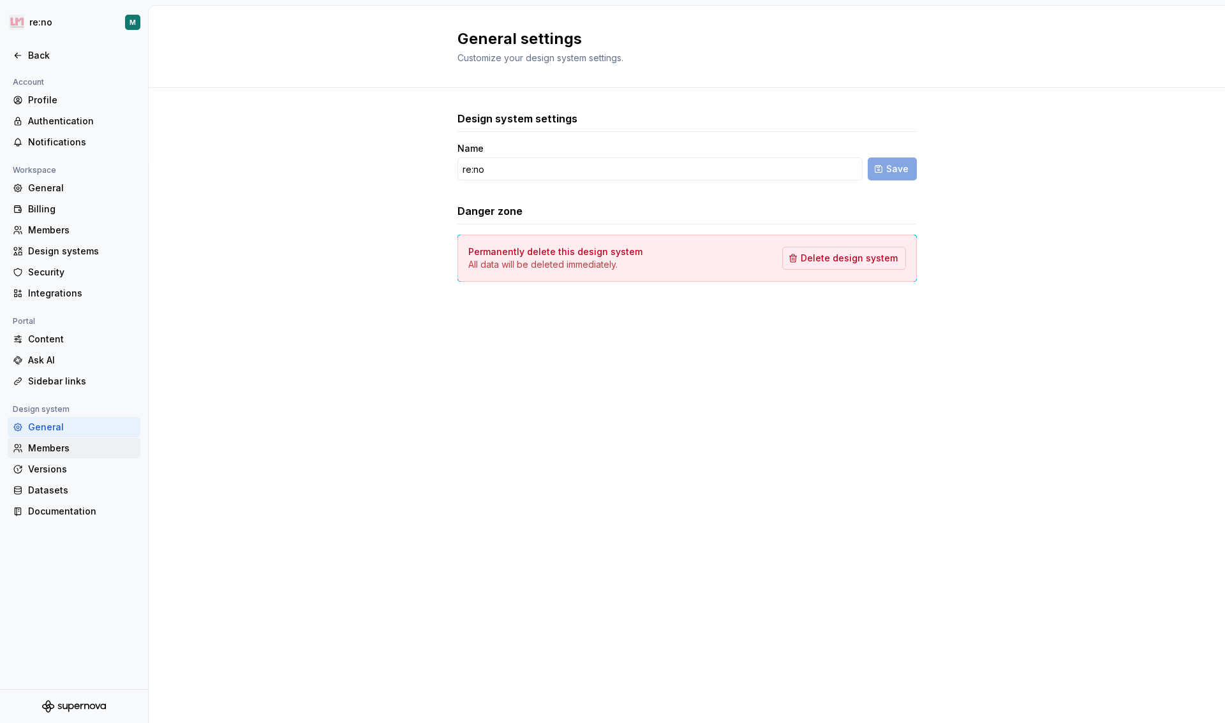
click at [61, 449] on div "Members" at bounding box center [81, 448] width 107 height 13
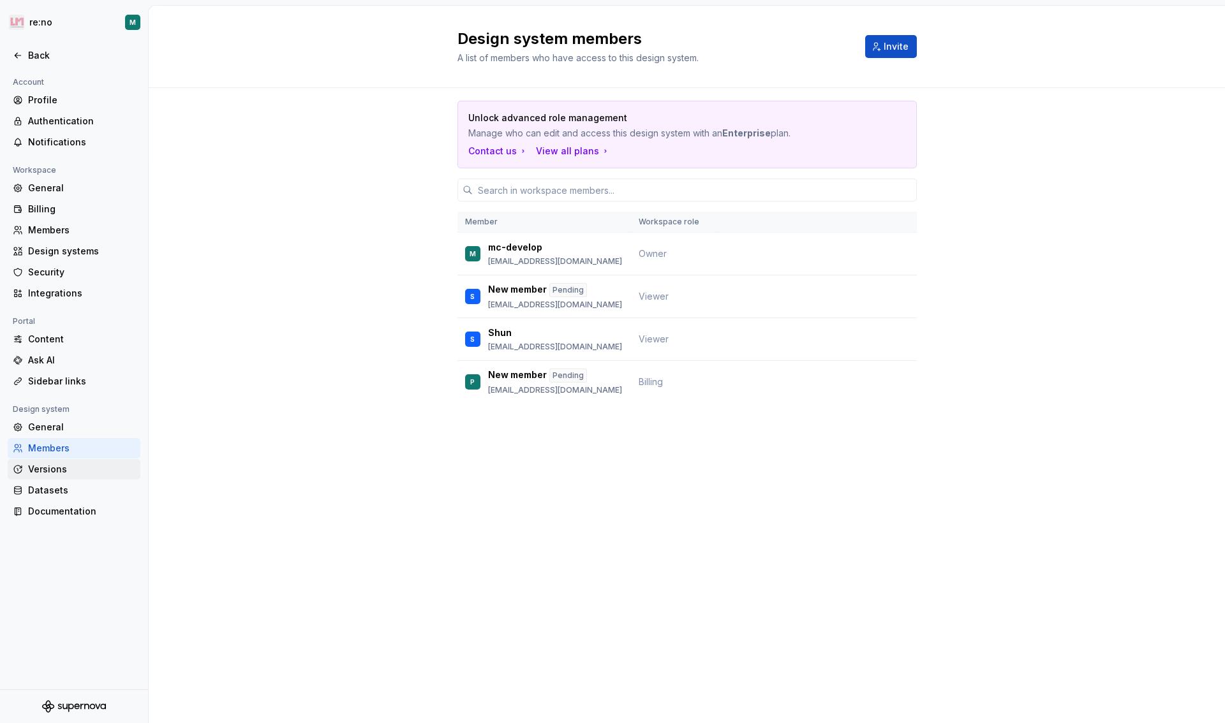
click at [61, 473] on div "Versions" at bounding box center [81, 469] width 107 height 13
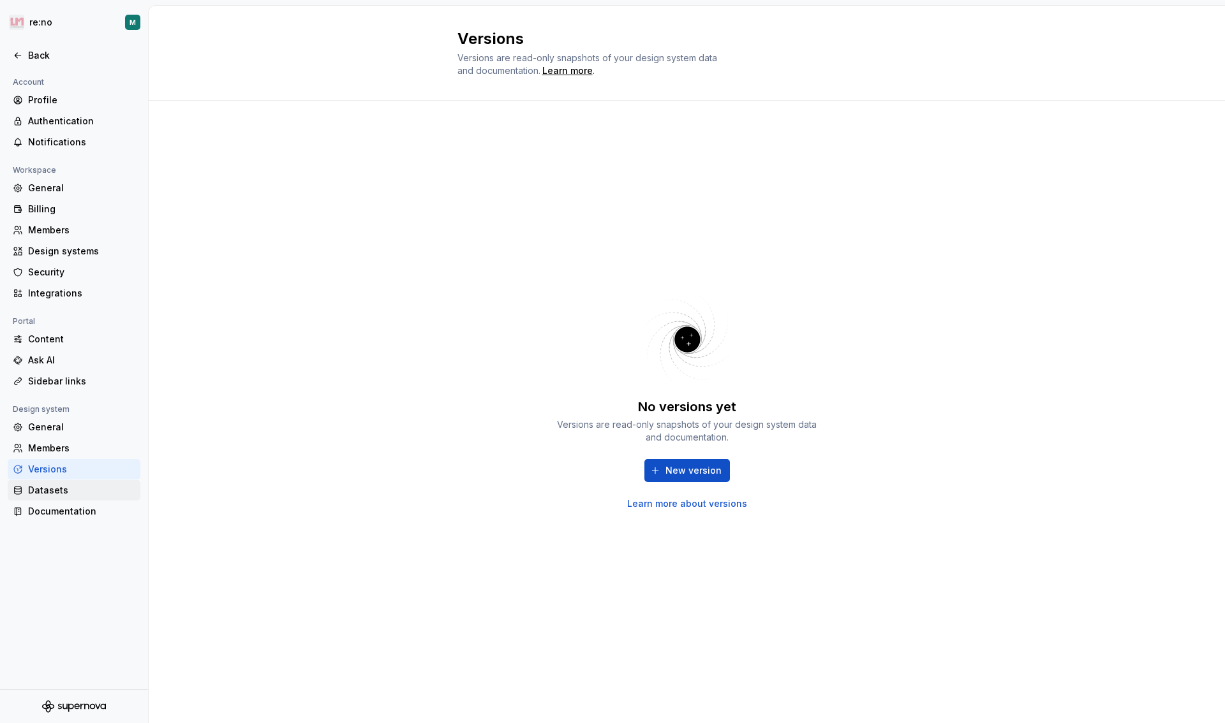
click at [61, 494] on div "Datasets" at bounding box center [81, 490] width 107 height 13
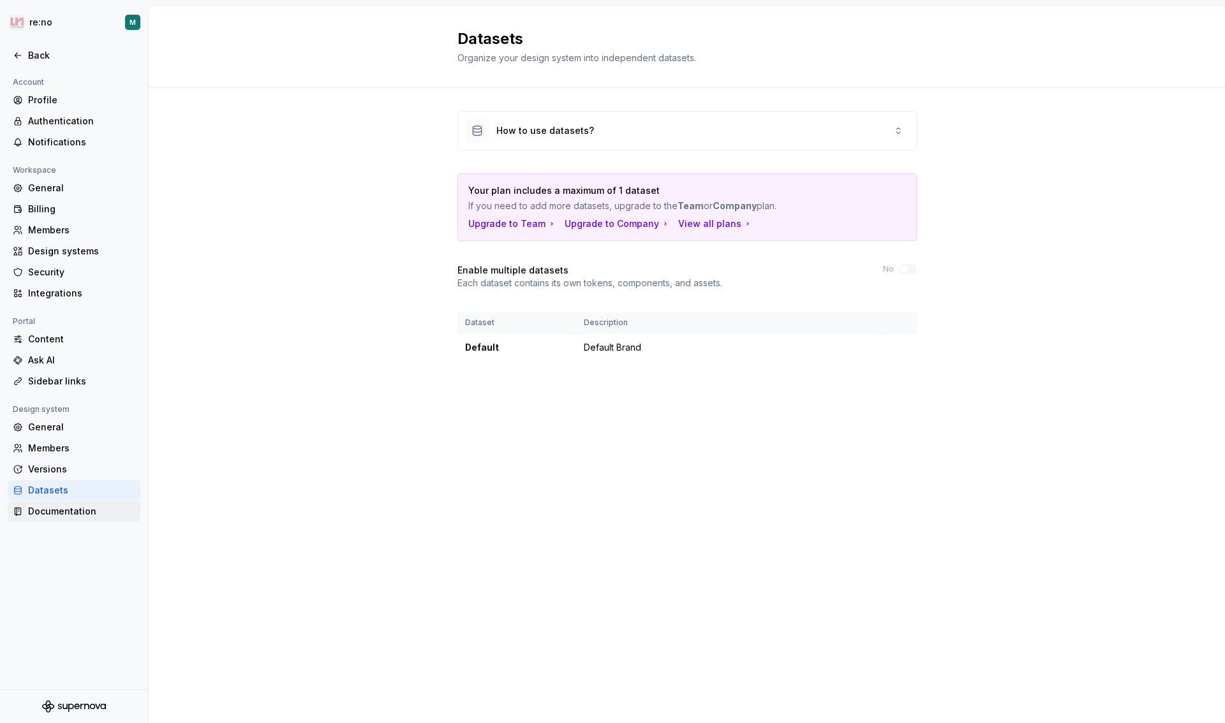
click at [61, 509] on div "Documentation" at bounding box center [81, 511] width 107 height 13
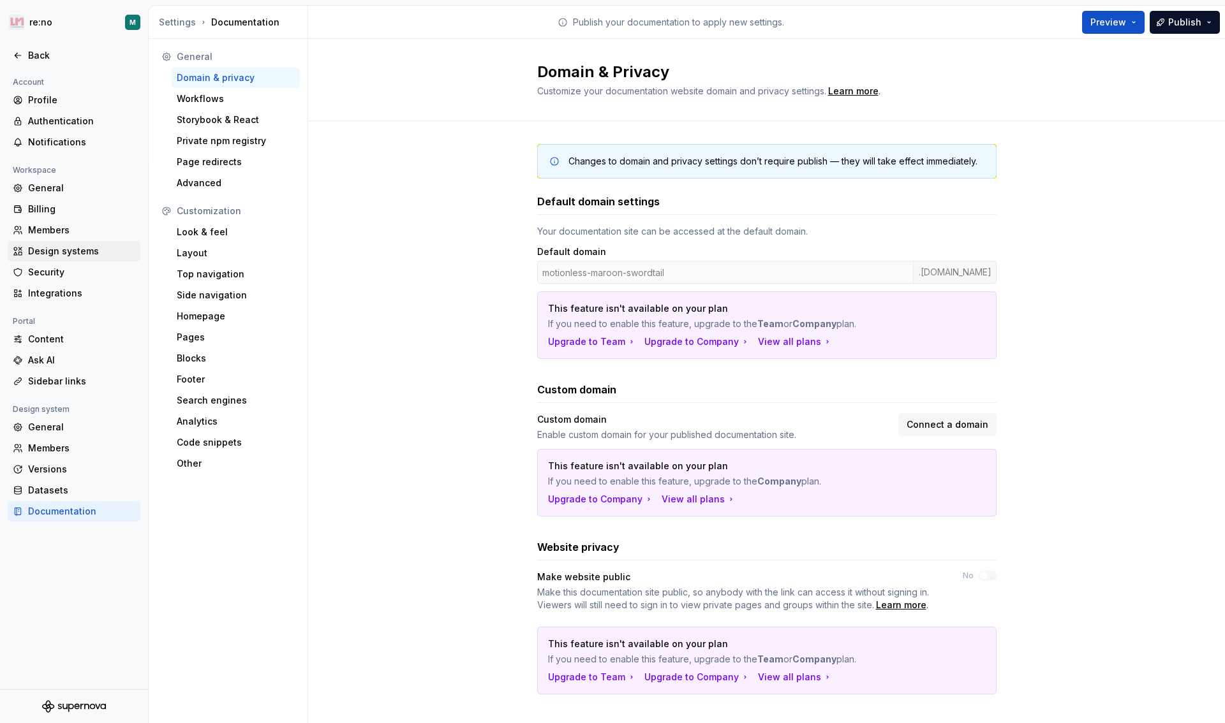
click at [65, 253] on div "Design systems" at bounding box center [81, 251] width 107 height 13
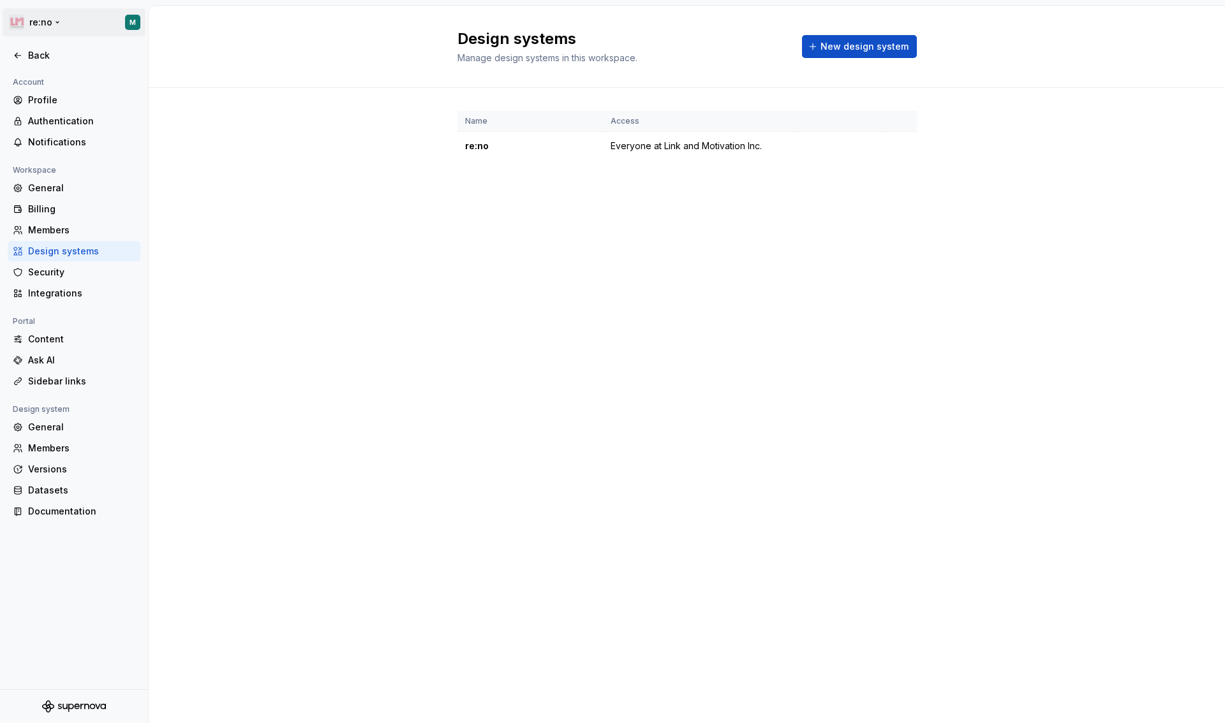
click at [131, 24] on html "re:no M Back Account Profile Authentication Notifications Workspace General Bil…" at bounding box center [612, 361] width 1225 height 723
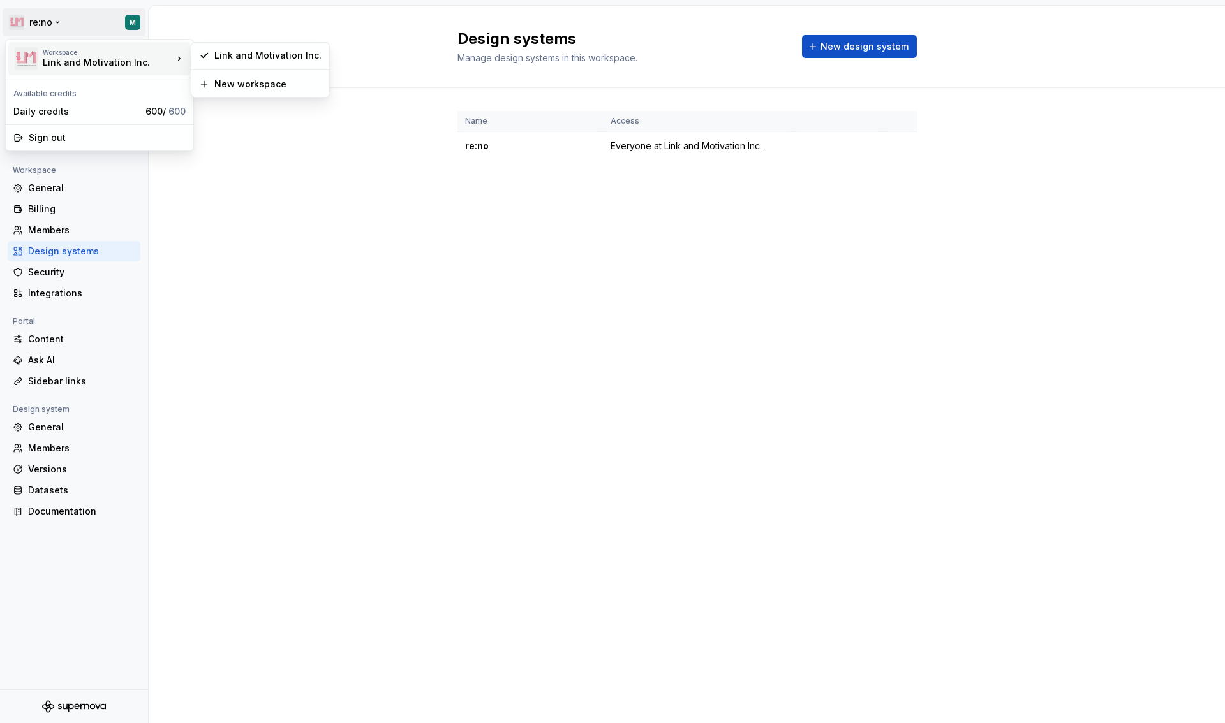
click at [136, 50] on div "Workspace" at bounding box center [108, 52] width 130 height 8
click at [240, 167] on html "re:no M Back Account Profile Authentication Notifications Workspace General Bil…" at bounding box center [612, 361] width 1225 height 723
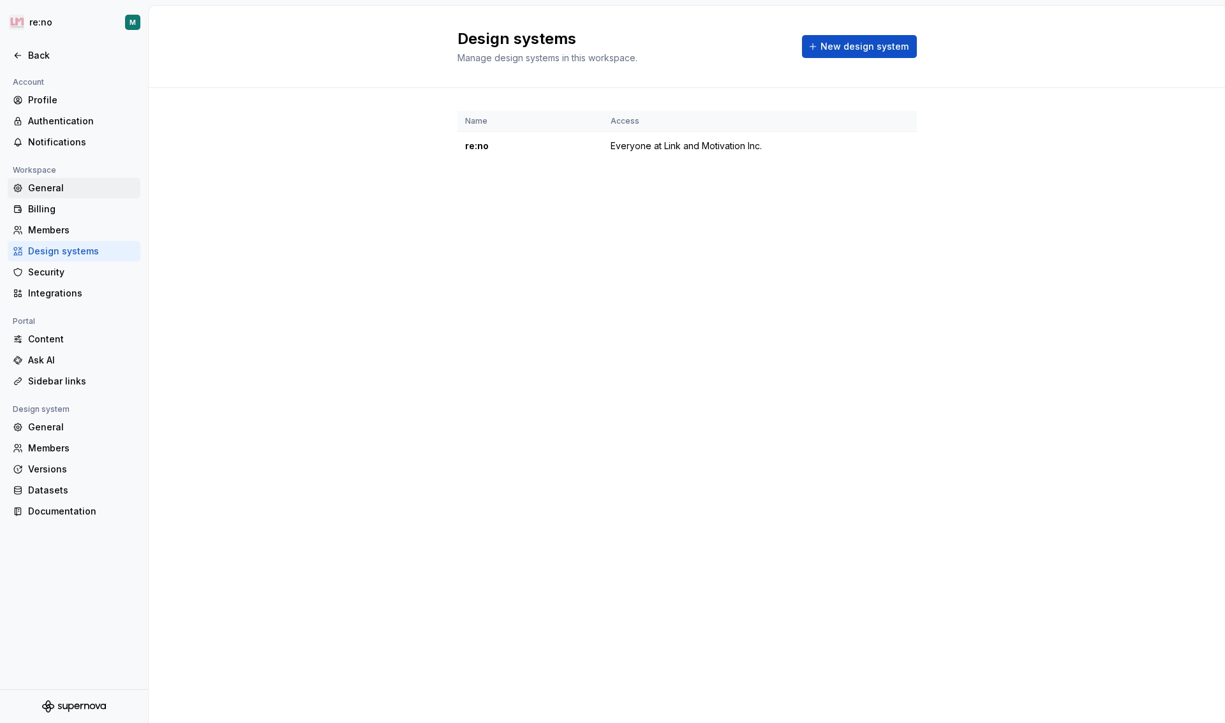
click at [51, 192] on div "General" at bounding box center [81, 188] width 107 height 13
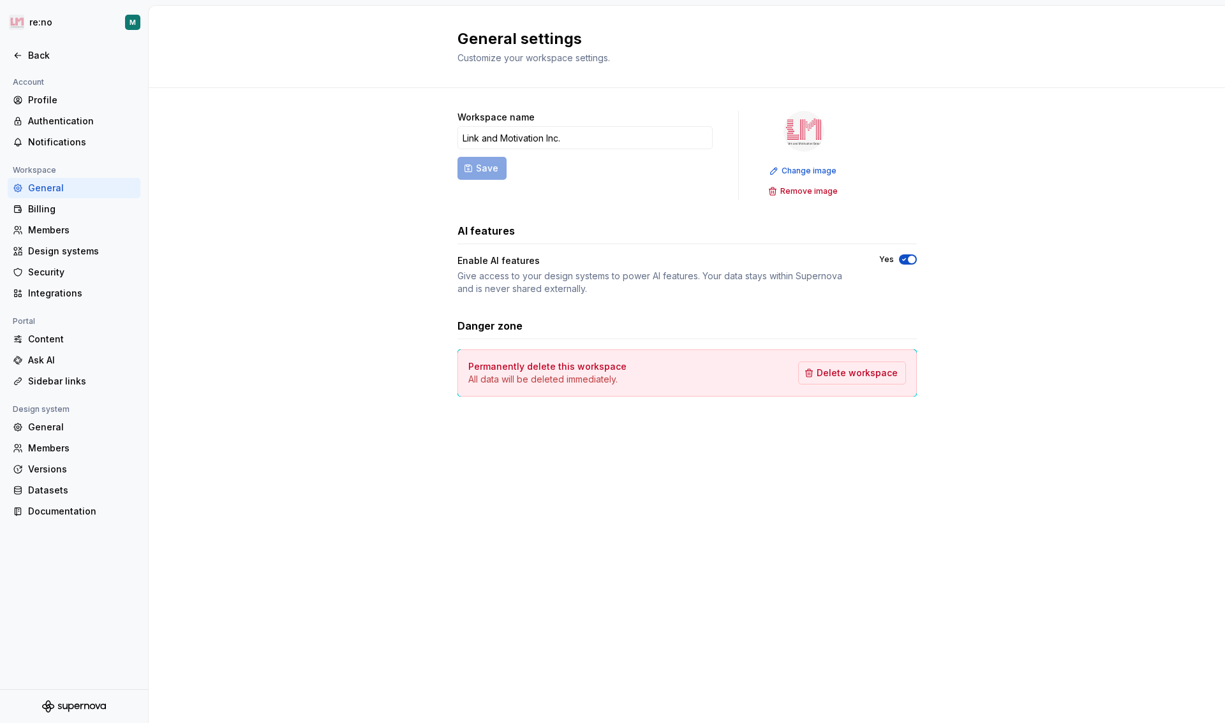
click at [52, 87] on div "Account" at bounding box center [74, 82] width 133 height 15
click at [48, 98] on div "Profile" at bounding box center [81, 100] width 107 height 13
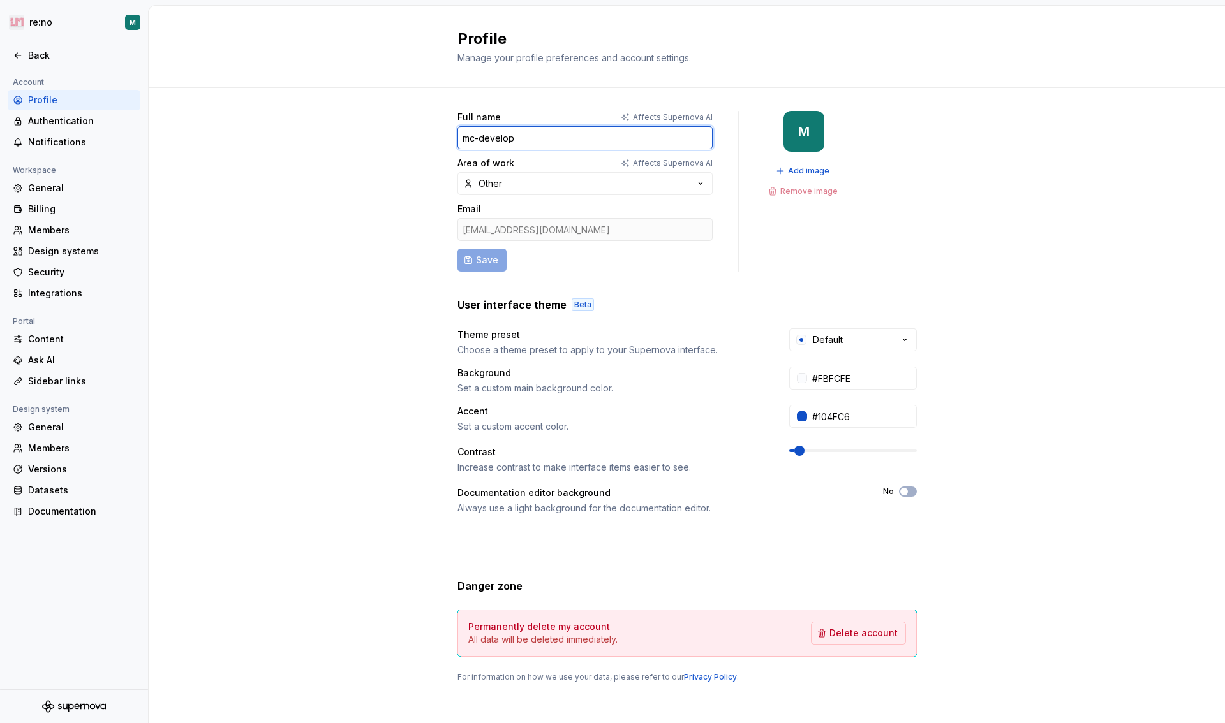
drag, startPoint x: 523, startPoint y: 137, endPoint x: 405, endPoint y: 137, distance: 118.0
click at [406, 137] on div "Full name Affects Supernova AI mc-develop Area of work Affects Supernova AI Oth…" at bounding box center [687, 409] width 1076 height 643
click at [401, 144] on div "Full name Affects Supernova AI mc-develop Area of work Affects Supernova AI Oth…" at bounding box center [687, 409] width 1076 height 643
click at [797, 174] on span "Add image" at bounding box center [808, 171] width 41 height 10
click at [791, 174] on span "Add image" at bounding box center [808, 171] width 41 height 10
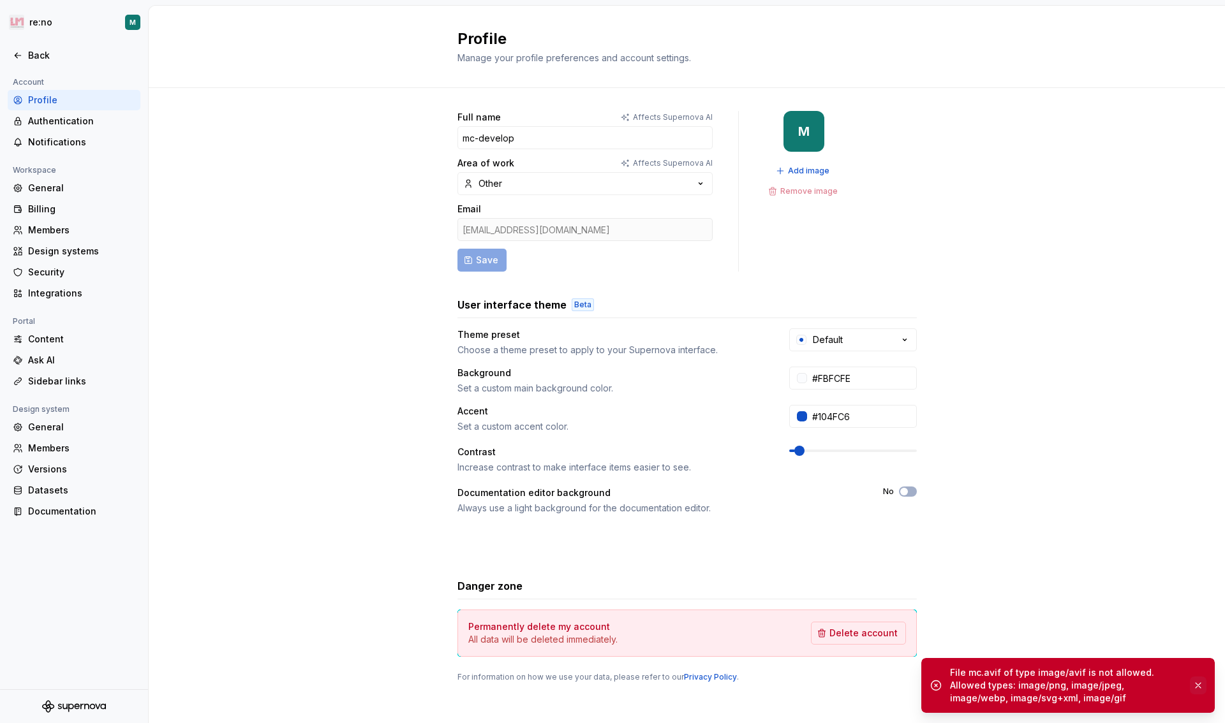
click at [1196, 683] on button "button" at bounding box center [1198, 686] width 17 height 18
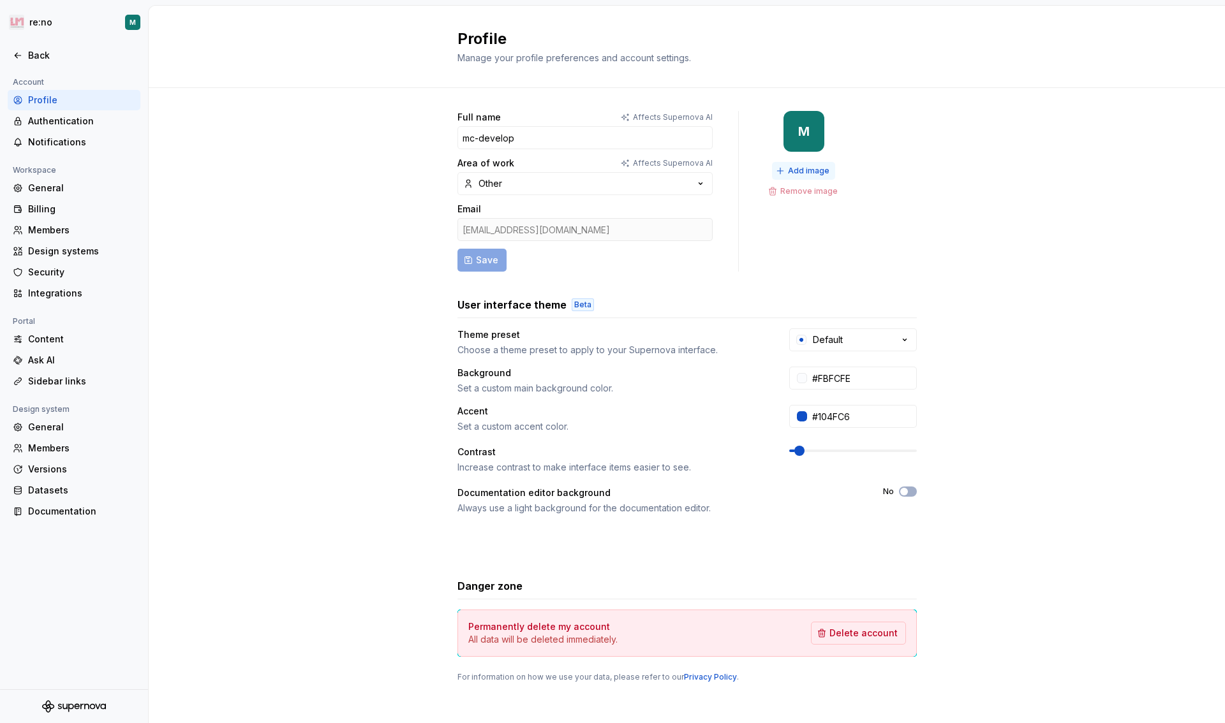
click at [803, 171] on span "Add image" at bounding box center [808, 171] width 41 height 10
click at [831, 166] on div "Add image Remove image" at bounding box center [803, 181] width 79 height 38
click at [807, 172] on span "Add image" at bounding box center [808, 171] width 41 height 10
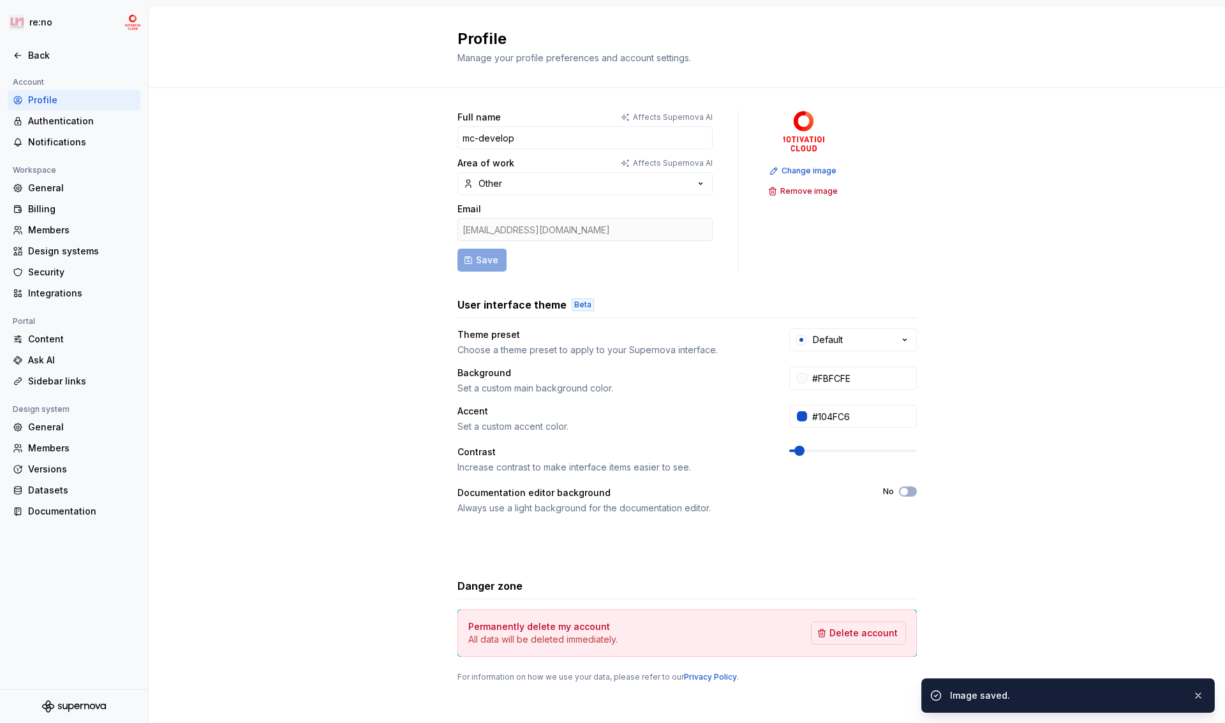
click at [855, 225] on div "Full name Affects Supernova AI mc-develop Area of work Affects Supernova AI Oth…" at bounding box center [686, 191] width 459 height 161
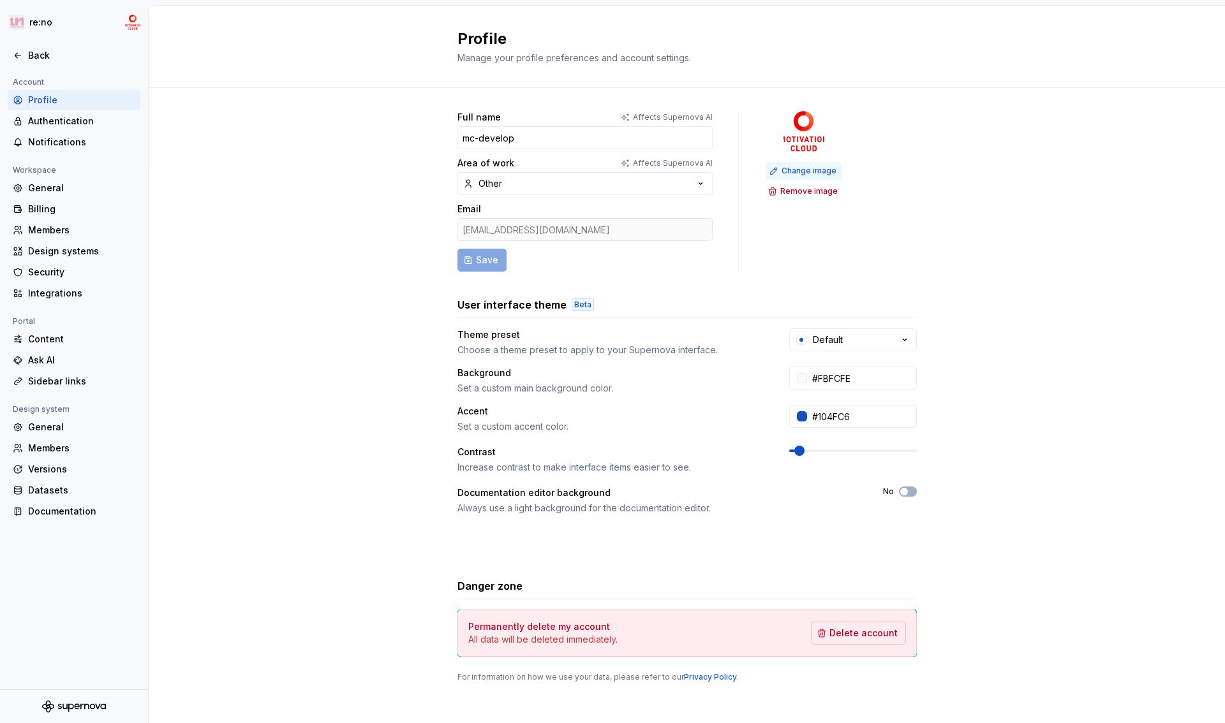
click at [806, 174] on span "Change image" at bounding box center [809, 171] width 55 height 10
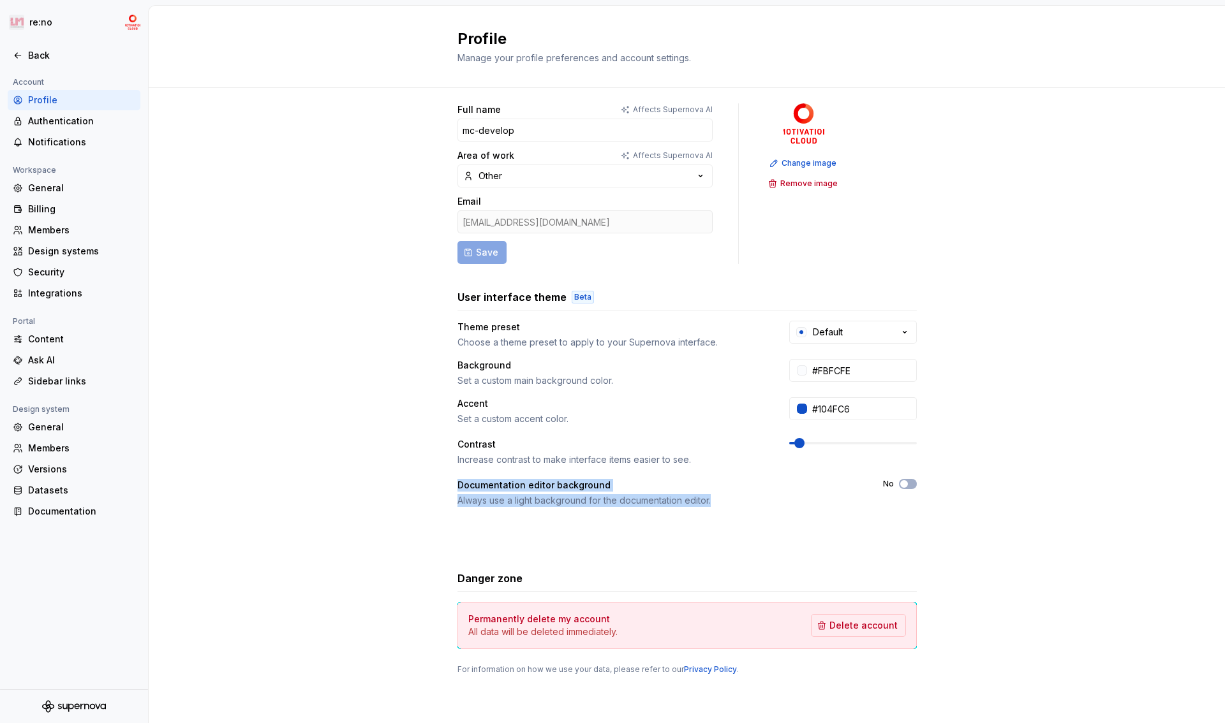
drag, startPoint x: 446, startPoint y: 488, endPoint x: 709, endPoint y: 500, distance: 263.8
click at [709, 500] on div "Full name Affects Supernova AI mc-develop Area of work Affects Supernova AI Oth…" at bounding box center [687, 401] width 1076 height 643
click at [709, 500] on div "Always use a light background for the documentation editor." at bounding box center [658, 500] width 403 height 13
click at [847, 339] on button "Default" at bounding box center [853, 332] width 128 height 23
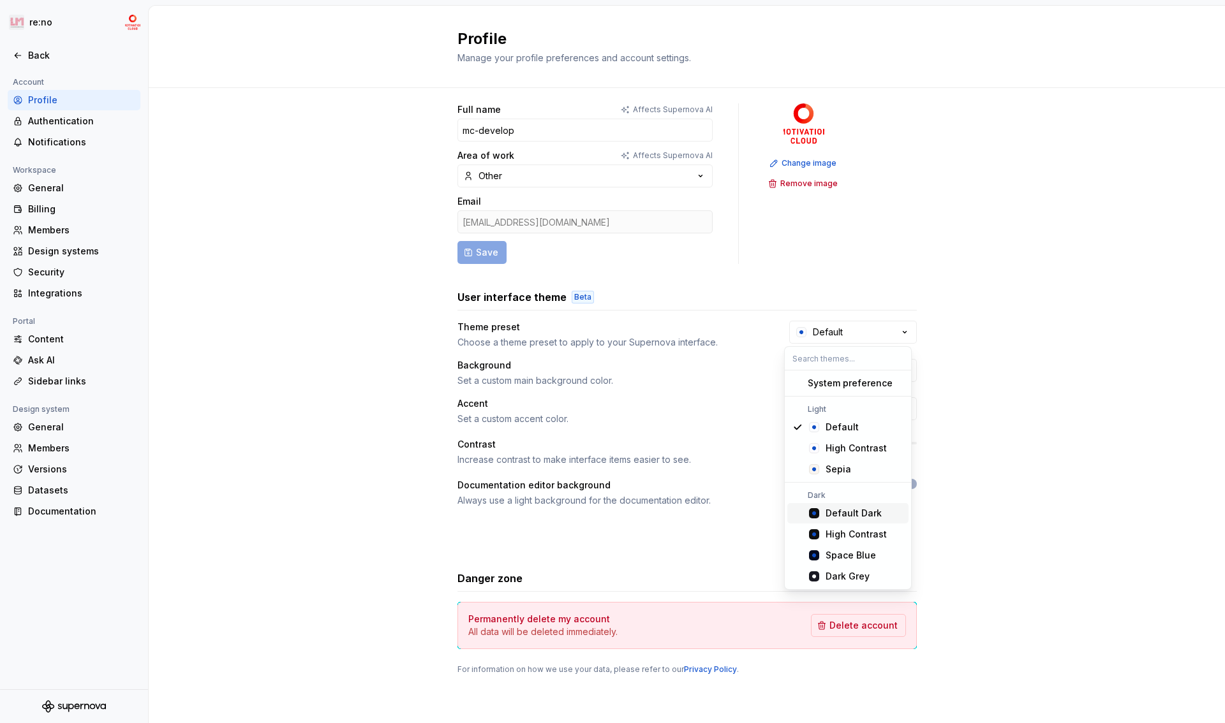
click at [850, 519] on div "Default Dark" at bounding box center [854, 513] width 56 height 13
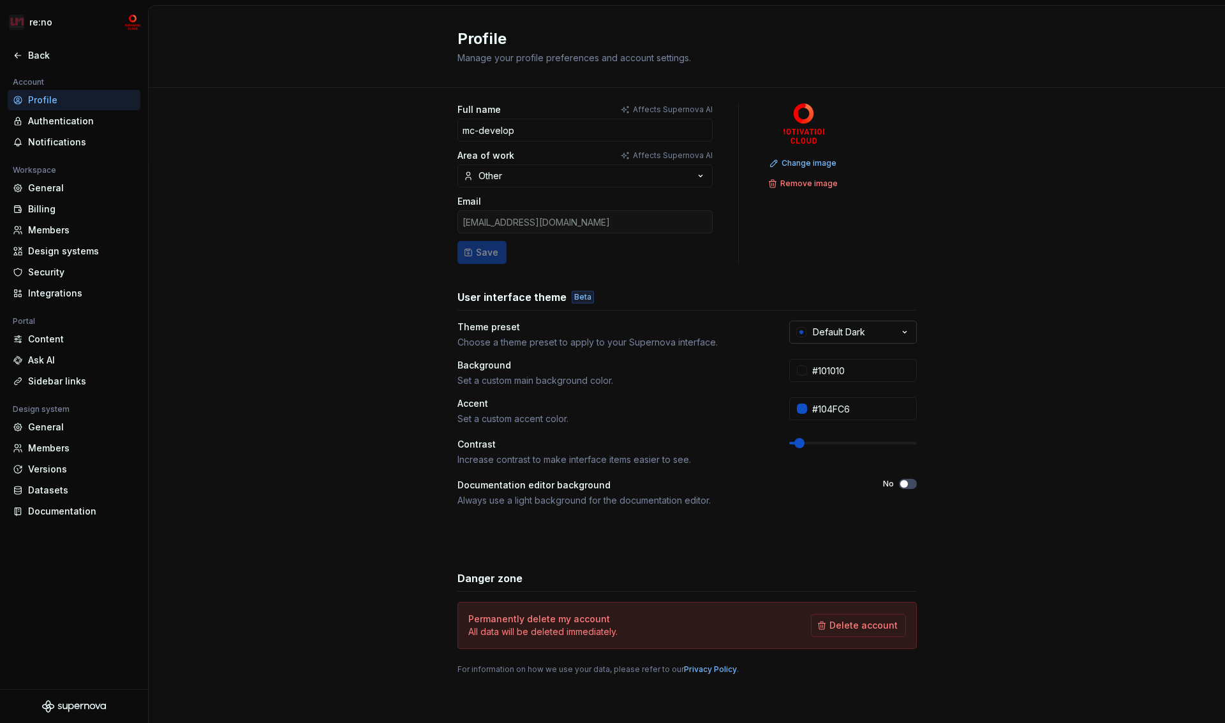
click at [850, 335] on div "Default Dark" at bounding box center [839, 332] width 52 height 13
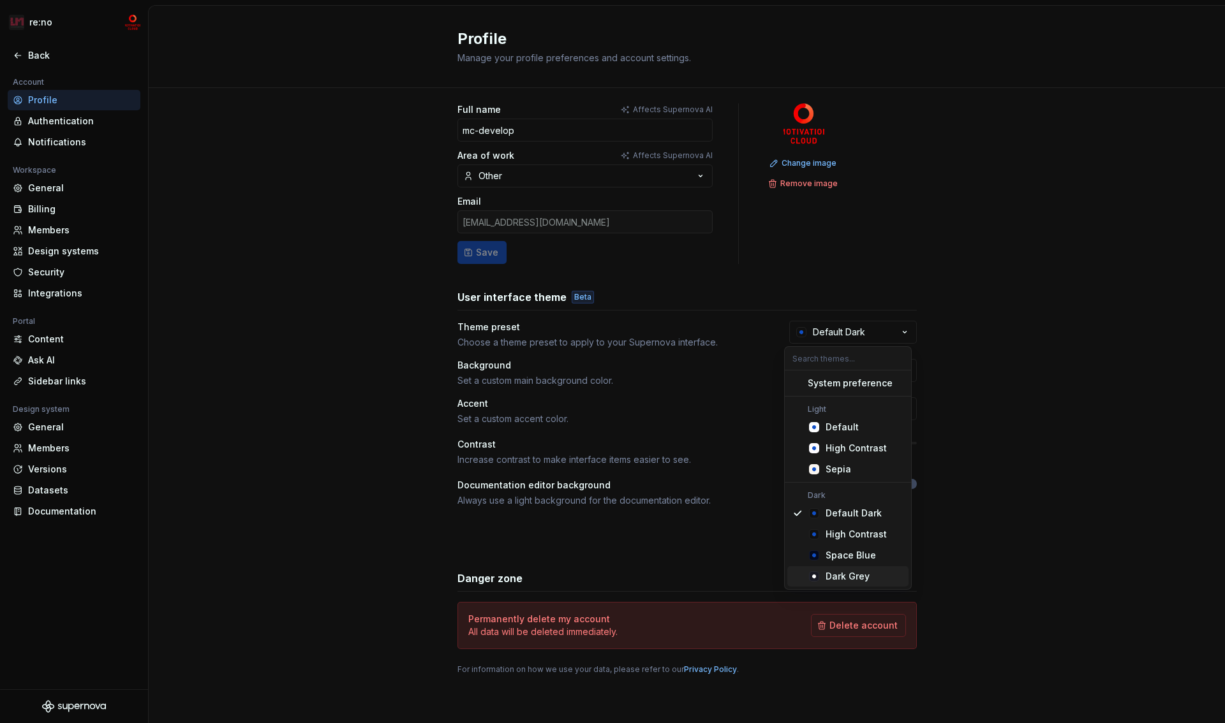
click at [849, 575] on div "Dark Grey" at bounding box center [848, 576] width 44 height 13
type input "#191A23"
type input "#FFFFFF"
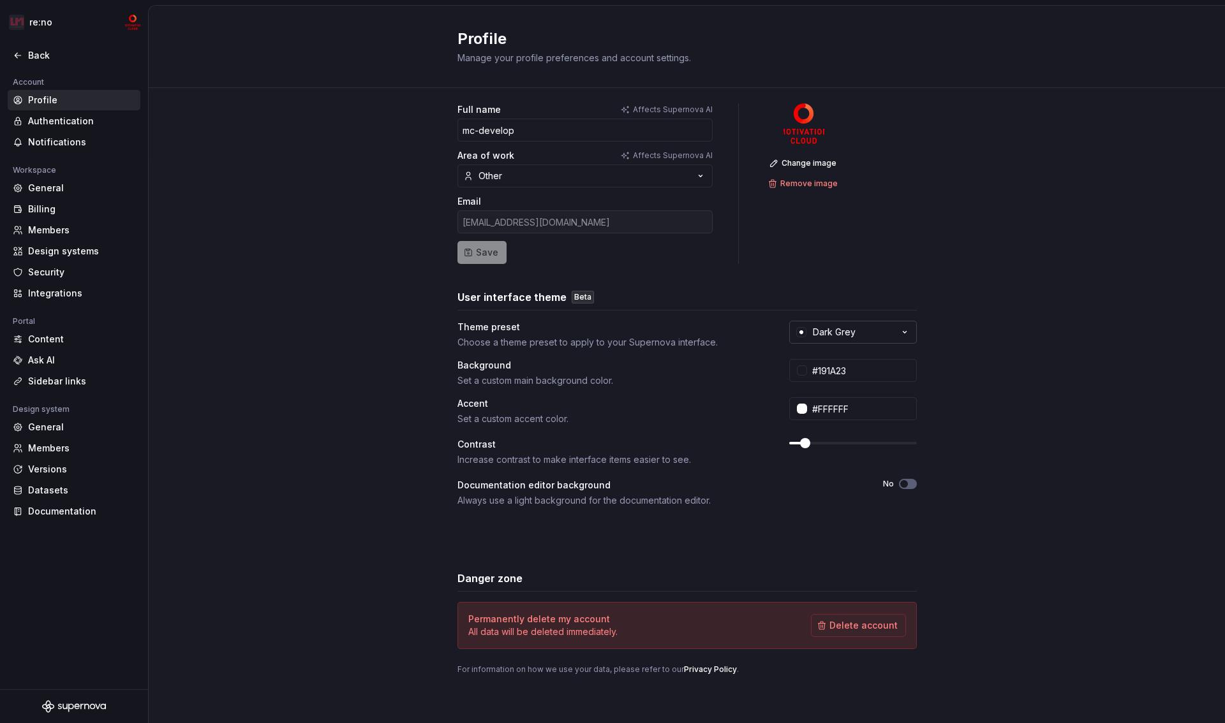
click at [834, 334] on div "Dark Grey" at bounding box center [834, 332] width 43 height 13
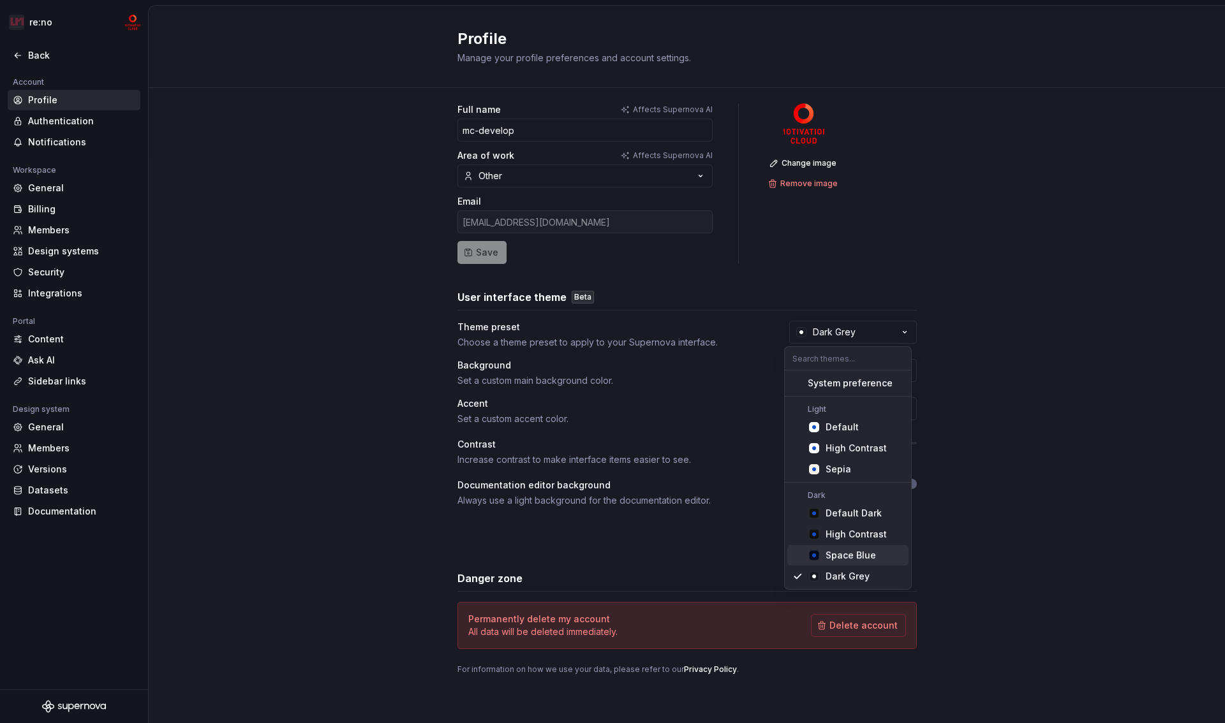
click at [841, 556] on div "Space Blue" at bounding box center [851, 555] width 50 height 13
type input "#040A1E"
type input "#104FC6"
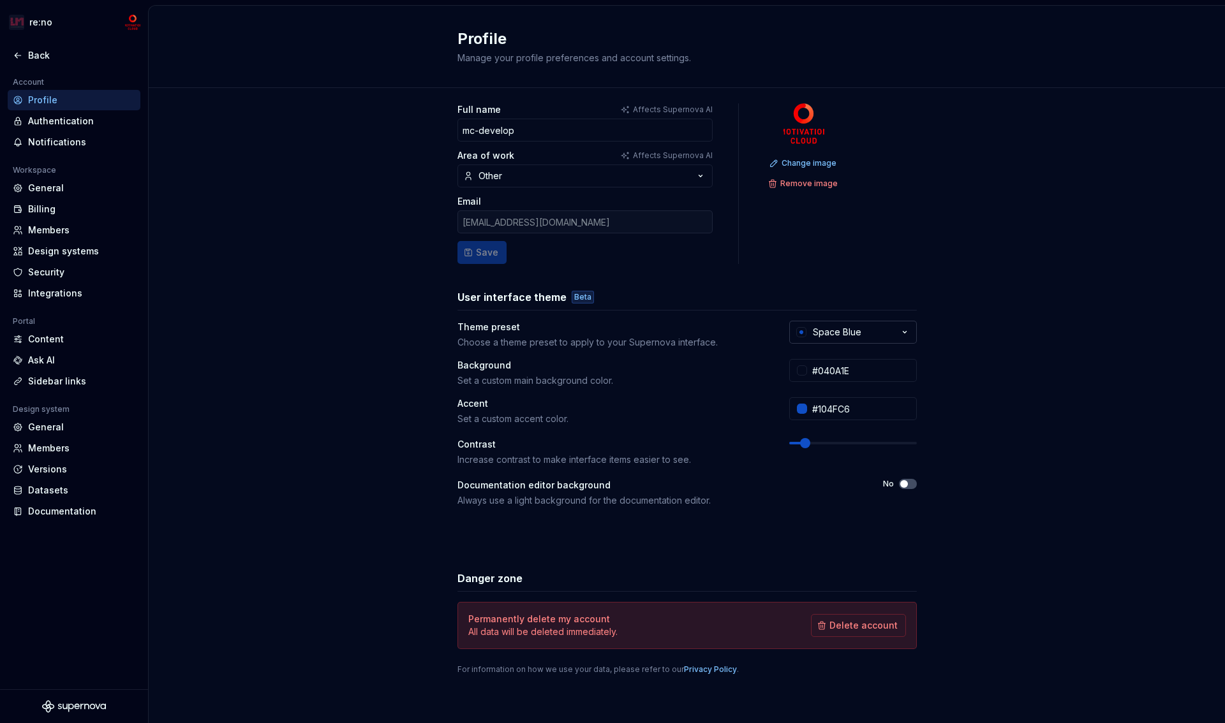
click at [829, 336] on div "Space Blue" at bounding box center [837, 332] width 48 height 13
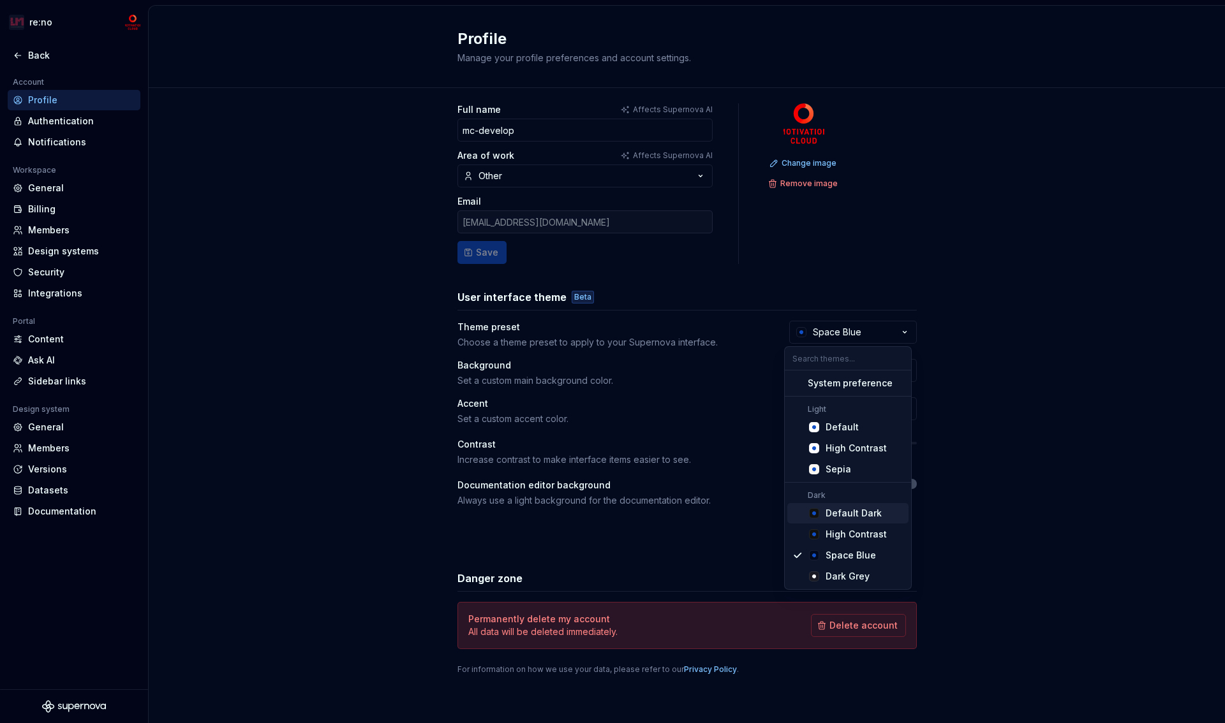
click at [837, 512] on div "Default Dark" at bounding box center [854, 513] width 56 height 13
type input "#101010"
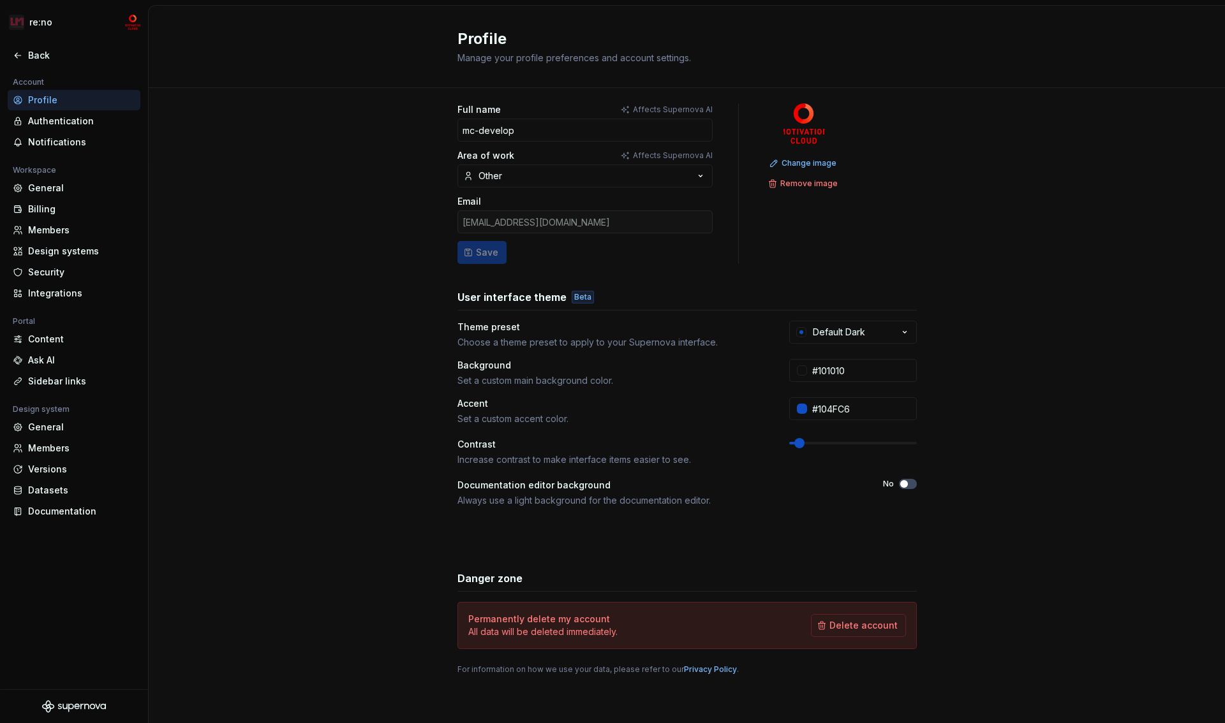
click at [950, 465] on div "Full name Affects Supernova AI mc-develop Area of work Affects Supernova AI Oth…" at bounding box center [687, 401] width 1076 height 643
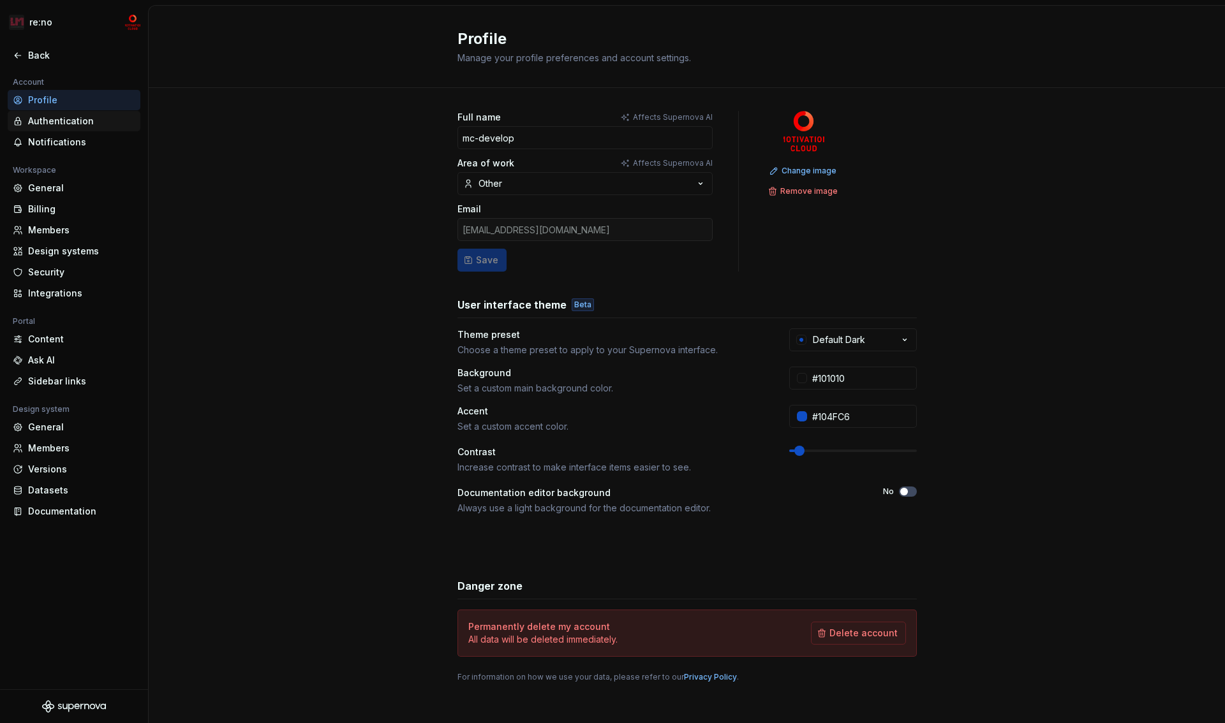
click at [67, 120] on div "Authentication" at bounding box center [81, 121] width 107 height 13
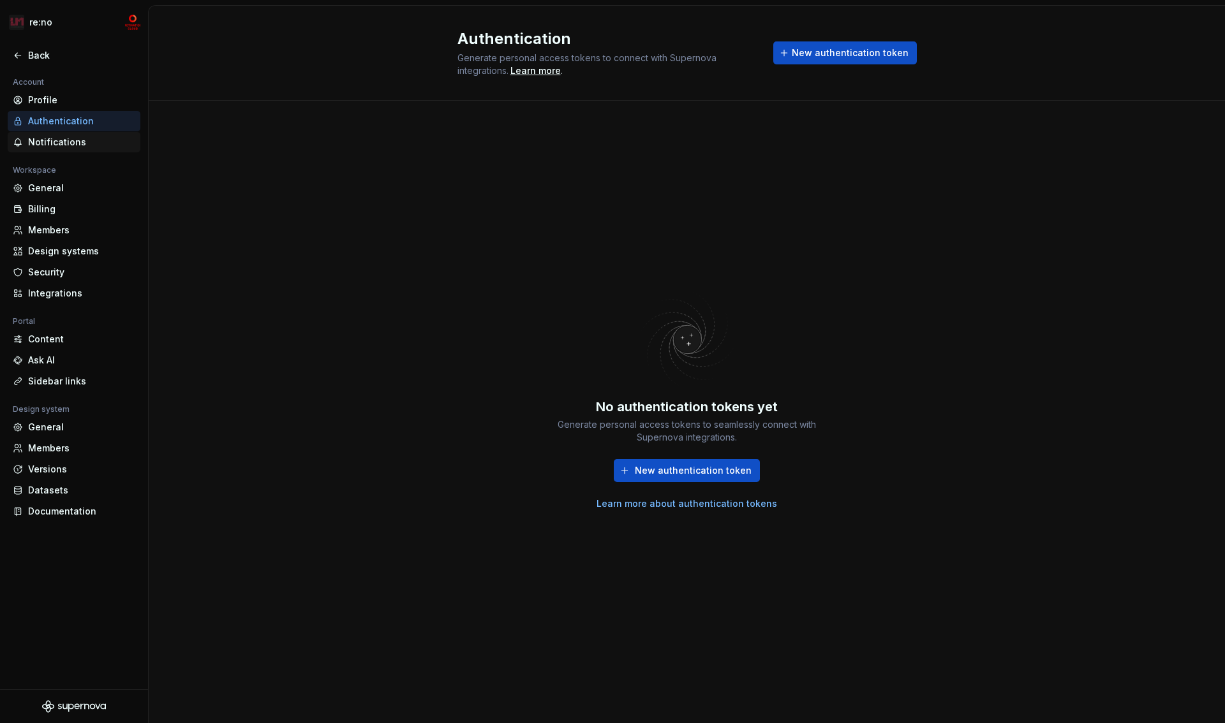
click at [64, 140] on div "Notifications" at bounding box center [81, 142] width 107 height 13
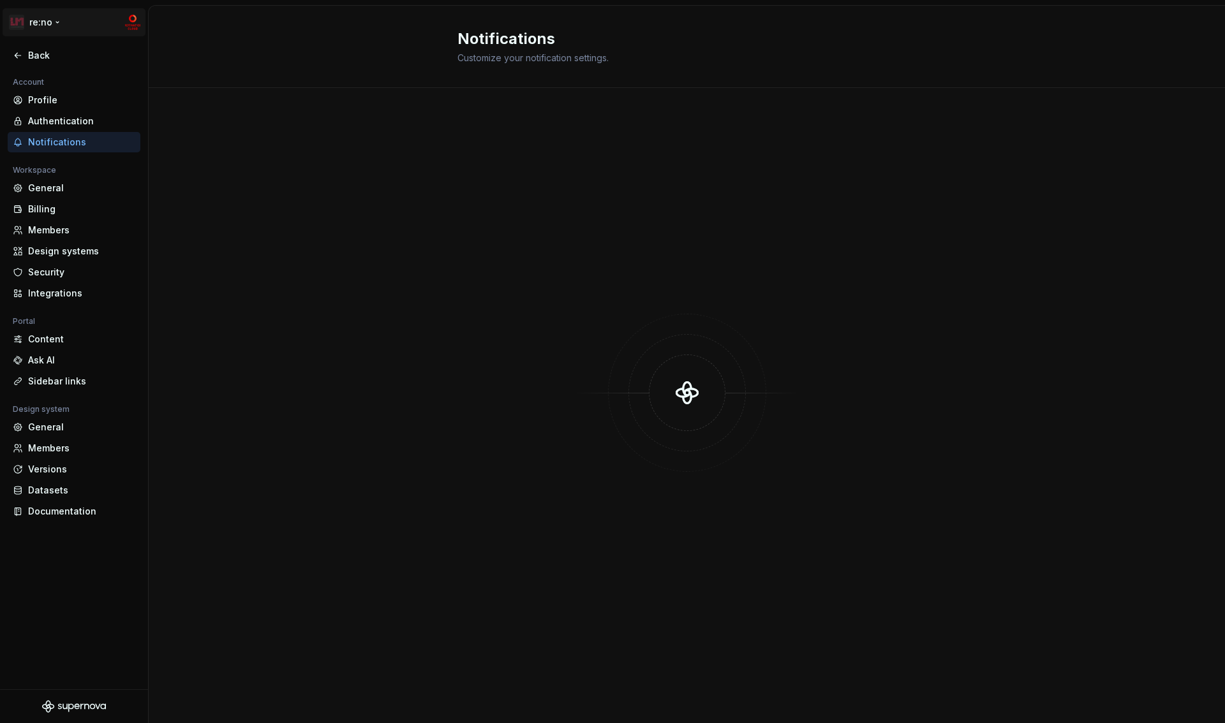
click at [15, 22] on html "re:no Back Account Profile Authentication Notifications Workspace General Billi…" at bounding box center [612, 361] width 1225 height 723
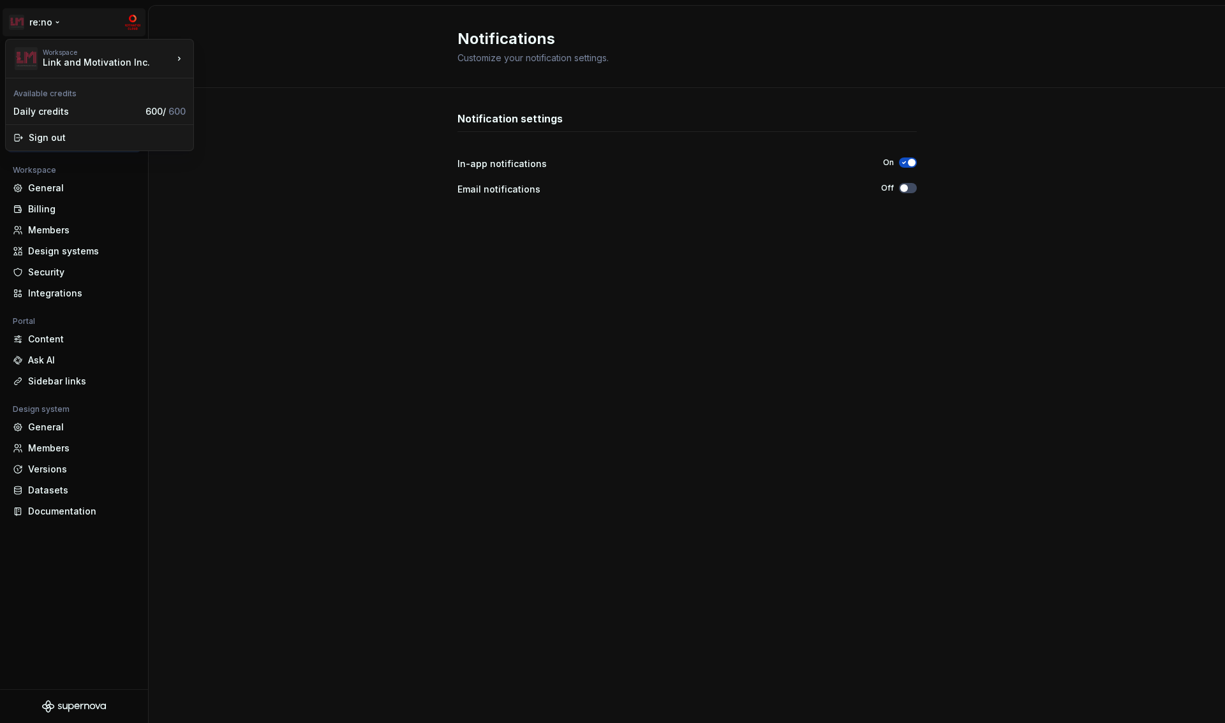
click at [15, 22] on html "re:no Back Account Profile Authentication Notifications Workspace General Billi…" at bounding box center [612, 361] width 1225 height 723
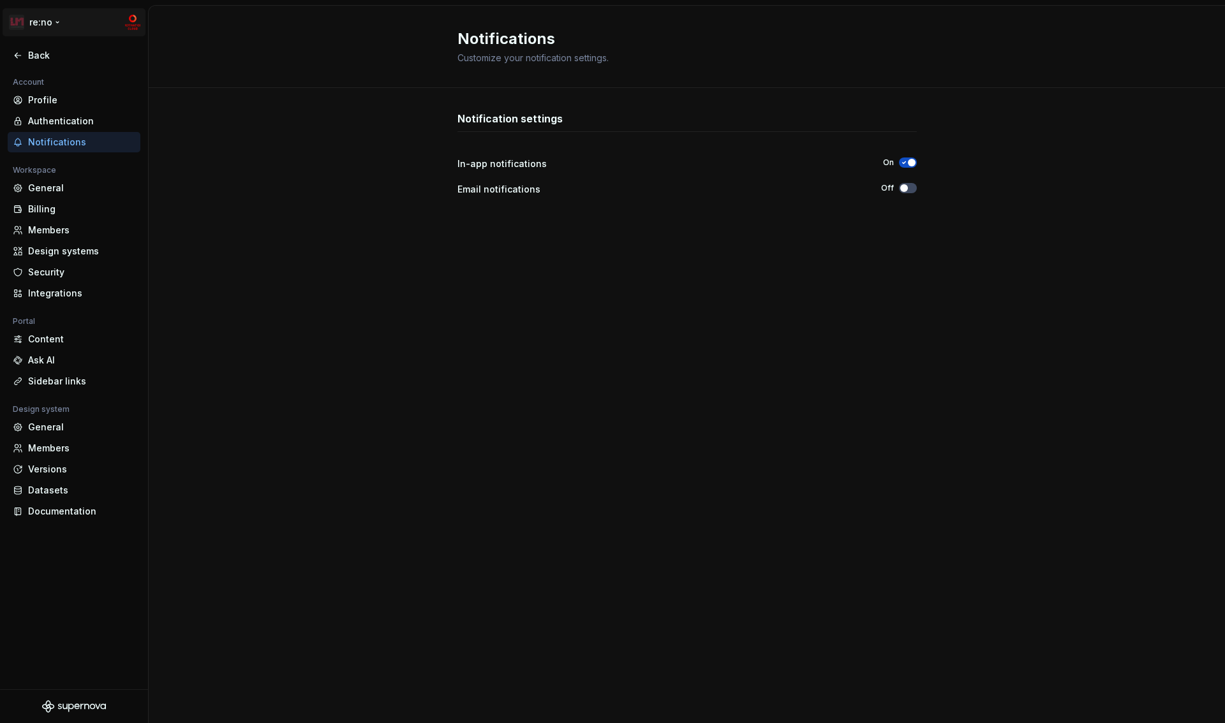
click at [54, 26] on html "re:no Back Account Profile Authentication Notifications Workspace General Billi…" at bounding box center [612, 361] width 1225 height 723
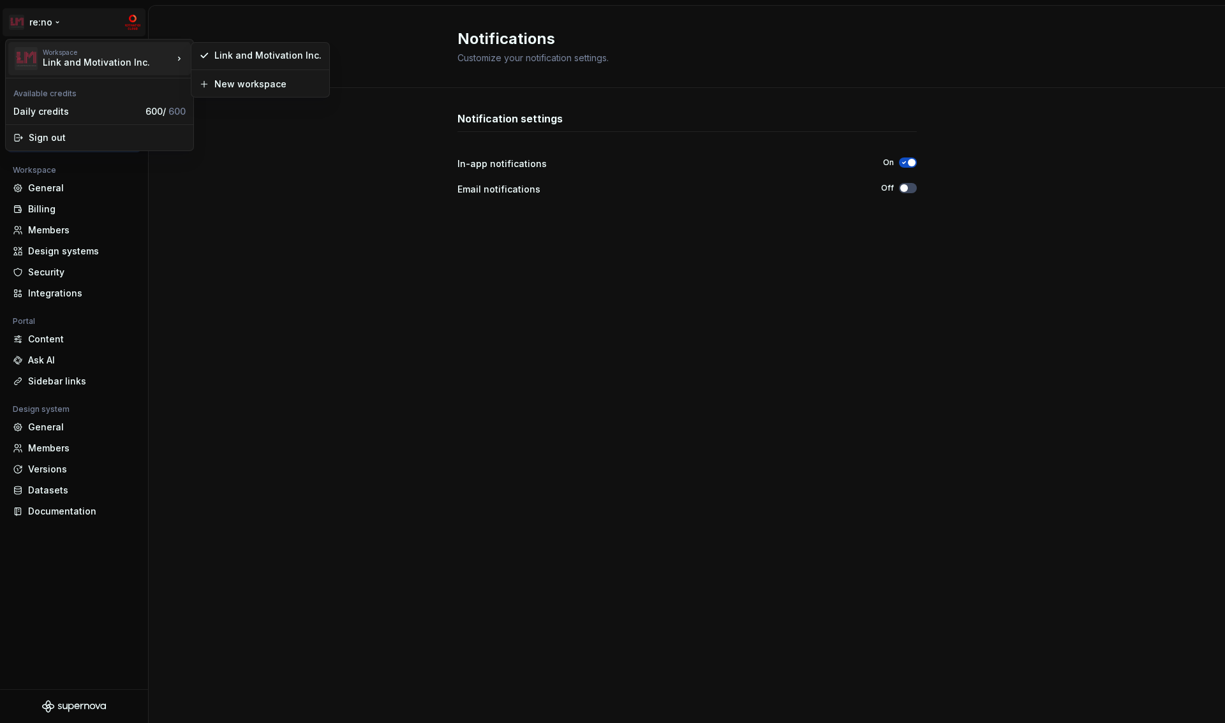
click at [114, 56] on div "Workspace" at bounding box center [108, 52] width 130 height 8
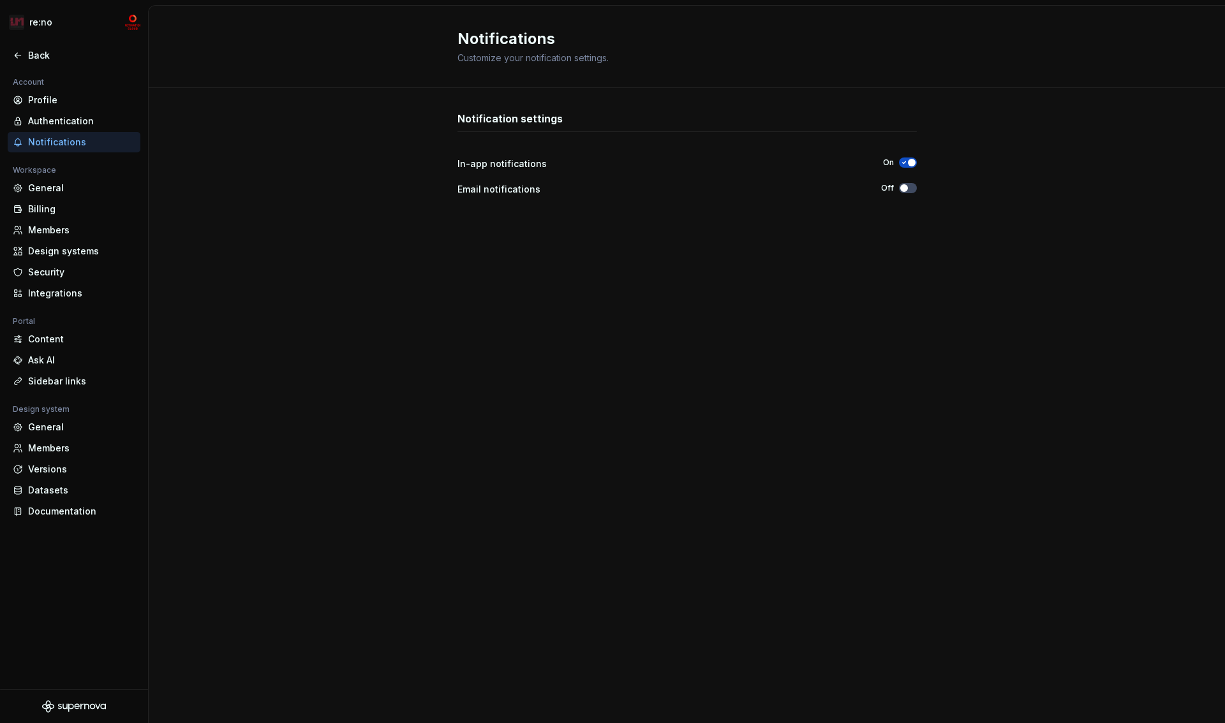
click at [290, 160] on html "re:no Back Account Profile Authentication Notifications Workspace General Billi…" at bounding box center [612, 361] width 1225 height 723
click at [53, 425] on div "General" at bounding box center [81, 427] width 107 height 13
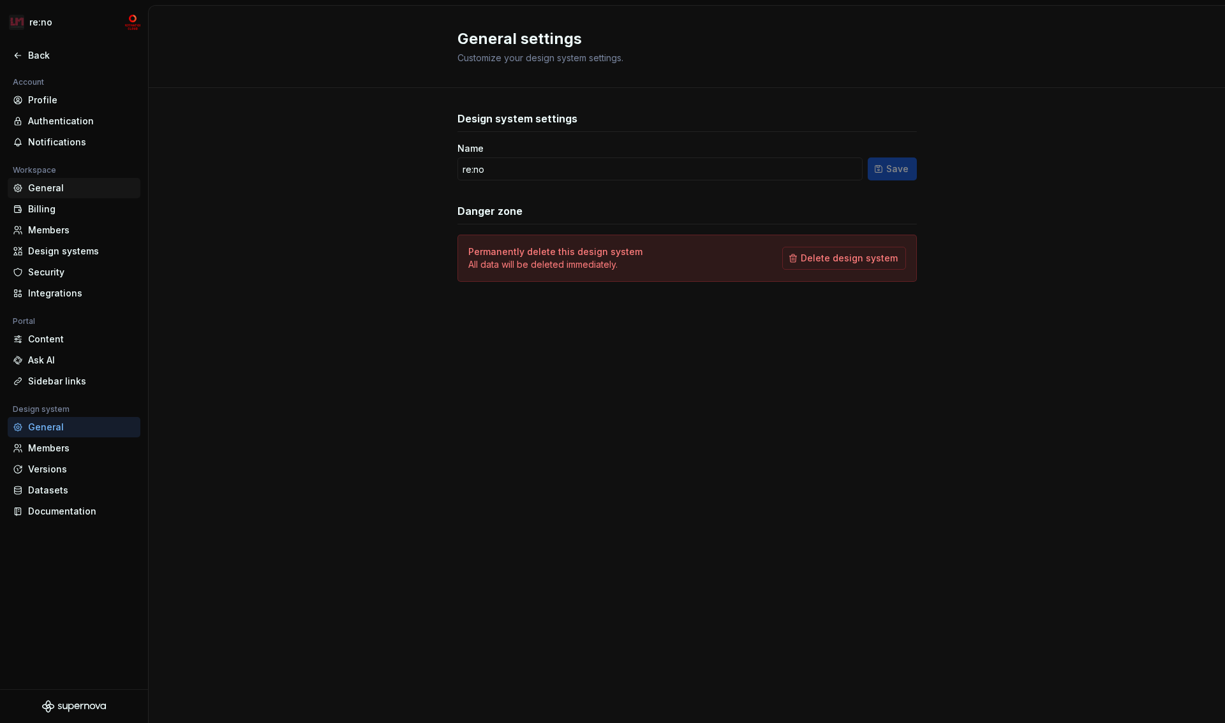
click at [45, 193] on div "General" at bounding box center [81, 188] width 107 height 13
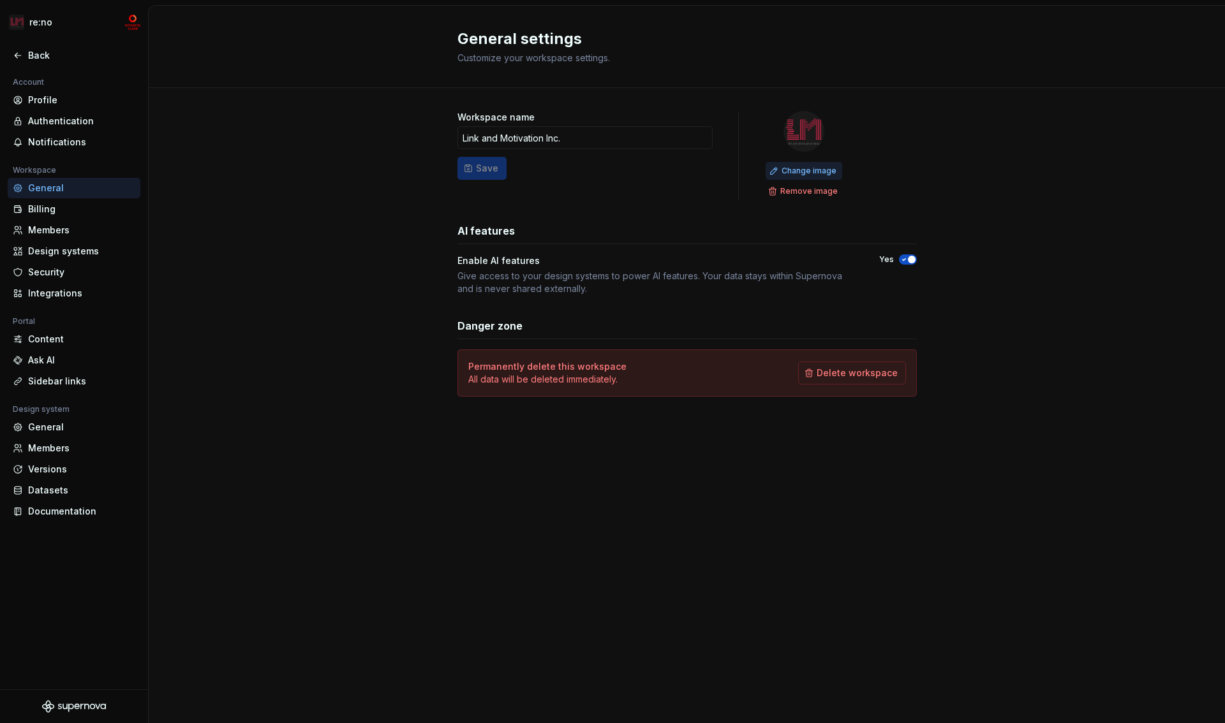
click at [813, 169] on span "Change image" at bounding box center [809, 171] width 55 height 10
click at [690, 459] on div "General settings Customize your workspace settings. Workspace name Link and Mot…" at bounding box center [687, 365] width 1076 height 718
click at [57, 274] on div "Security" at bounding box center [81, 272] width 107 height 13
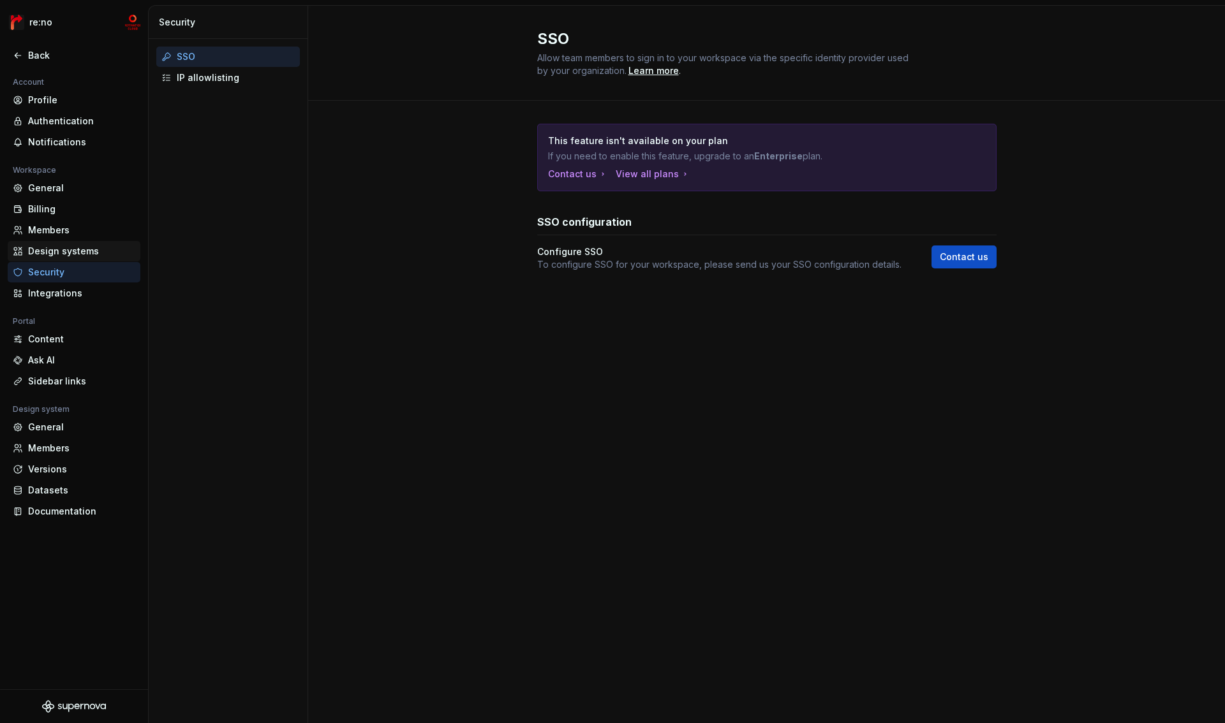
click at [57, 256] on div "Design systems" at bounding box center [81, 251] width 107 height 13
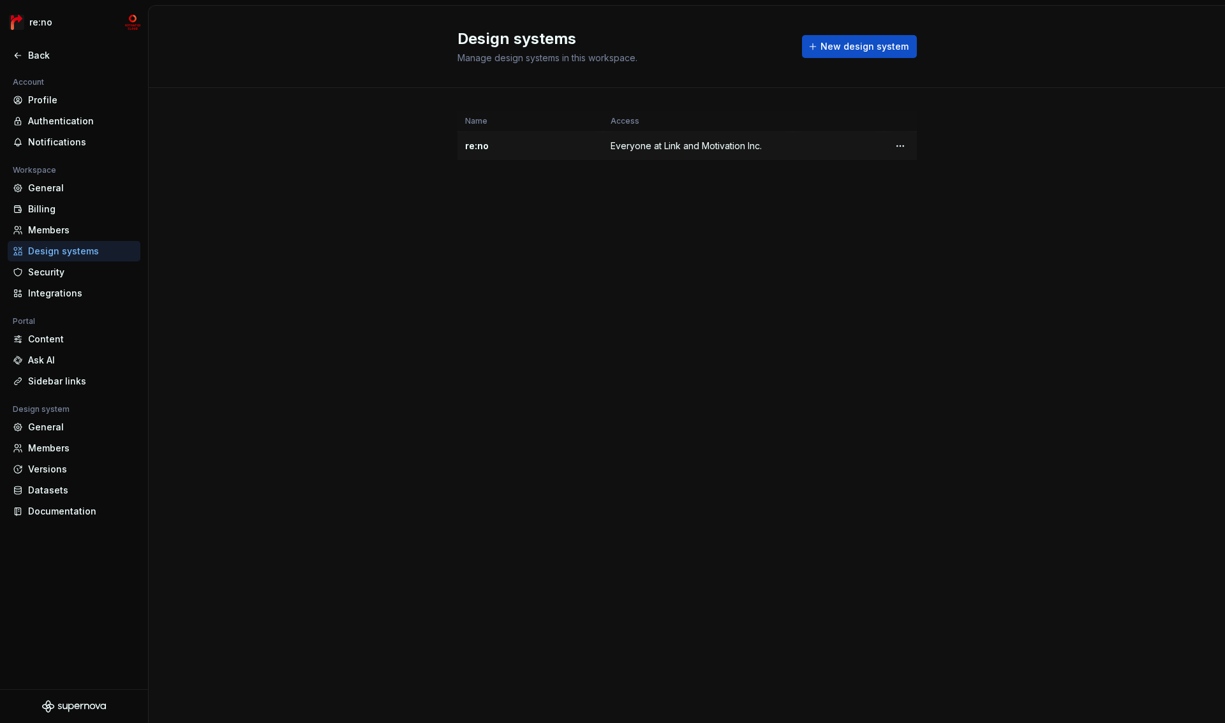
click at [473, 144] on div "re:no" at bounding box center [530, 146] width 130 height 13
click at [900, 145] on html "re:no Back Account Profile Authentication Notifications Workspace General Billi…" at bounding box center [612, 361] width 1225 height 723
click at [933, 193] on div "Design system settings" at bounding box center [975, 191] width 121 height 13
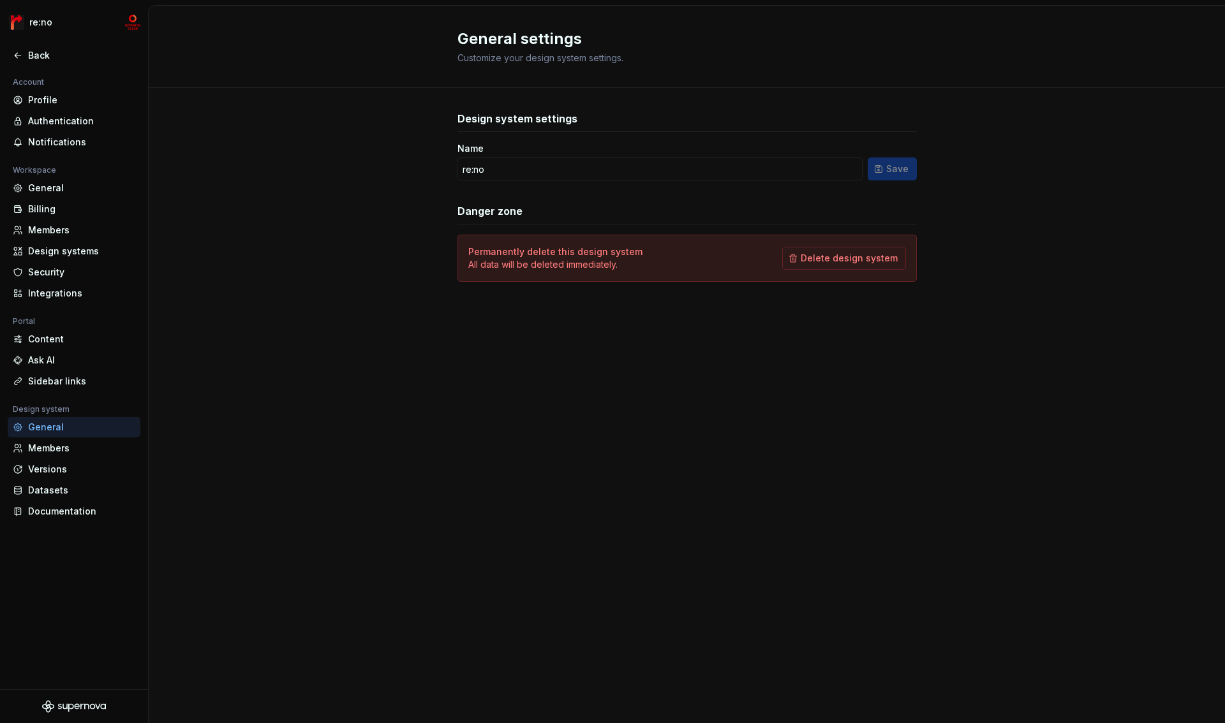
click at [672, 365] on div "General settings Customize your design system settings. Design system settings …" at bounding box center [687, 365] width 1076 height 718
click at [38, 51] on div "Back" at bounding box center [81, 55] width 107 height 13
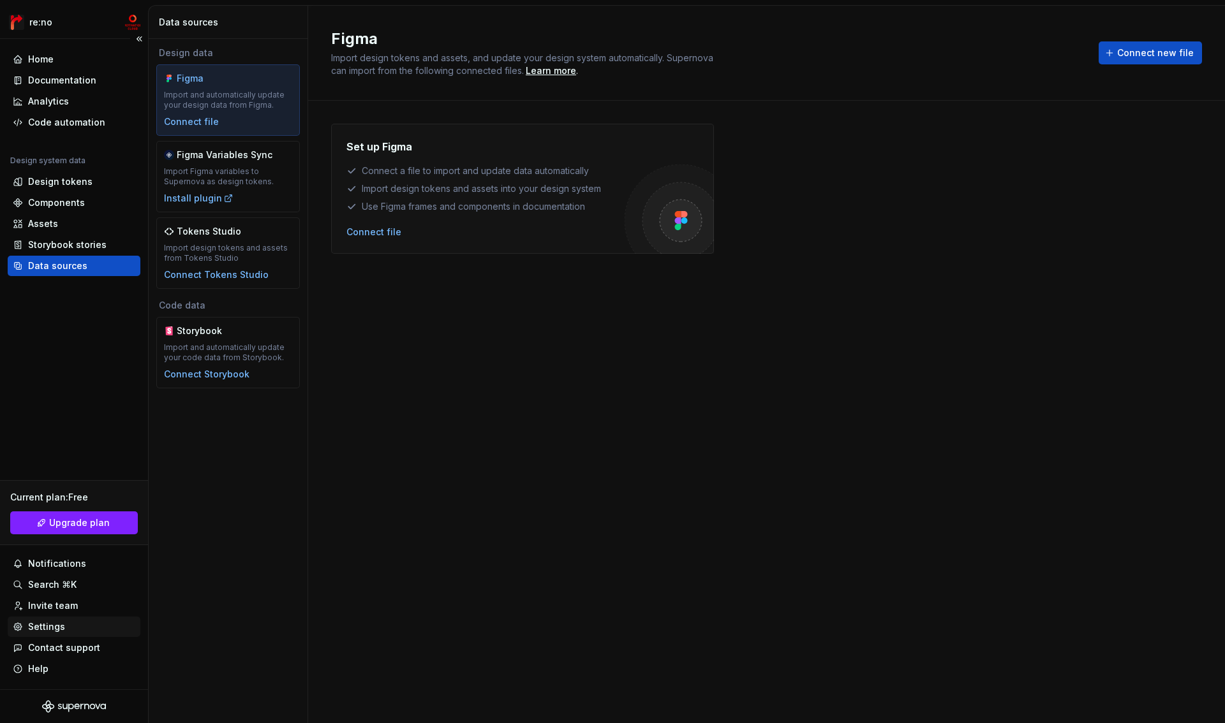
click at [56, 626] on div "Settings" at bounding box center [46, 627] width 37 height 13
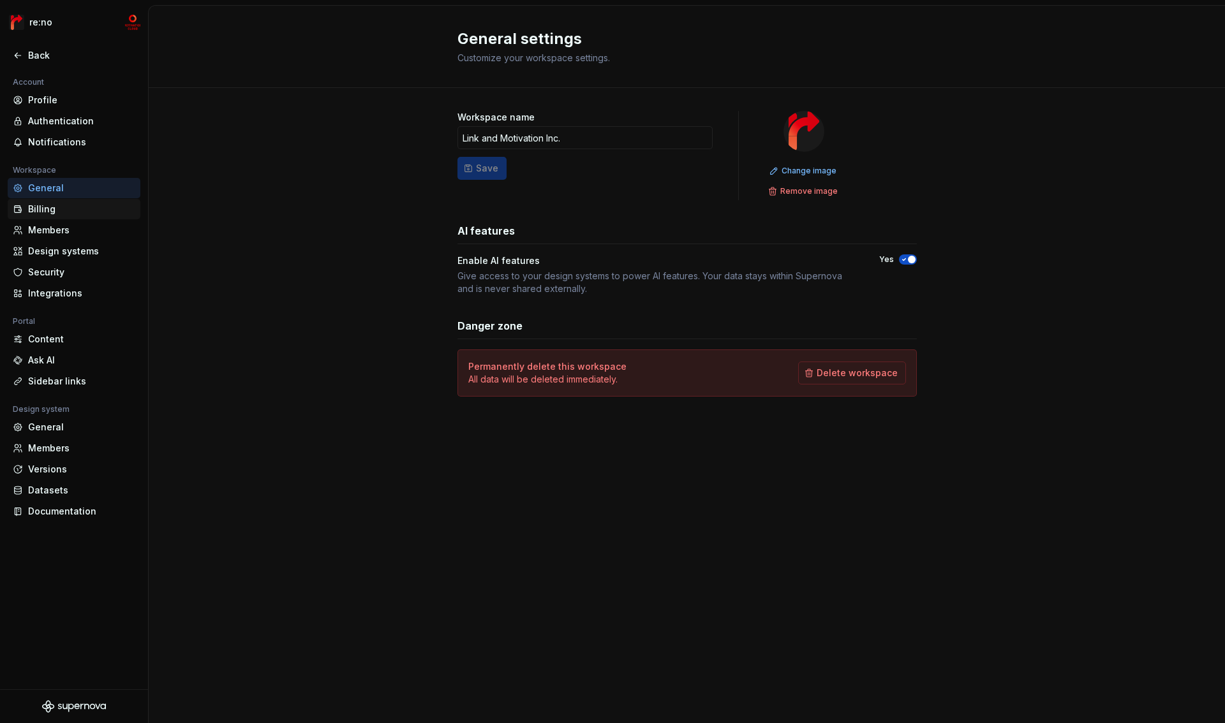
click at [59, 206] on div "Billing" at bounding box center [81, 209] width 107 height 13
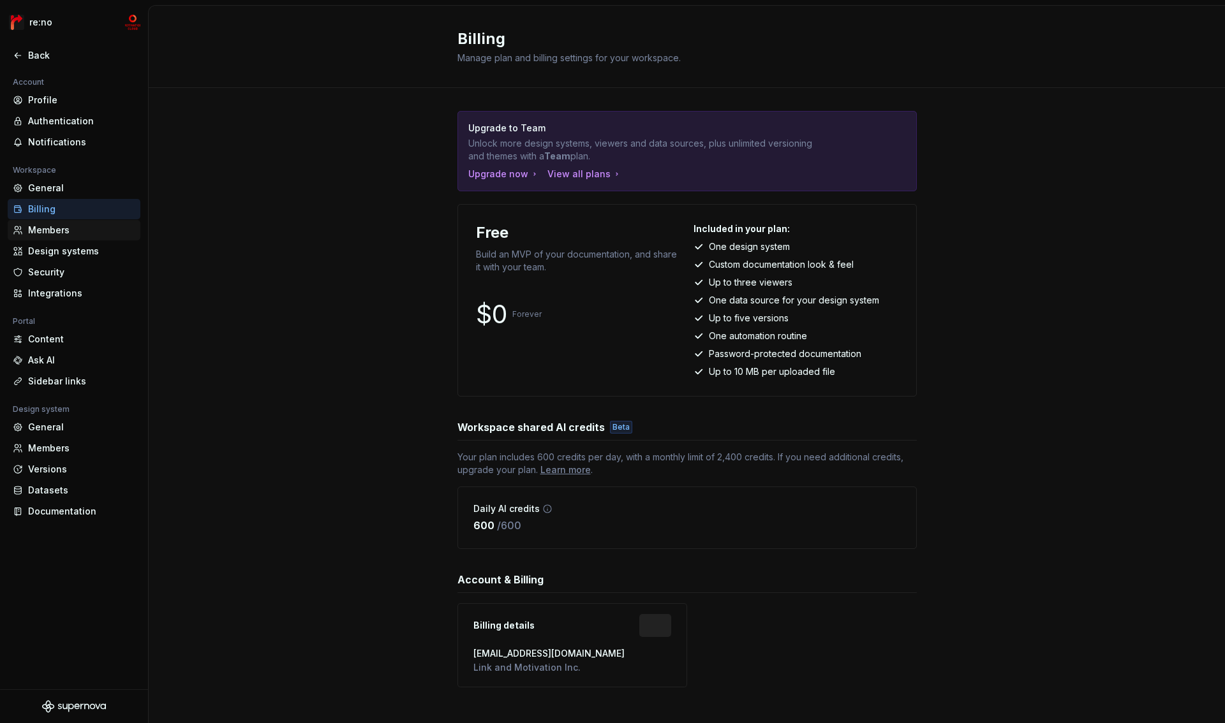
click at [57, 228] on div "Members" at bounding box center [81, 230] width 107 height 13
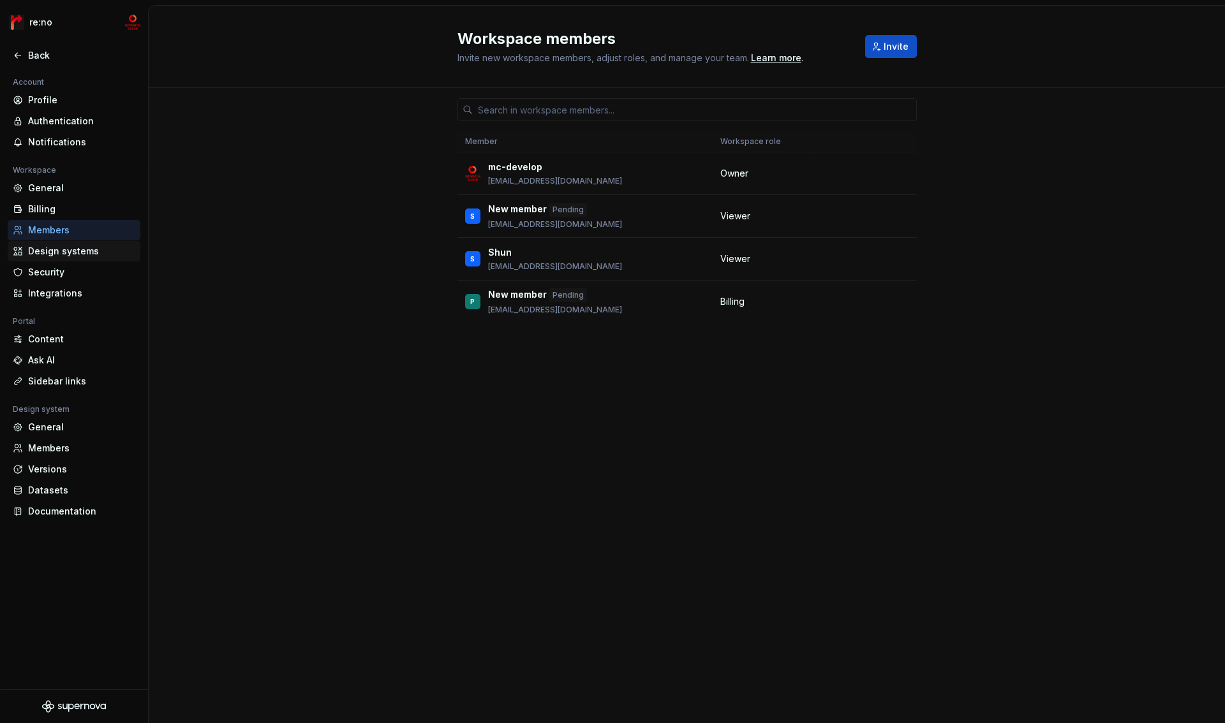
click at [57, 252] on div "Design systems" at bounding box center [81, 251] width 107 height 13
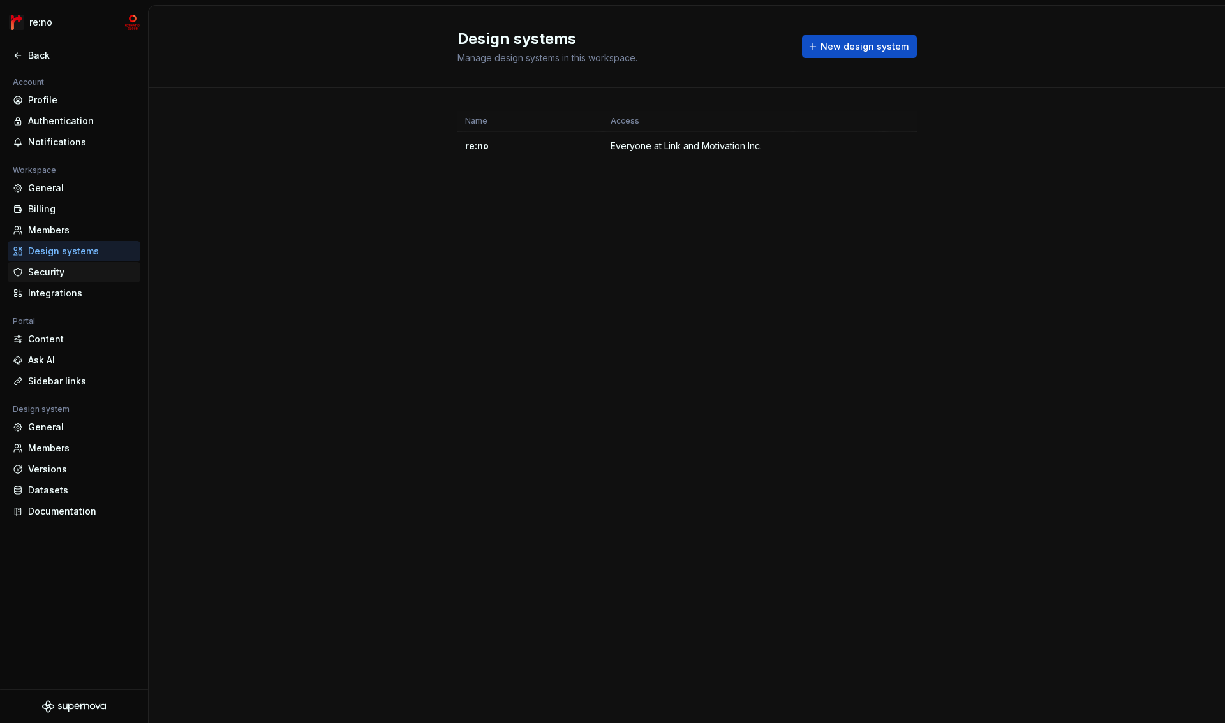
click at [50, 274] on div "Security" at bounding box center [81, 272] width 107 height 13
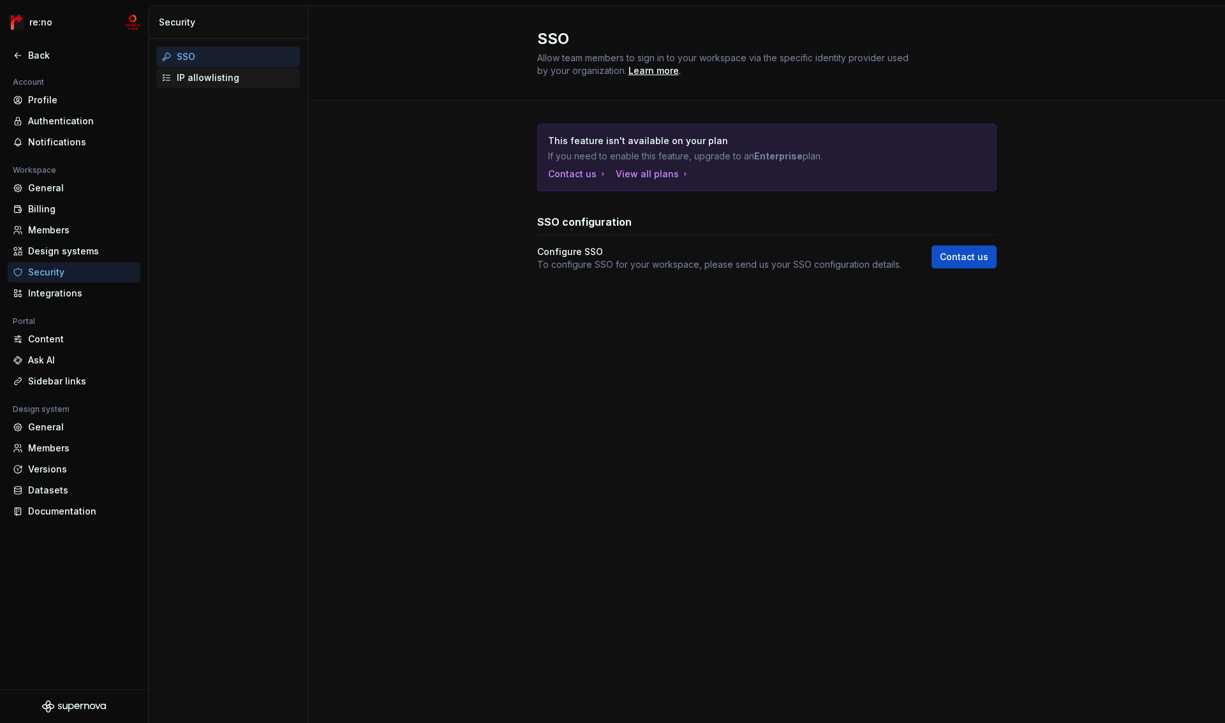
click at [227, 84] on div "IP allowlisting" at bounding box center [236, 77] width 118 height 13
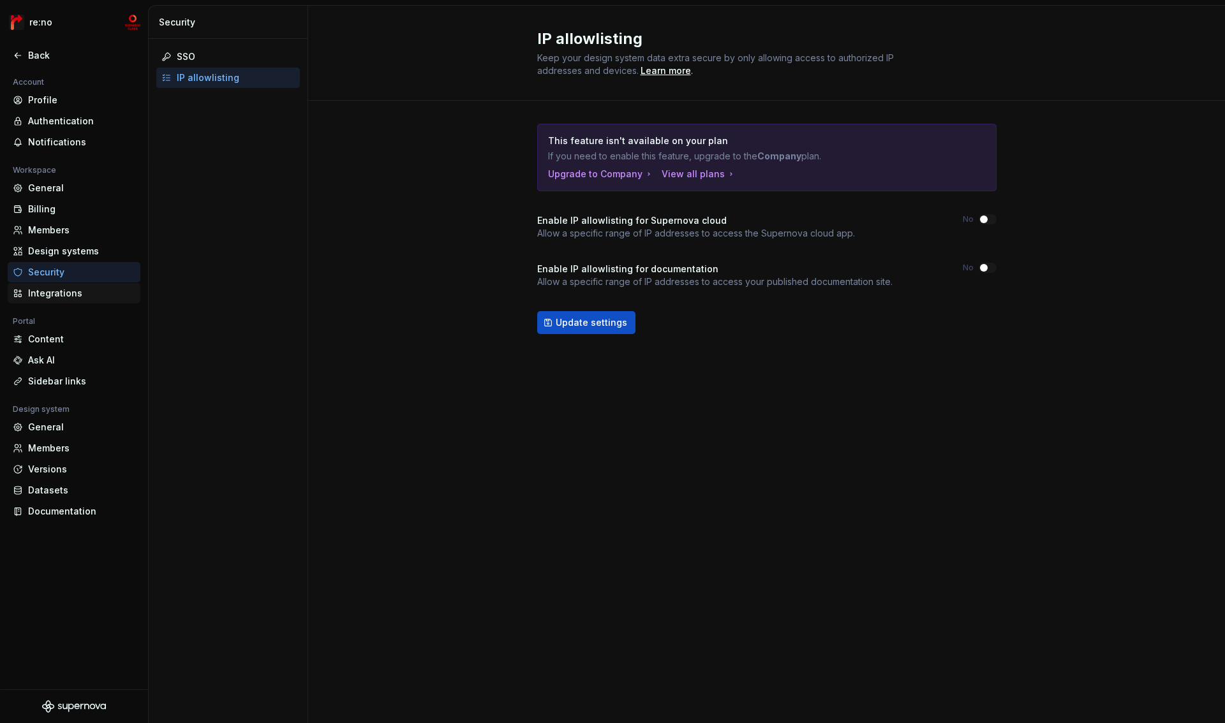
click at [56, 291] on div "Integrations" at bounding box center [81, 293] width 107 height 13
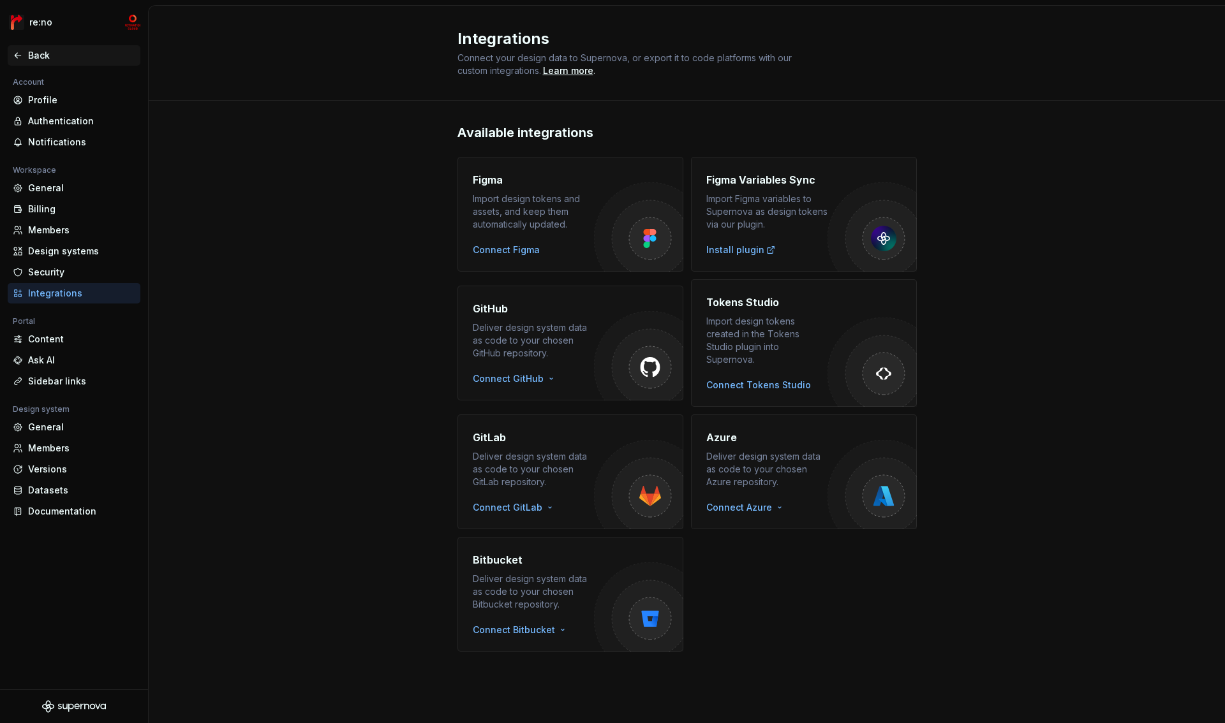
click at [30, 50] on div "Back" at bounding box center [81, 55] width 107 height 13
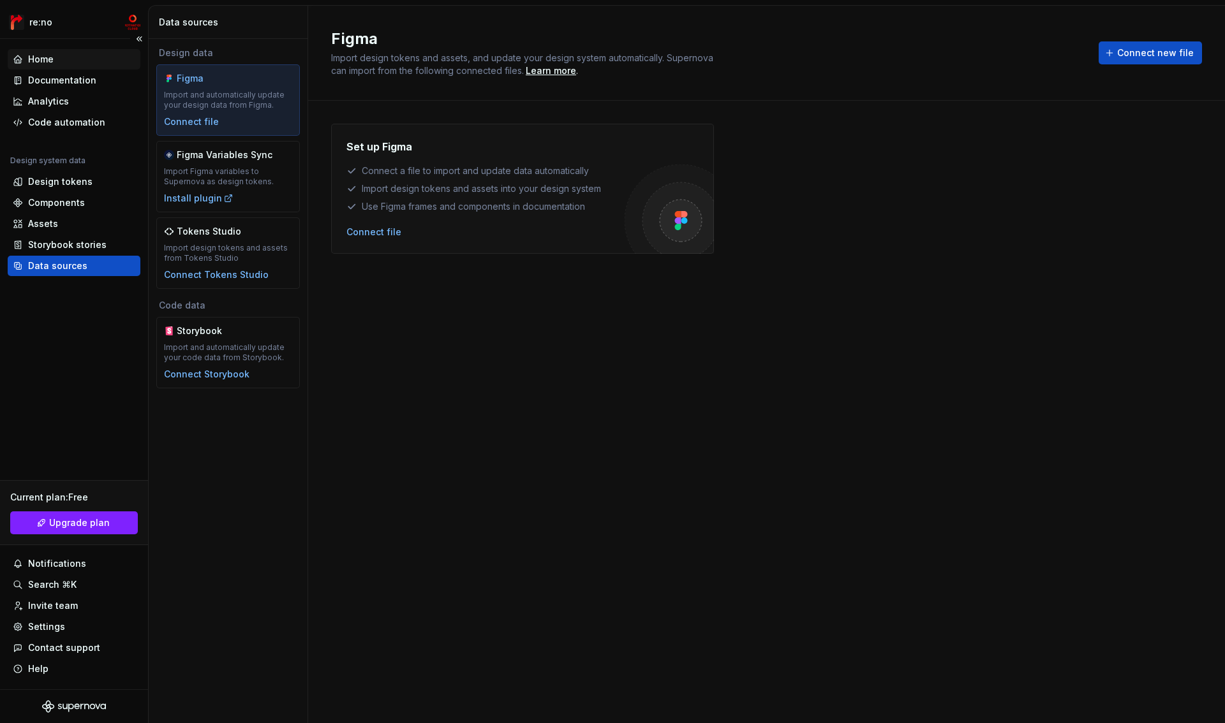
click at [70, 54] on div "Home" at bounding box center [74, 59] width 122 height 13
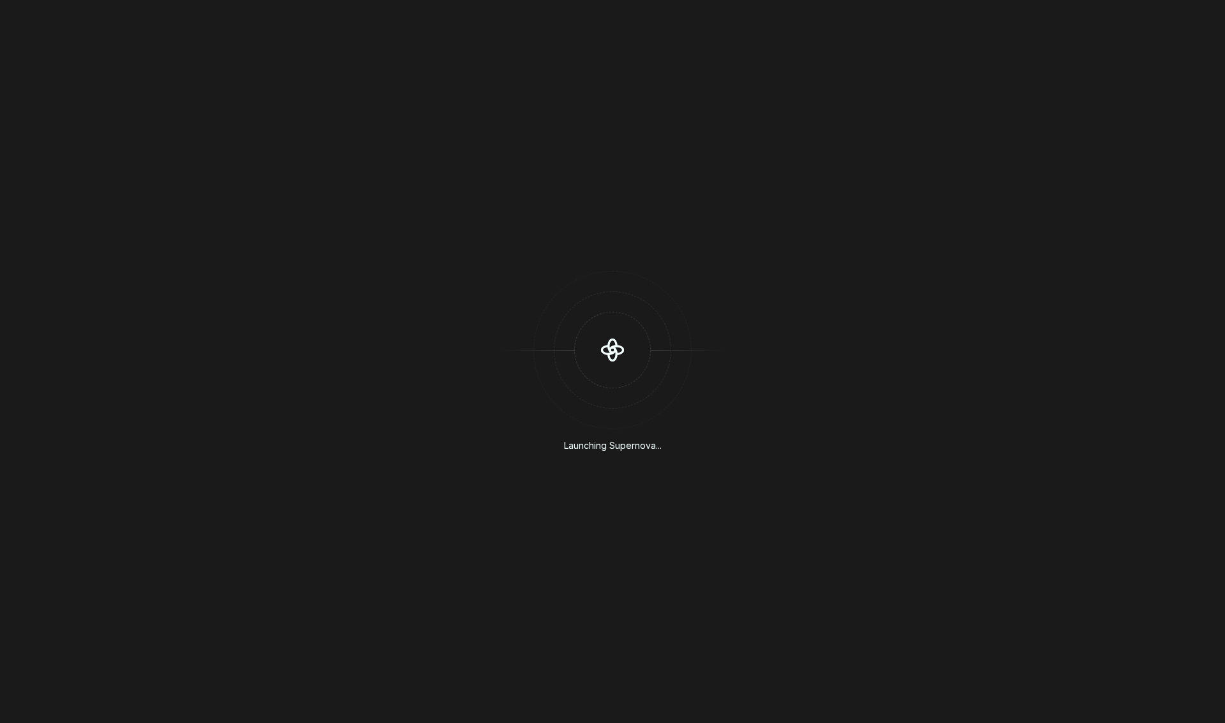
click at [408, 168] on div "Launching Supernova..." at bounding box center [612, 361] width 1225 height 723
